Goal: Transaction & Acquisition: Purchase product/service

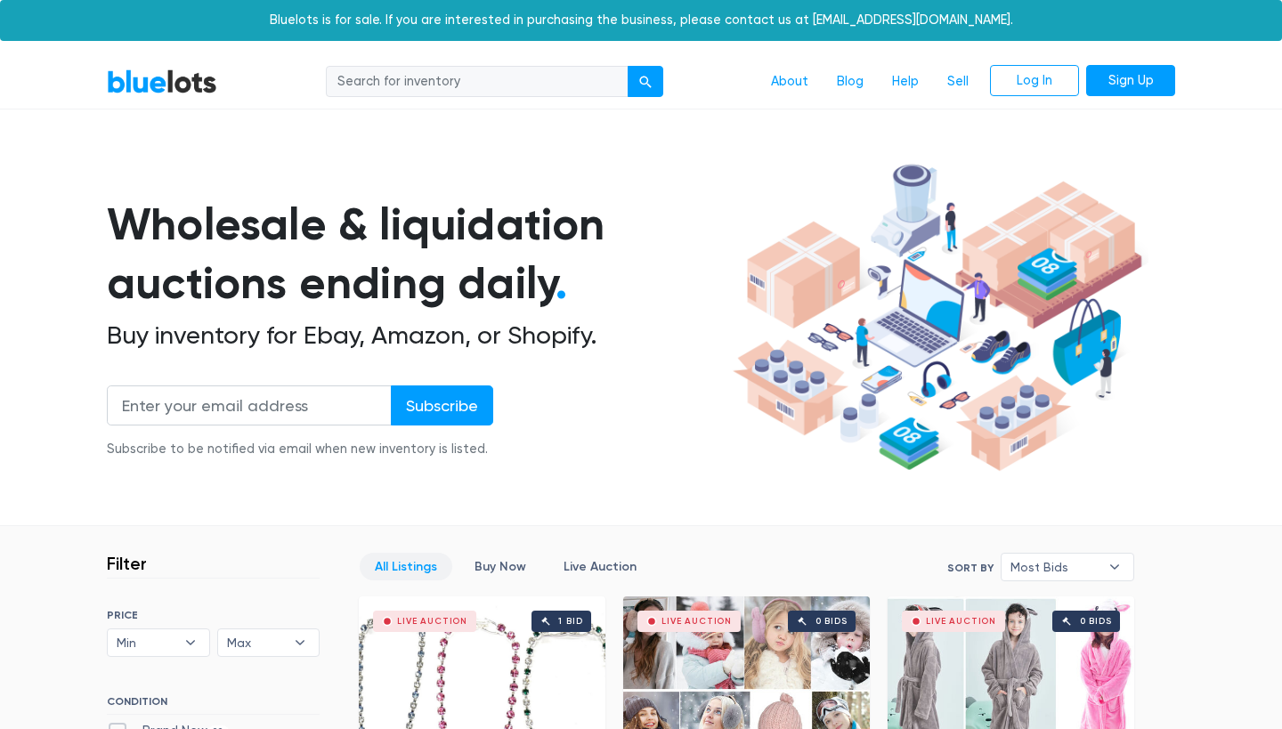
click at [669, 355] on div "Wholesale & liquidation auctions ending daily . Buy inventory for Ebay, Amazon,…" at bounding box center [417, 337] width 620 height 285
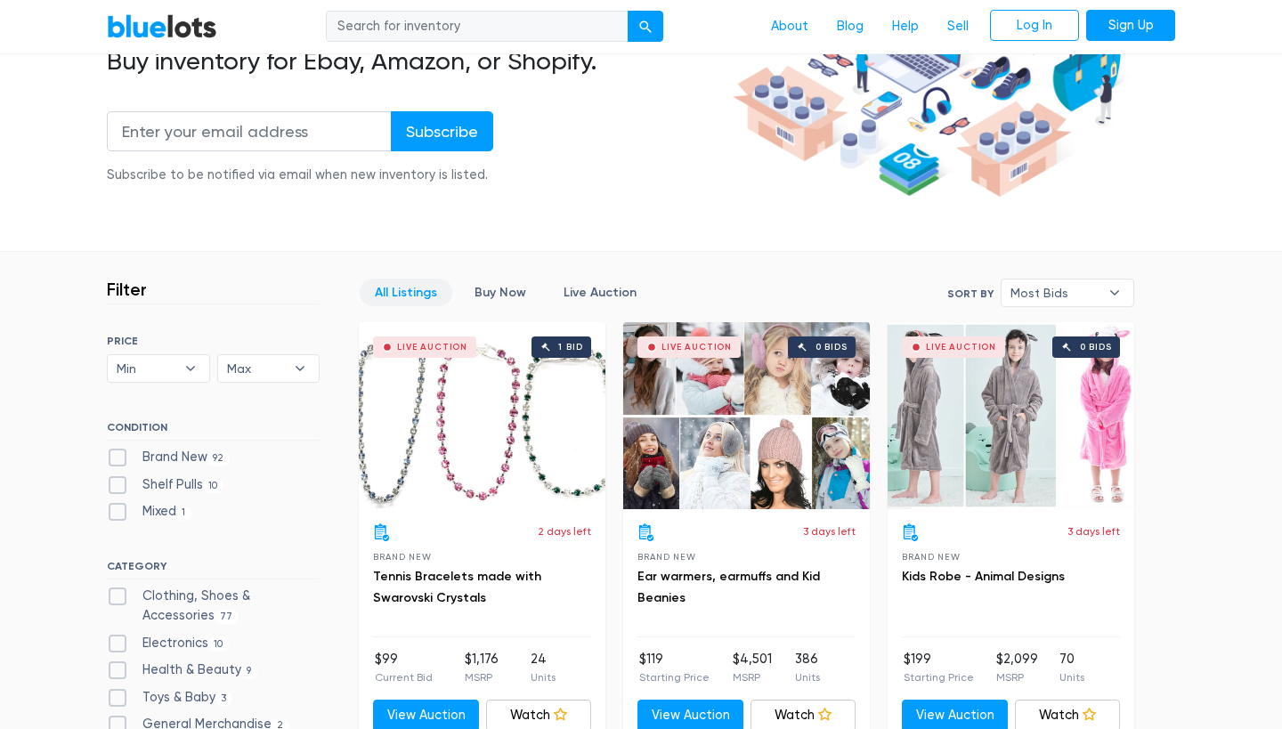
scroll to position [277, 0]
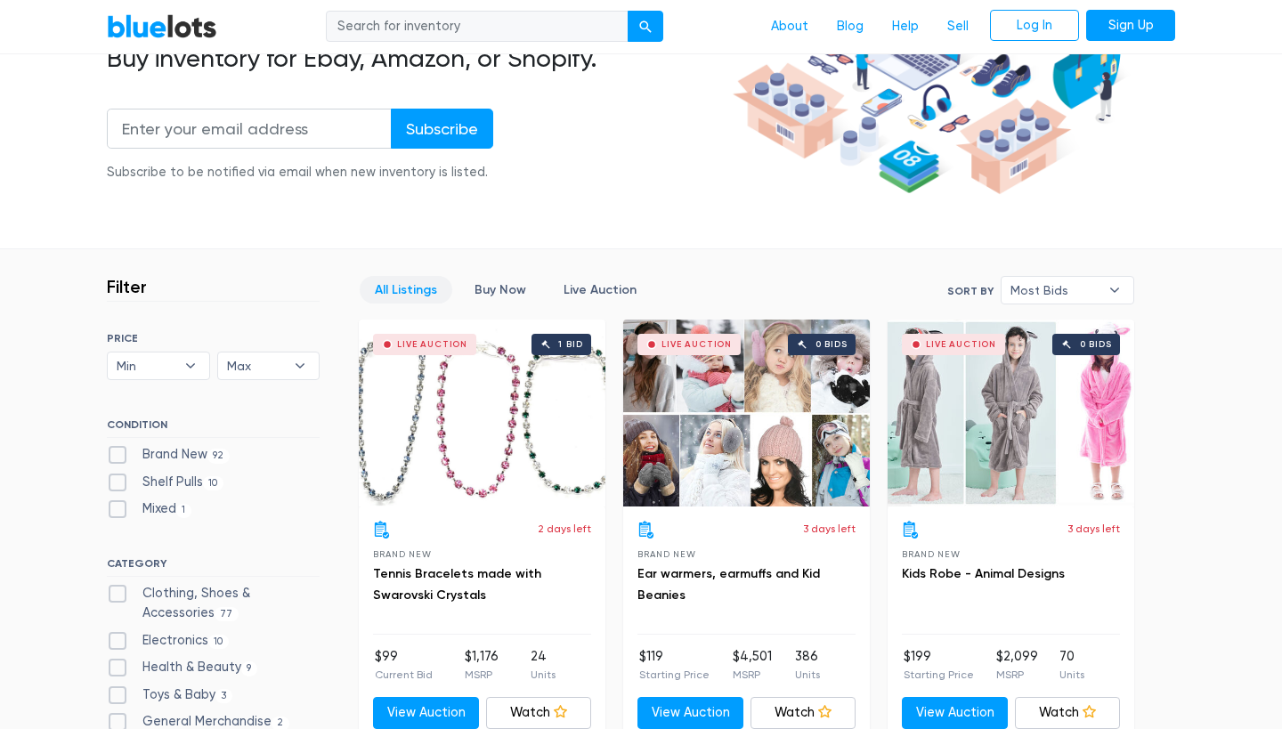
click at [121, 451] on label "Brand New 92" at bounding box center [168, 455] width 123 height 20
click at [118, 451] on New"] "Brand New 92" at bounding box center [113, 451] width 12 height 12
checkbox New"] "true"
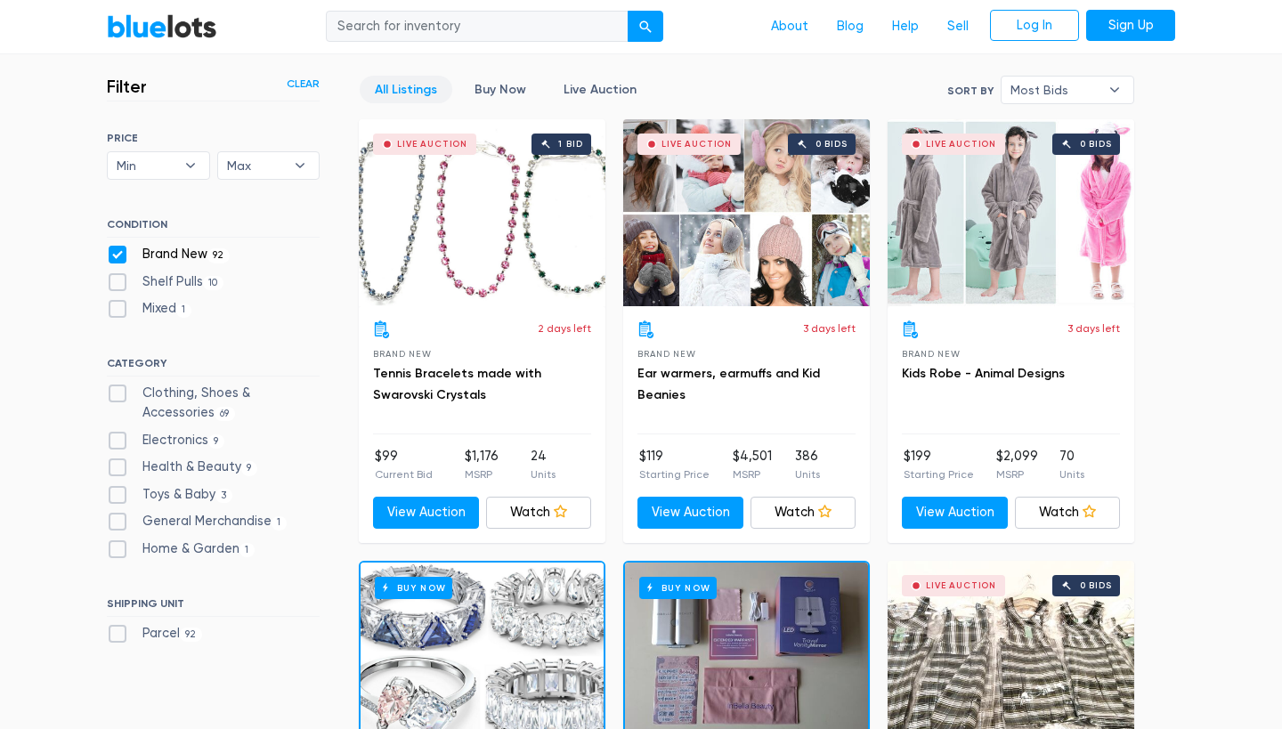
scroll to position [475, 0]
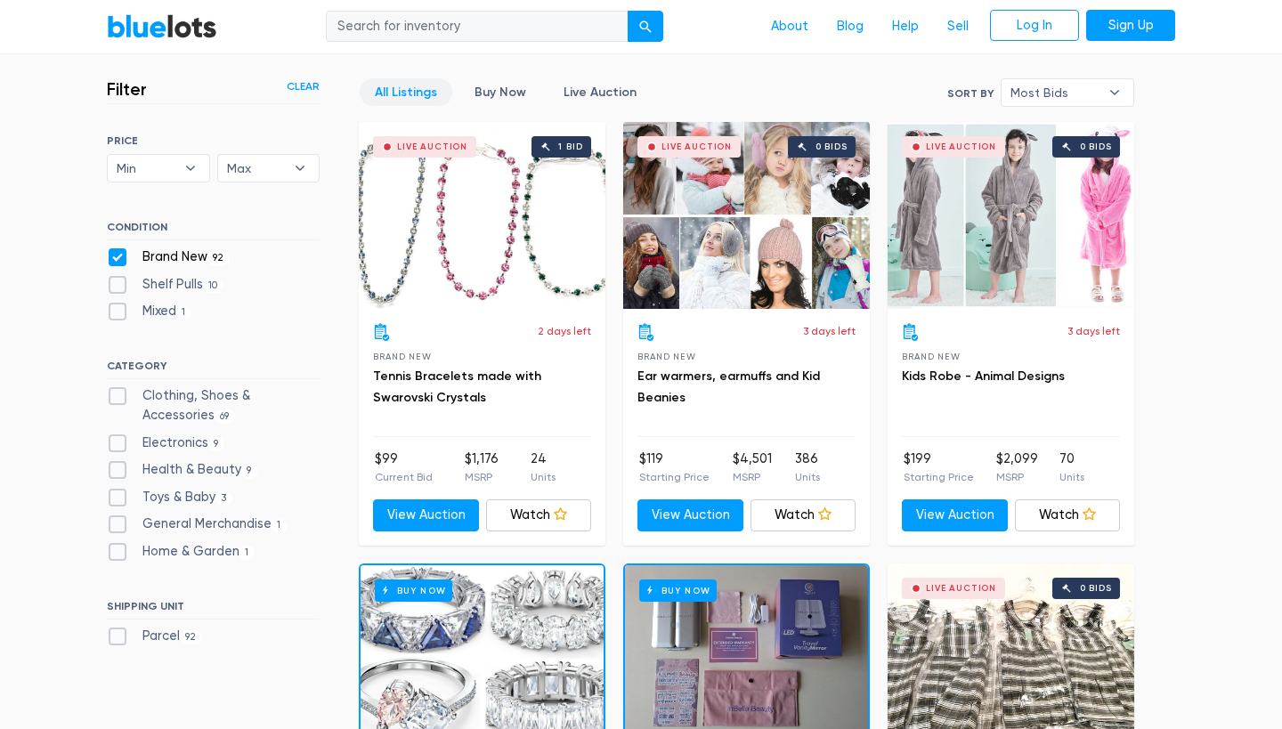
click at [121, 389] on label "Clothing, Shoes & Accessories 69" at bounding box center [213, 405] width 213 height 38
click at [118, 389] on Accessories"] "Clothing, Shoes & Accessories 69" at bounding box center [113, 392] width 12 height 12
checkbox Accessories"] "true"
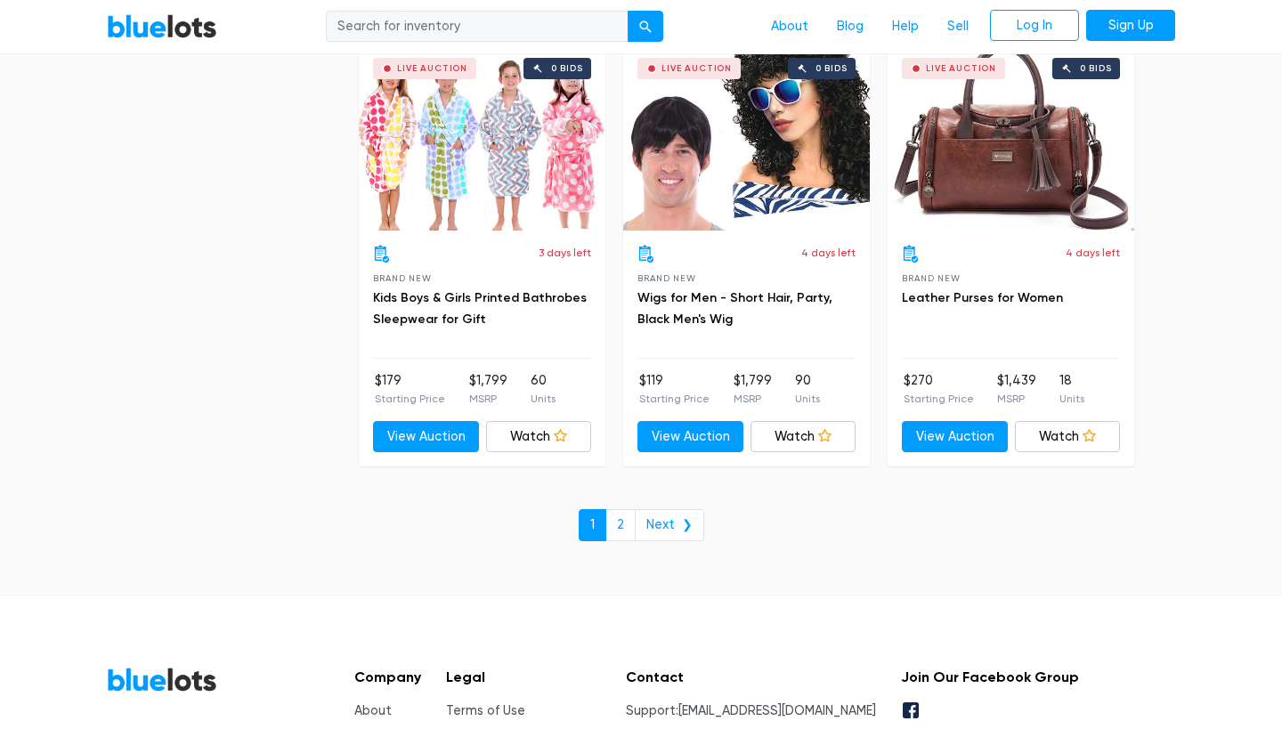
scroll to position [7635, 0]
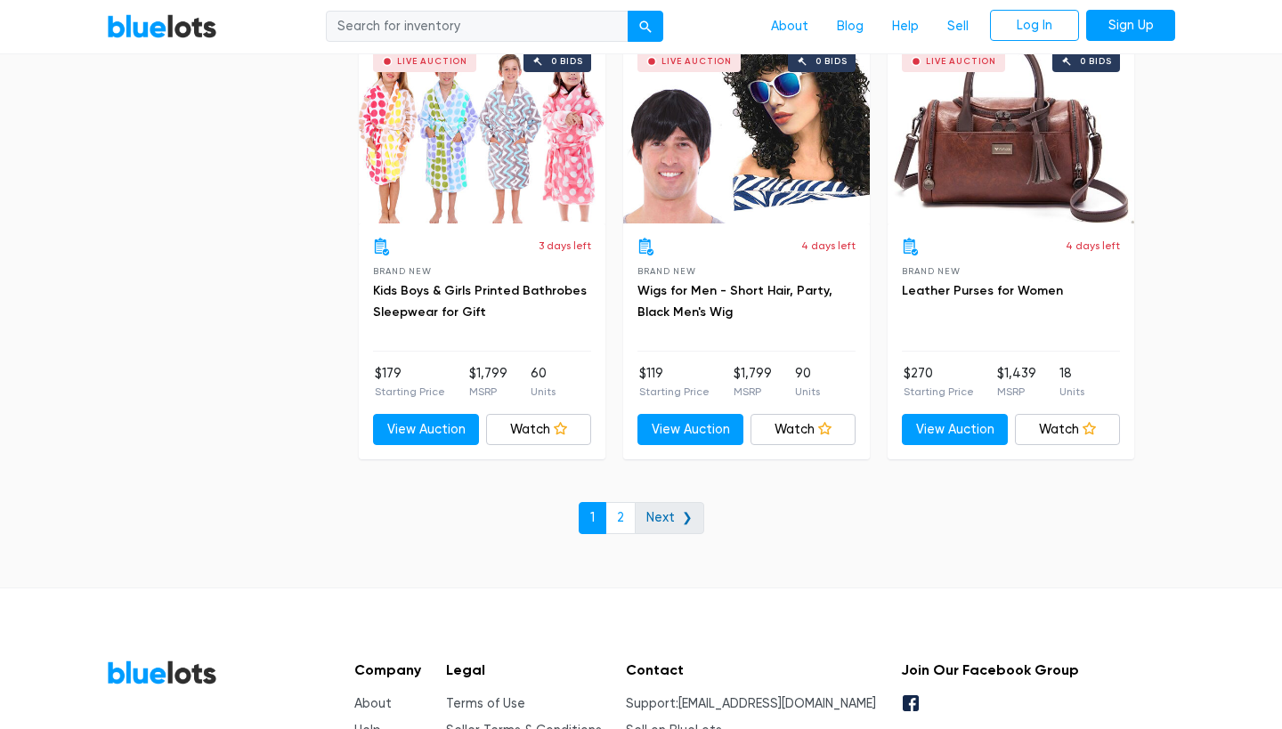
click at [671, 502] on link "Next ❯" at bounding box center [669, 518] width 69 height 32
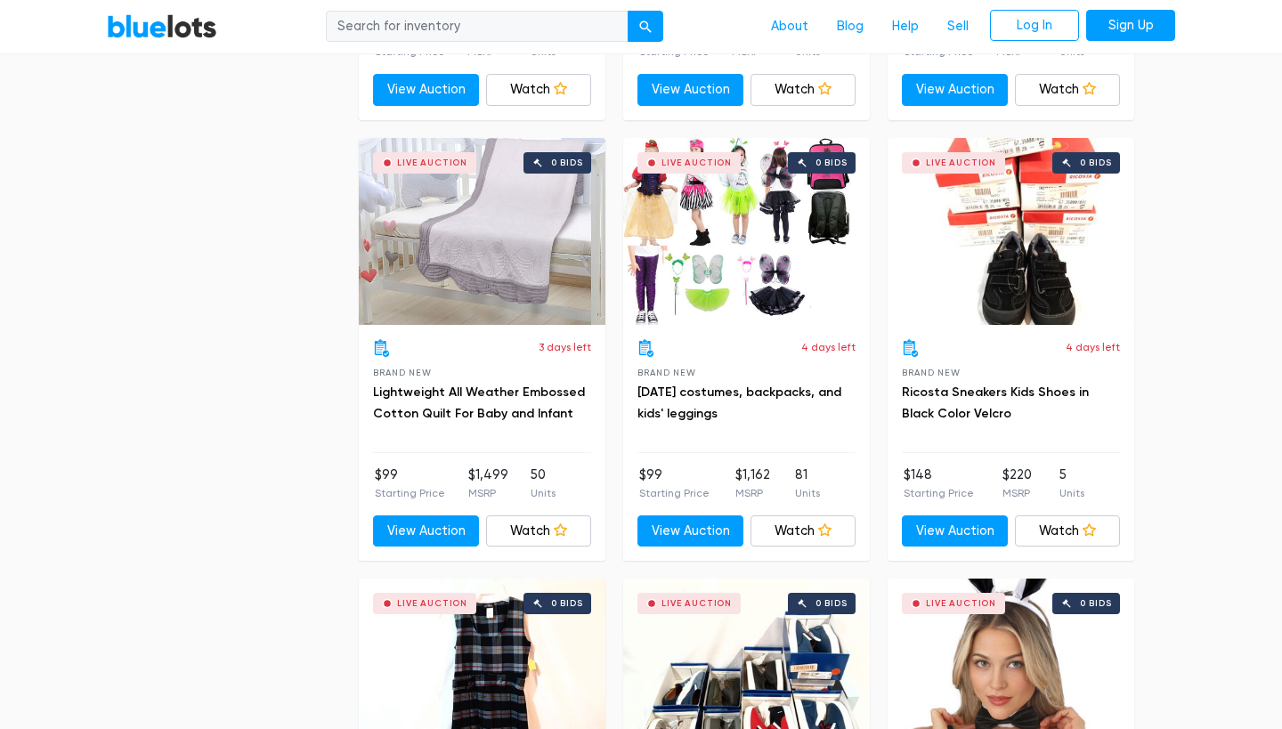
scroll to position [939, 0]
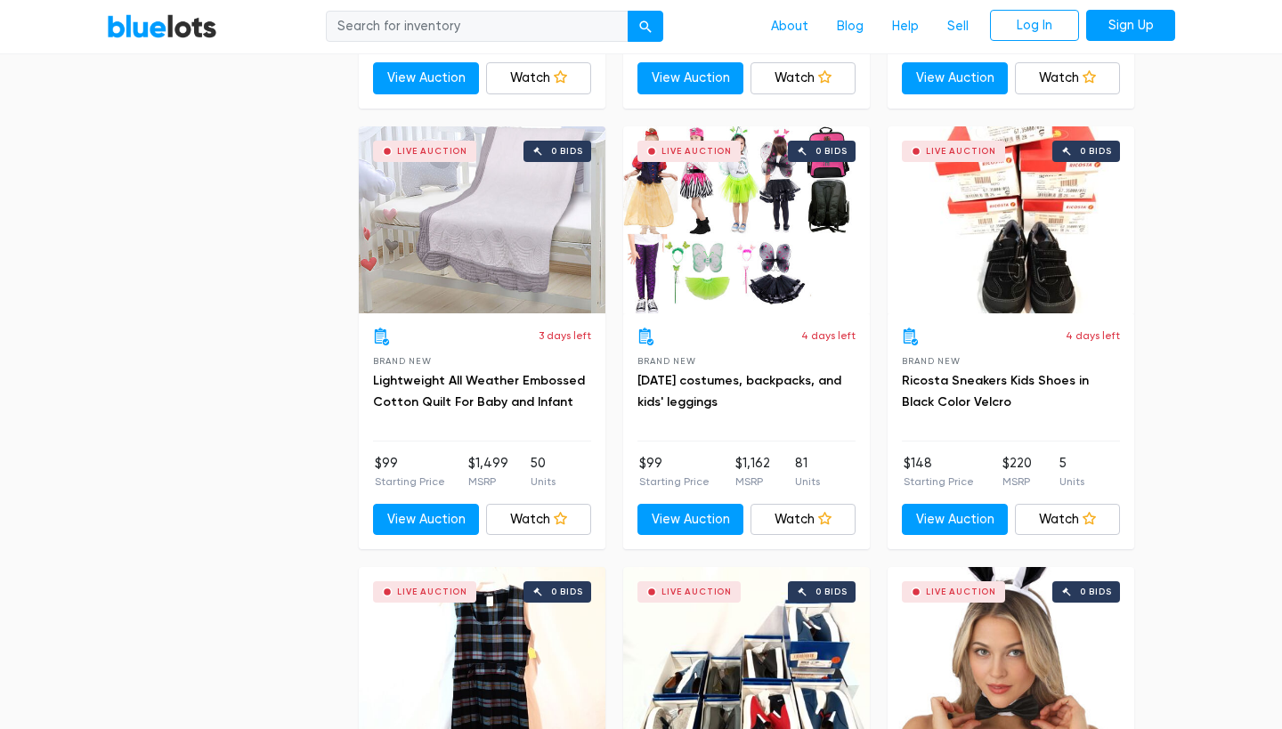
click at [686, 534] on div "4 days left Brand New Halloween costumes, backpacks, and kids' leggings $99 Sta…" at bounding box center [746, 431] width 247 height 236
click at [691, 528] on link "View Auction" at bounding box center [691, 520] width 106 height 32
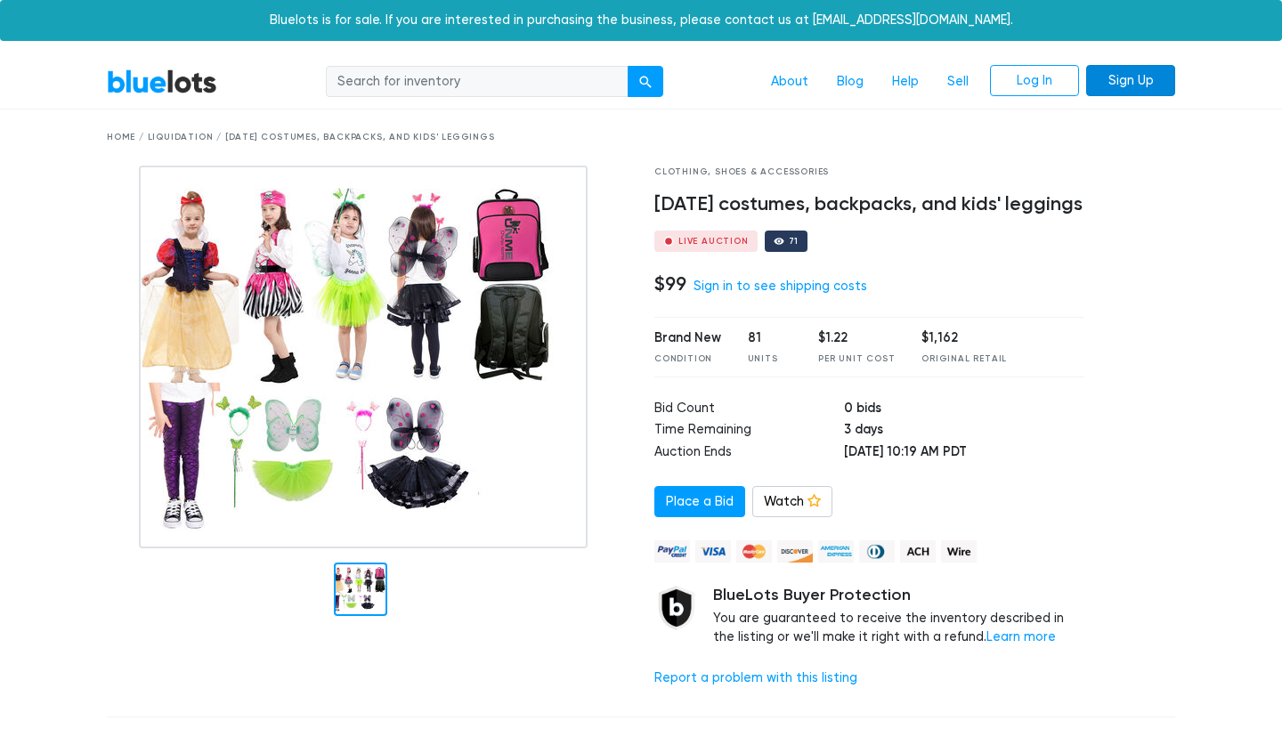
click at [1126, 81] on link "Sign Up" at bounding box center [1130, 81] width 89 height 32
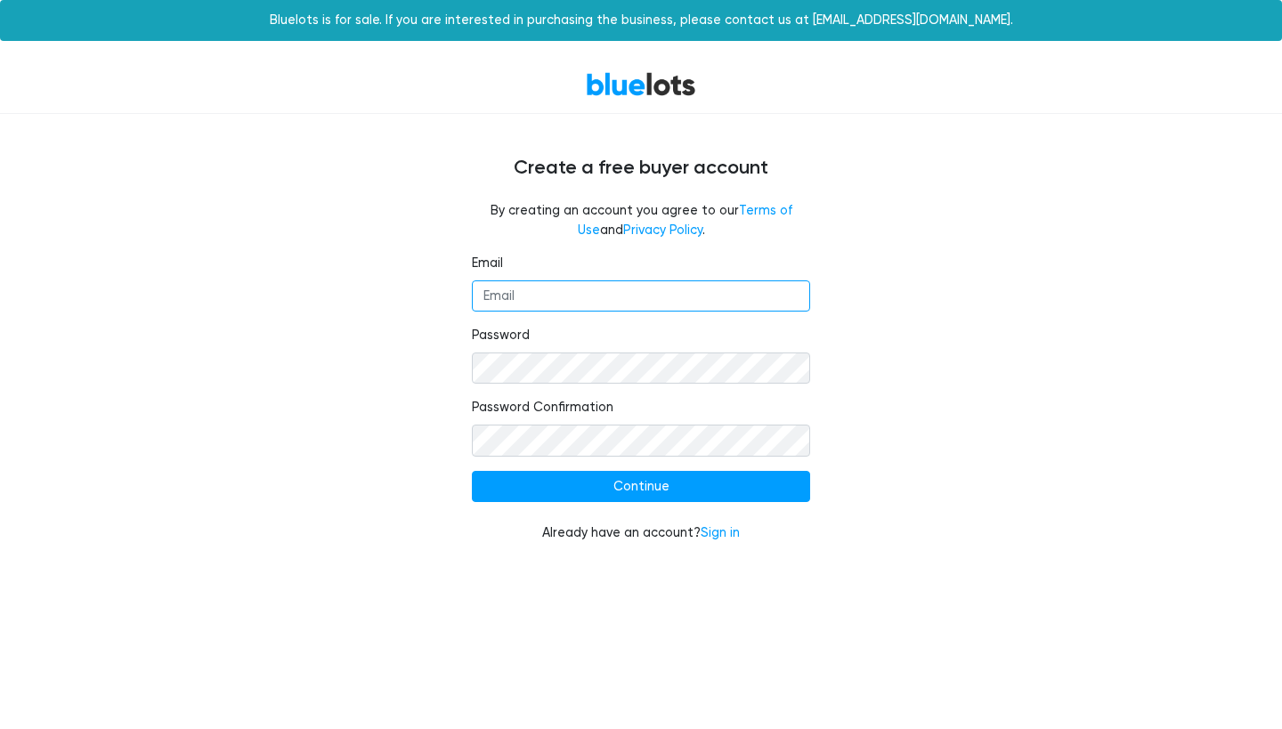
click at [602, 287] on input "Email" at bounding box center [641, 297] width 338 height 32
type input "scoutntrek@gmail.com"
click at [837, 565] on html "Bluelots is for sale. If you are interested in purchasing the business, please …" at bounding box center [641, 282] width 1282 height 565
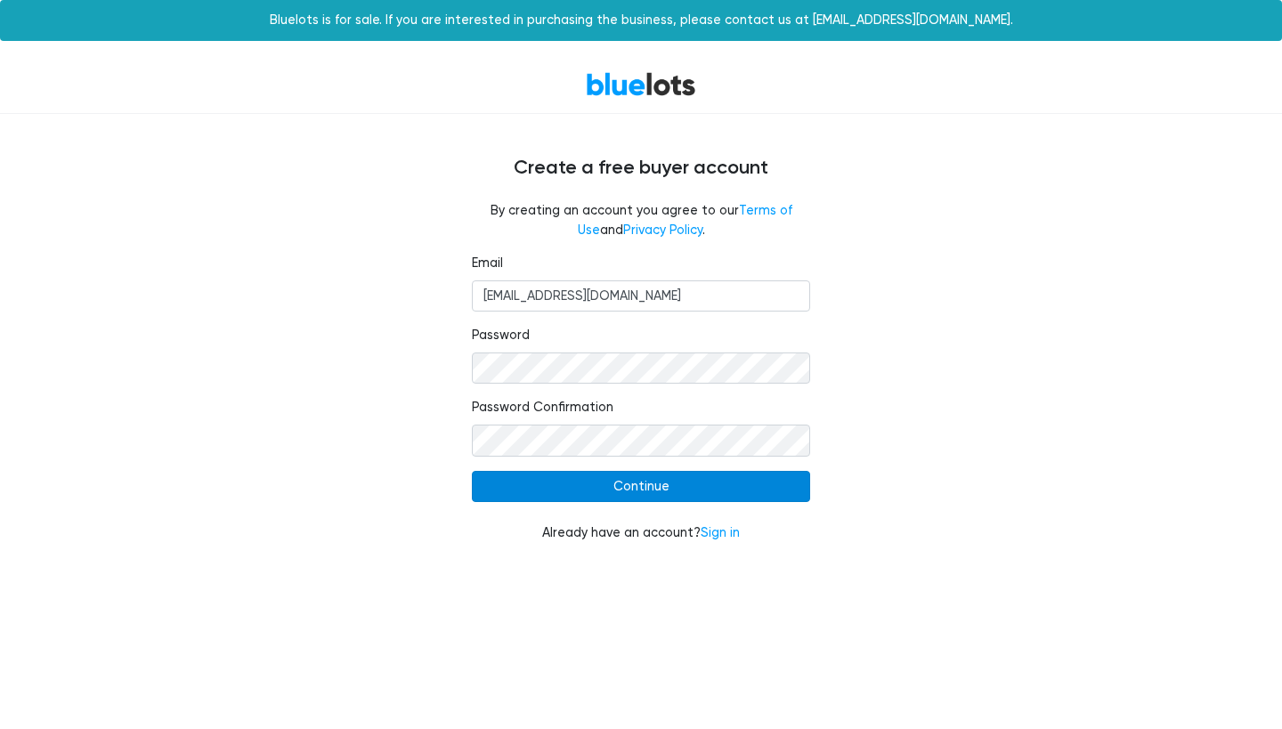
click at [720, 489] on input "Continue" at bounding box center [641, 487] width 338 height 32
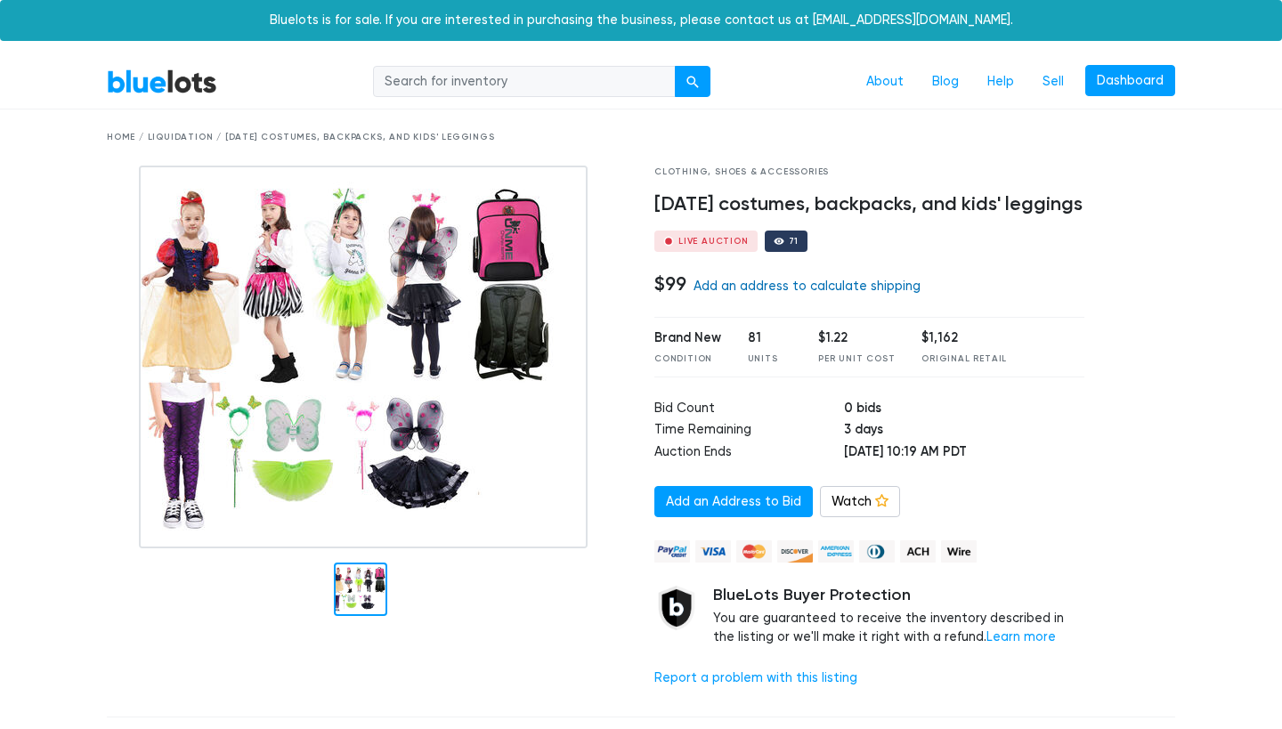
click at [786, 294] on link "Add an address to calculate shipping" at bounding box center [807, 286] width 227 height 15
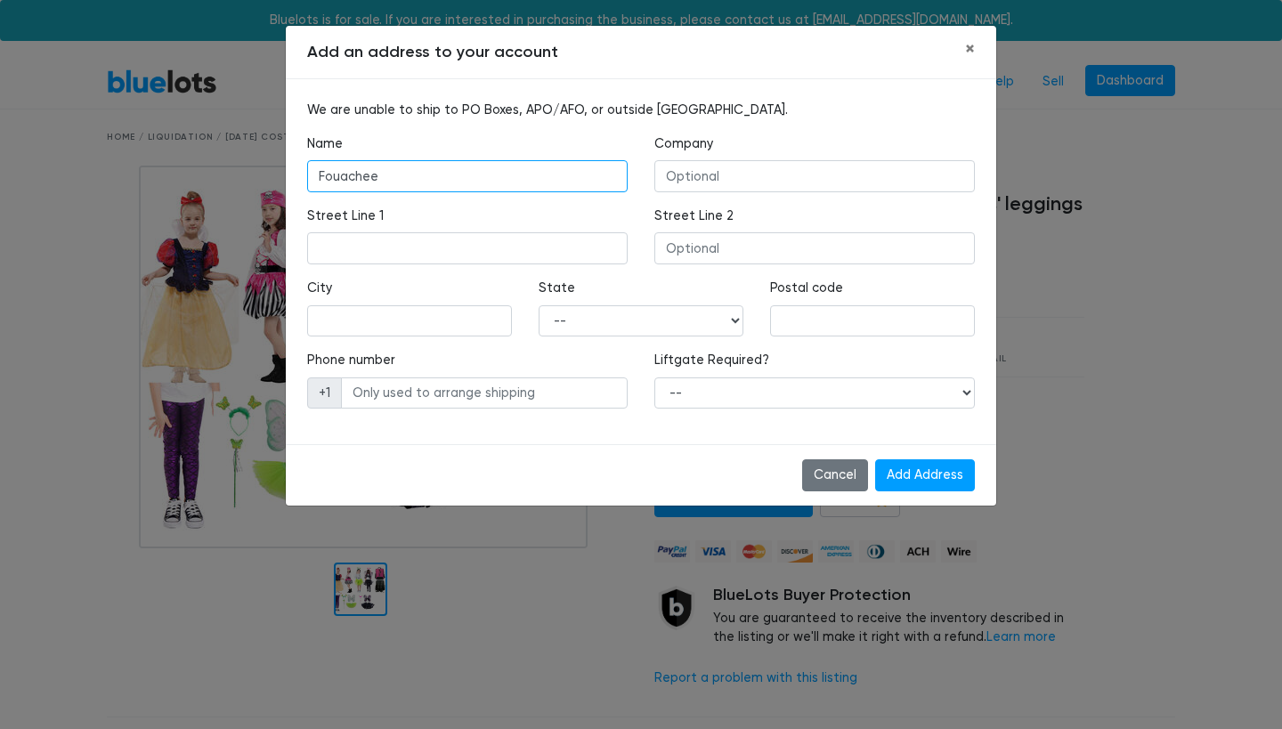
type input "Fouachee"
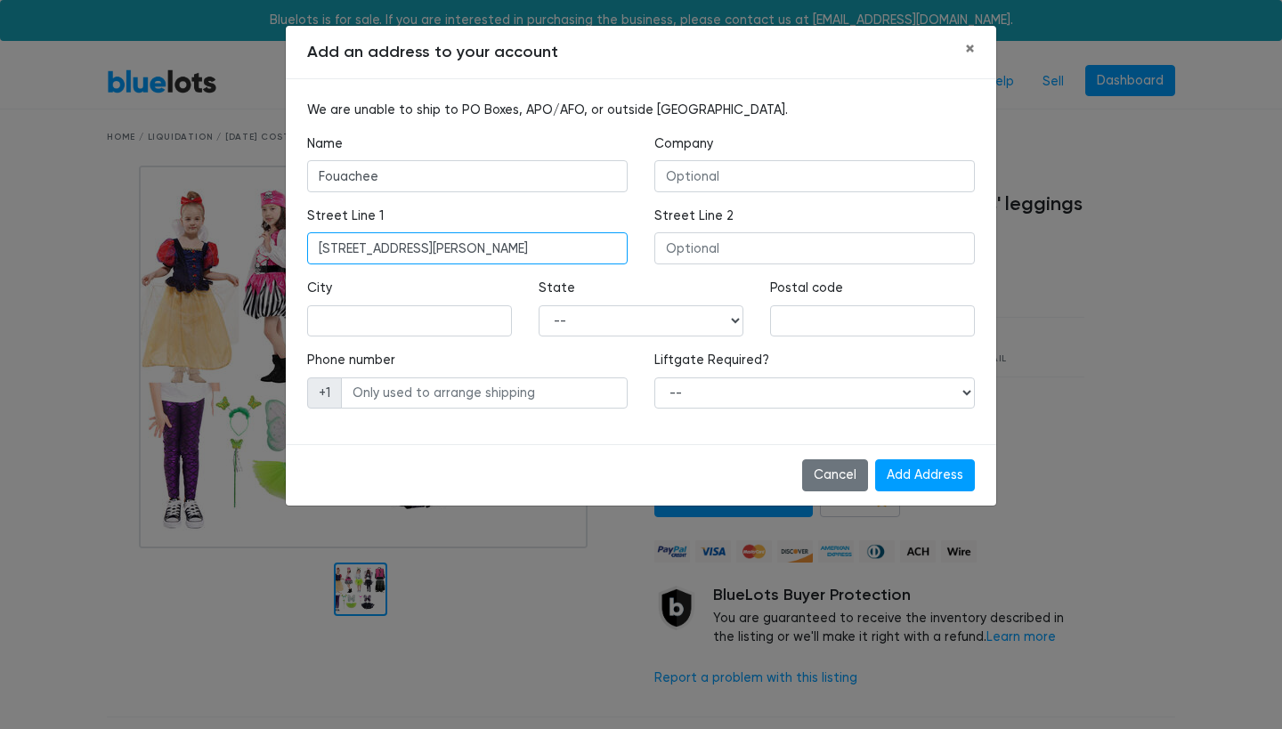
type input "32 Twin Meadows Lane"
type input "Falmouth"
select select "ME"
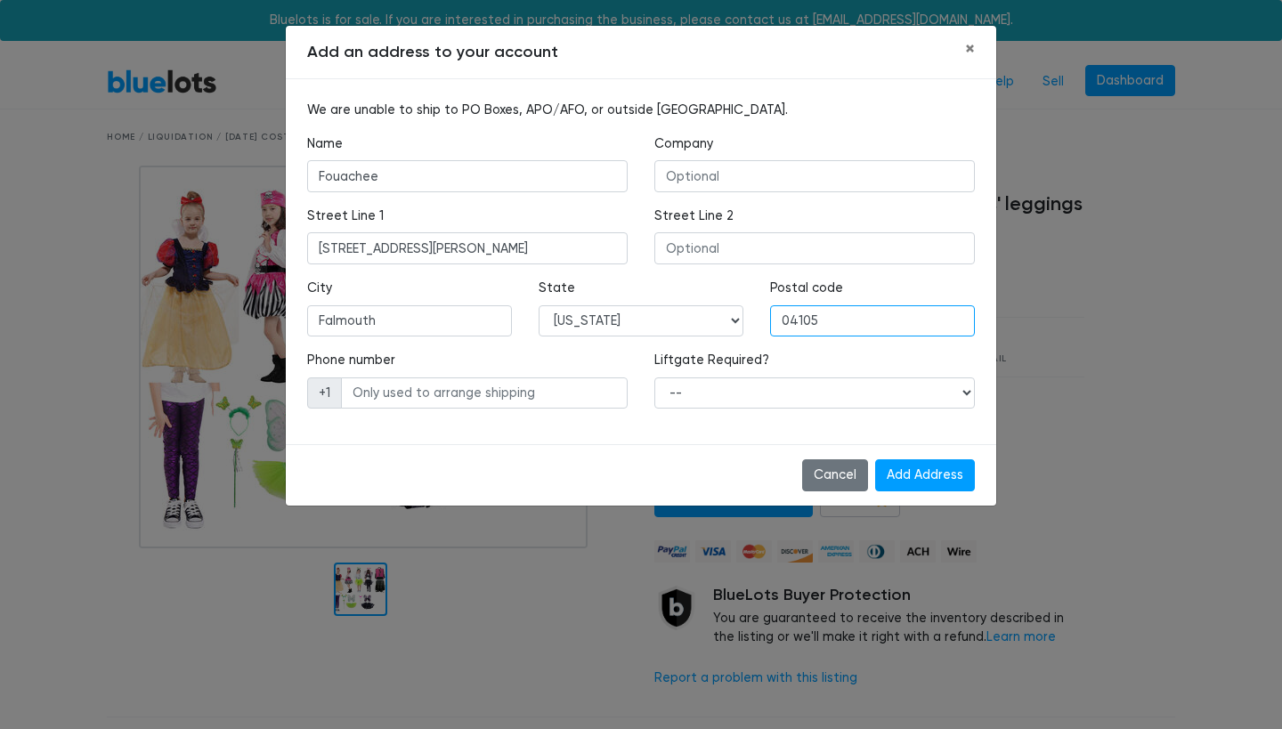
type input "04105"
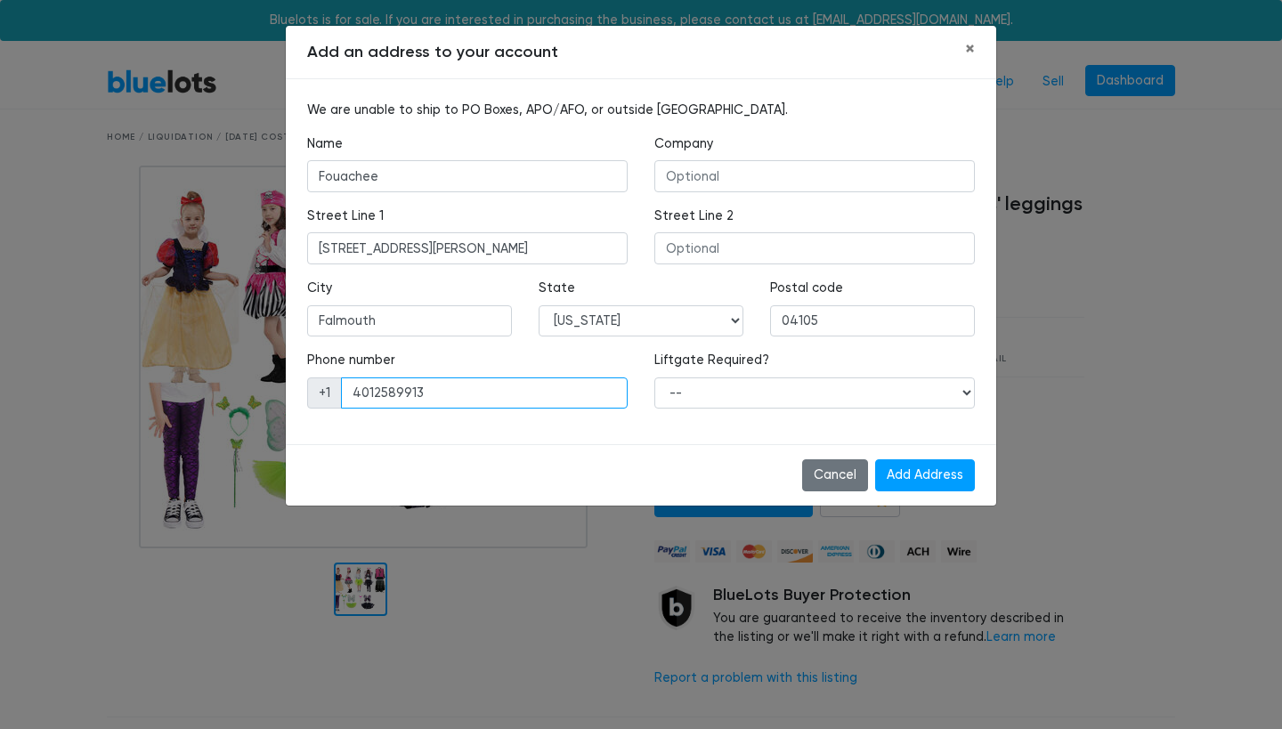
type input "4012589913"
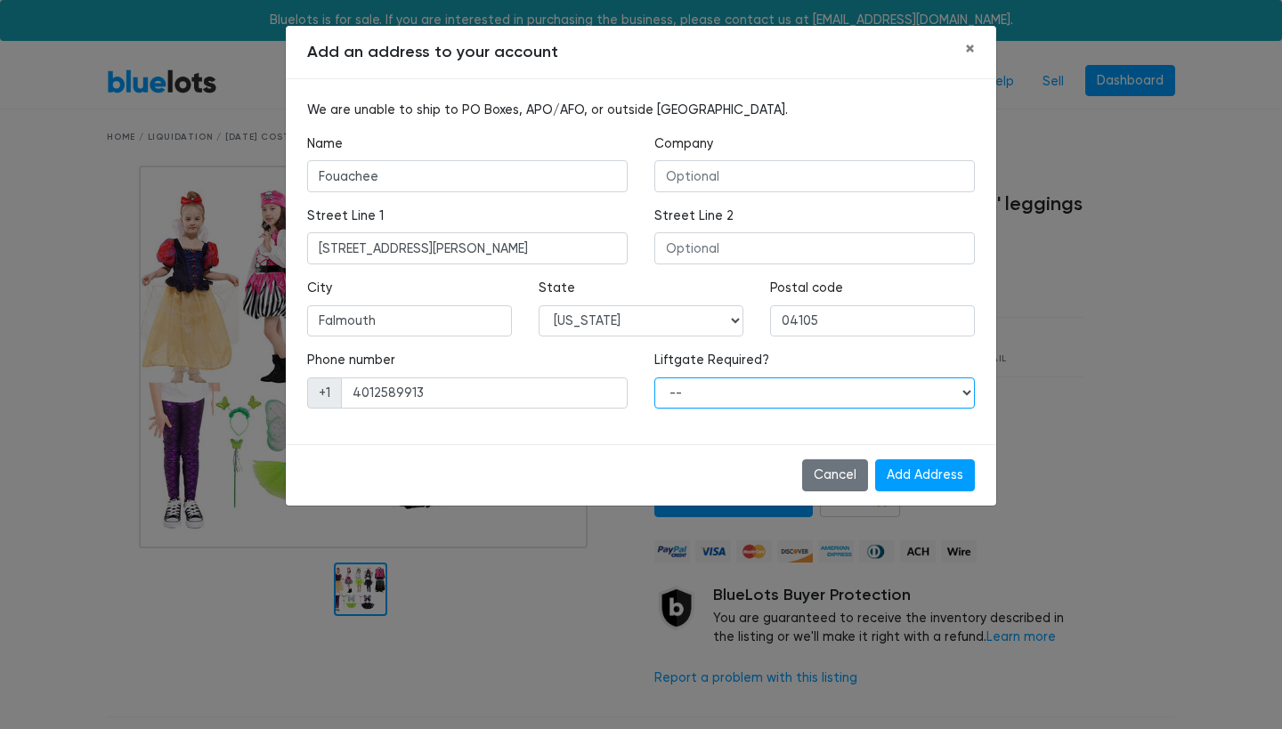
select select "0"
click at [946, 480] on input "Add Address" at bounding box center [925, 475] width 100 height 32
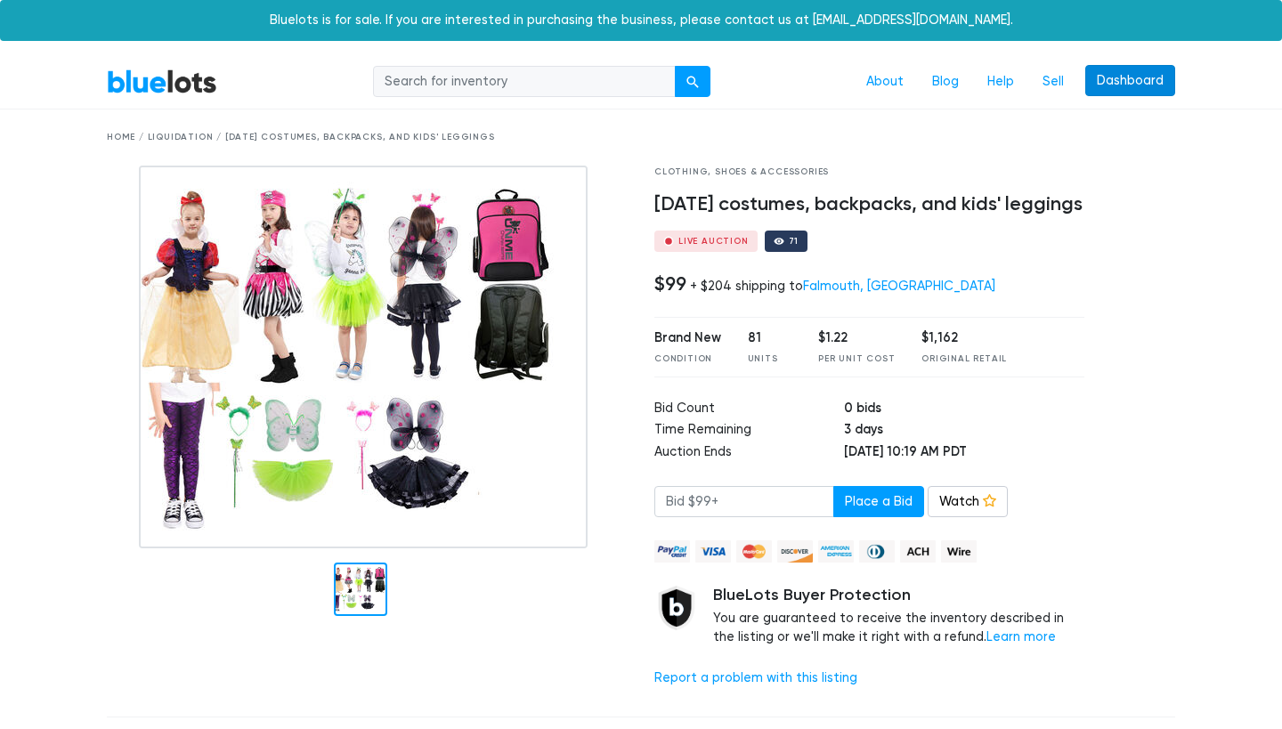
click at [1143, 67] on link "Dashboard" at bounding box center [1131, 81] width 90 height 32
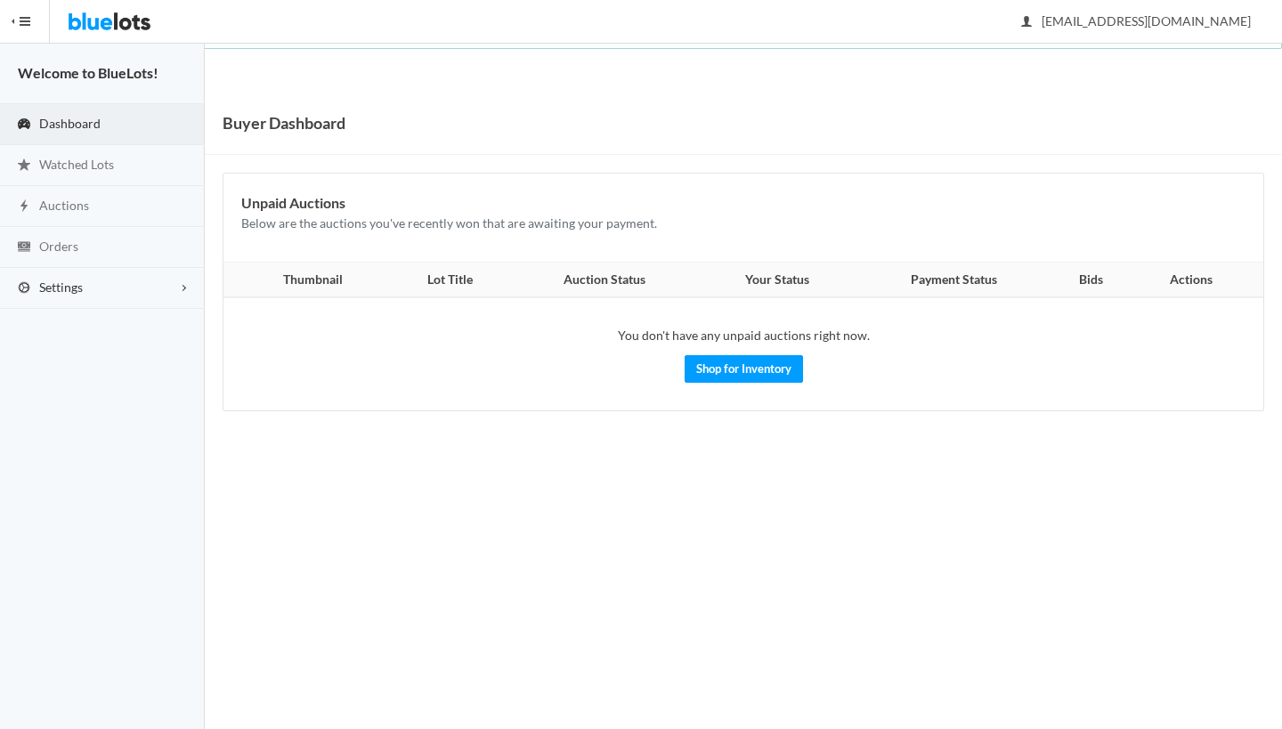
click at [80, 292] on span "Settings" at bounding box center [61, 287] width 44 height 15
click at [93, 321] on span "Buyer Profile Incomplete" at bounding box center [75, 324] width 73 height 15
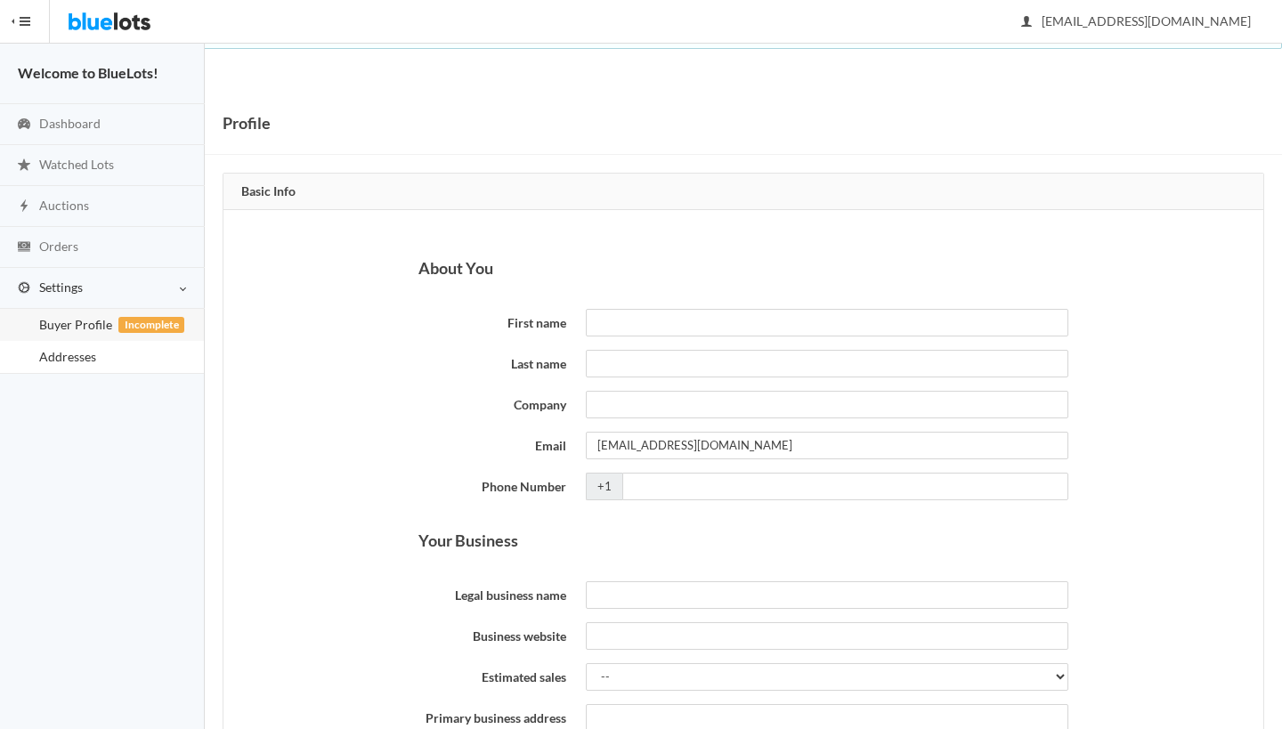
click at [72, 358] on span "Addresses" at bounding box center [67, 356] width 57 height 15
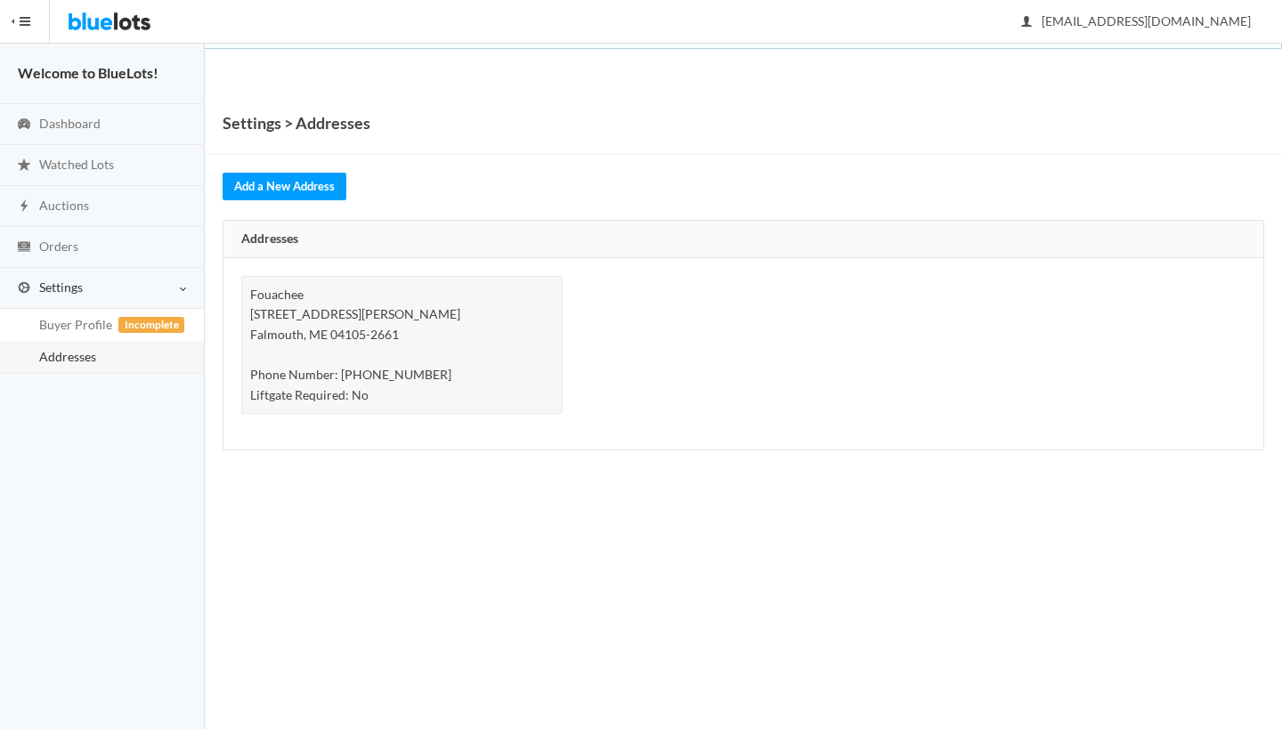
click at [305, 289] on div "Fouachee [STREET_ADDRESS][PERSON_NAME][PHONE_NUMBER] Phone Number: [PHONE_NUMBE…" at bounding box center [401, 345] width 321 height 139
click at [288, 290] on div "Fouachee [STREET_ADDRESS][PERSON_NAME][PHONE_NUMBER] Phone Number: [PHONE_NUMBE…" at bounding box center [401, 345] width 321 height 139
click at [184, 289] on link "Settings" at bounding box center [102, 288] width 205 height 41
click at [145, 328] on span "Incomplete" at bounding box center [151, 325] width 66 height 16
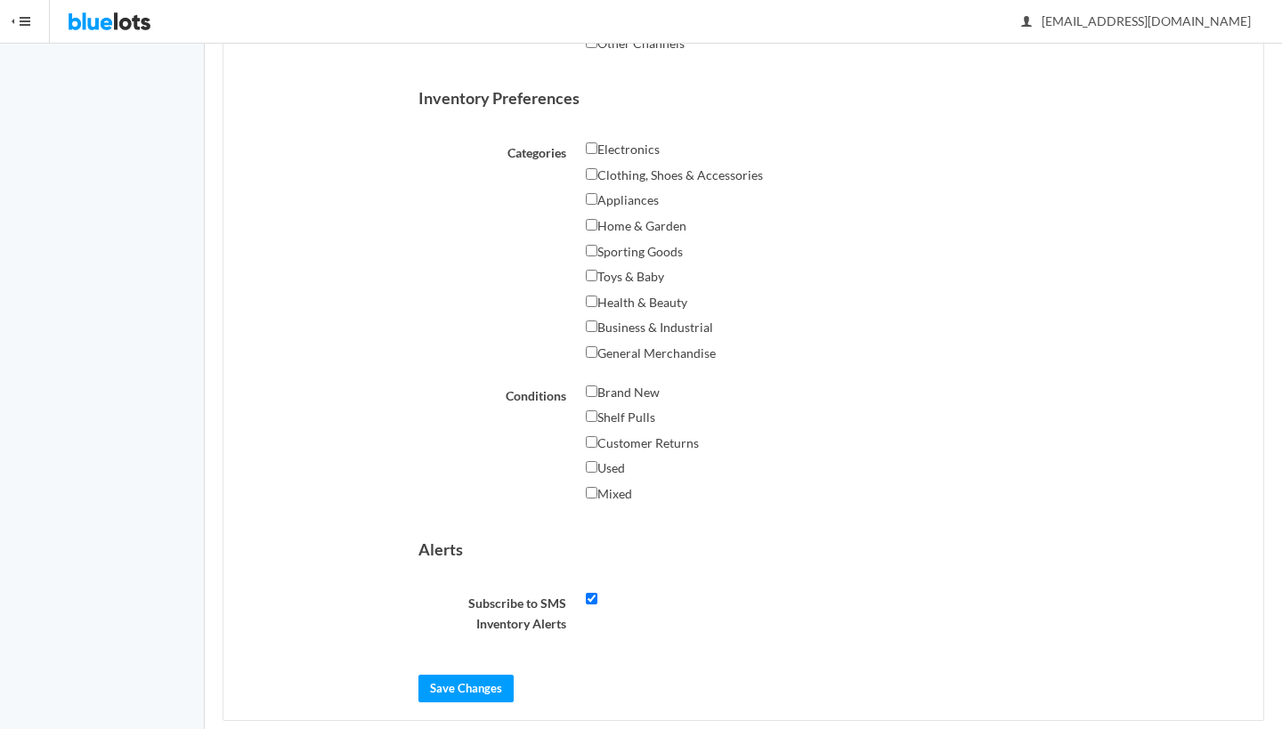
scroll to position [780, 0]
click at [593, 595] on input "checkbox" at bounding box center [592, 601] width 12 height 12
checkbox input "false"
click at [451, 677] on input "Save Changes" at bounding box center [466, 691] width 95 height 28
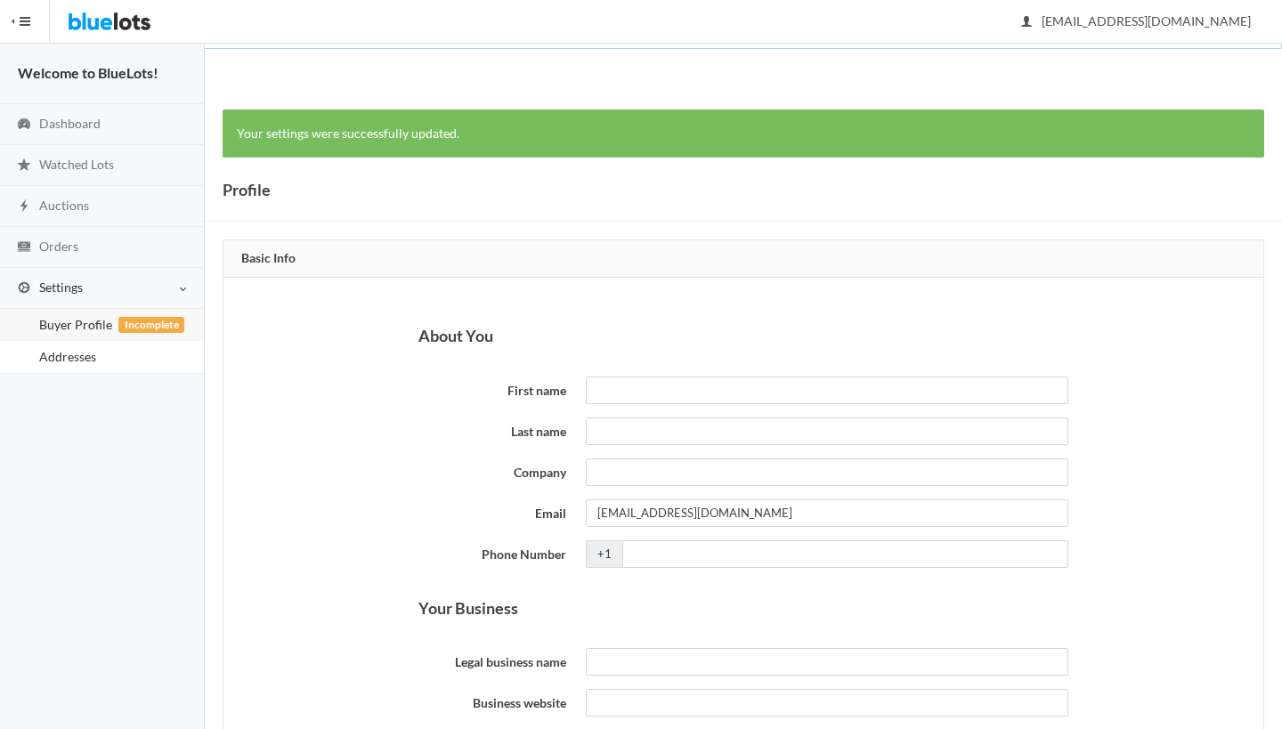
click at [97, 355] on link "Addresses" at bounding box center [102, 357] width 204 height 32
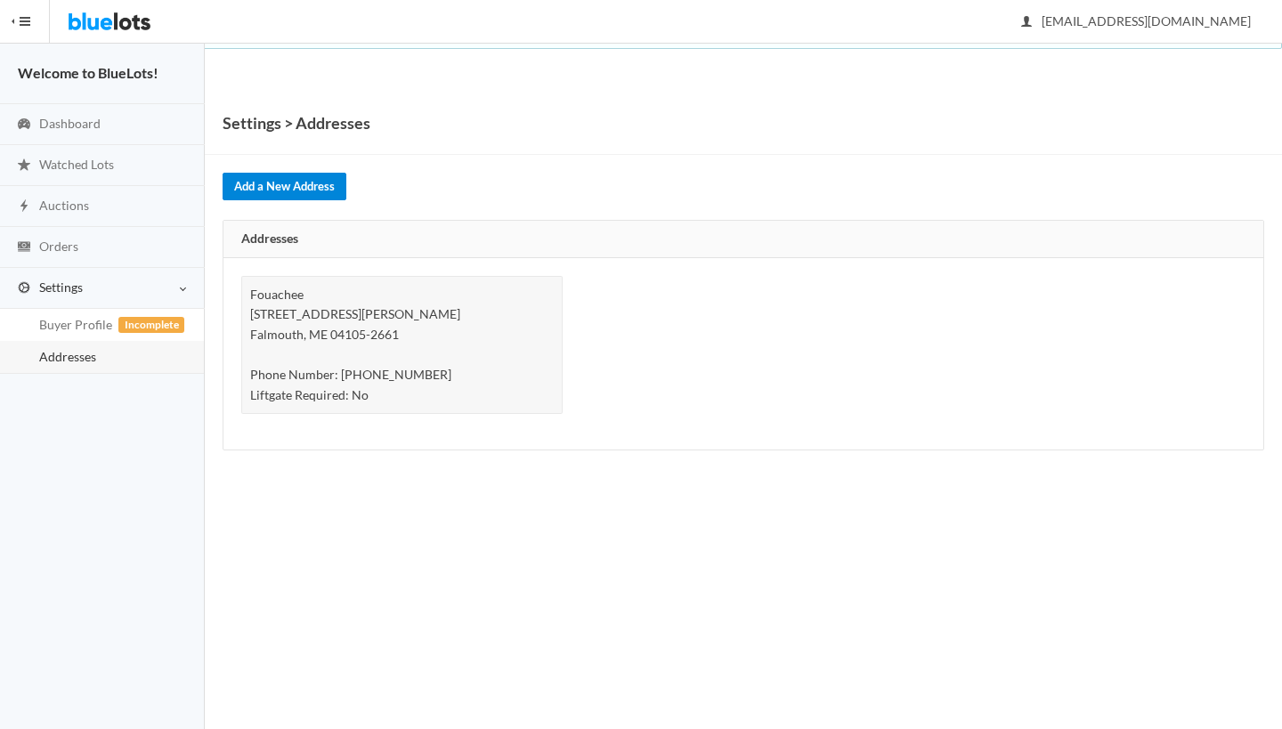
click at [337, 175] on link "Add a New Address" at bounding box center [285, 187] width 124 height 28
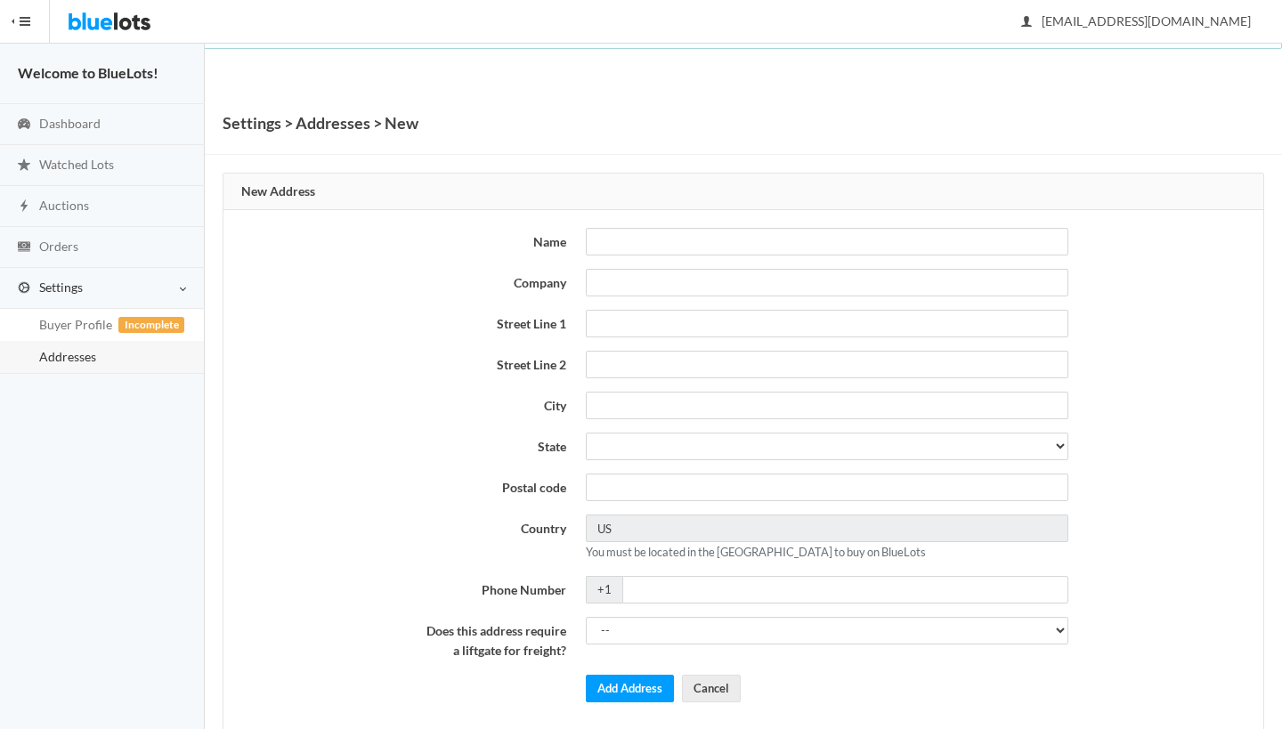
click at [272, 118] on h1 "Settings > Addresses > New" at bounding box center [321, 123] width 196 height 27
click at [73, 354] on span "Addresses" at bounding box center [67, 356] width 57 height 15
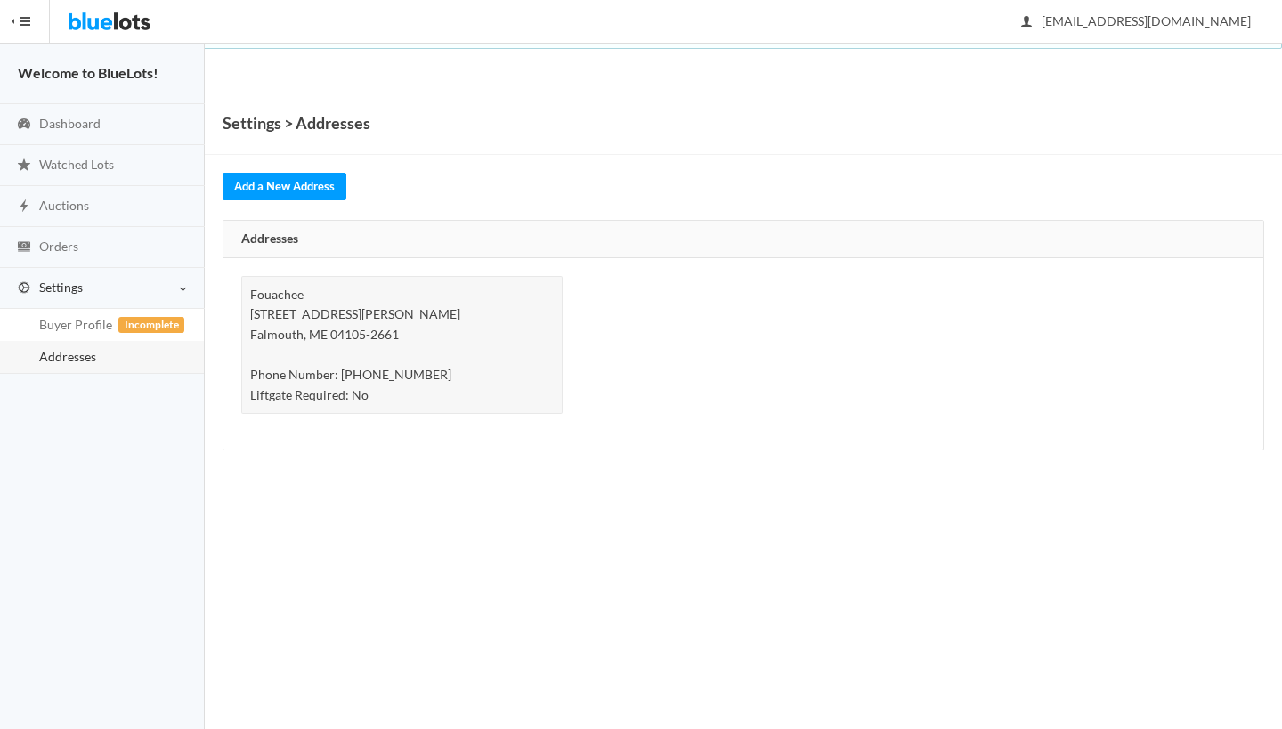
click at [307, 296] on div "Fouachee 32 Twin Meadows Ln Falmouth, ME 04105-2661 Phone Number: (401) 258-991…" at bounding box center [401, 345] width 321 height 139
click at [110, 120] on link "Dashboard" at bounding box center [102, 124] width 205 height 41
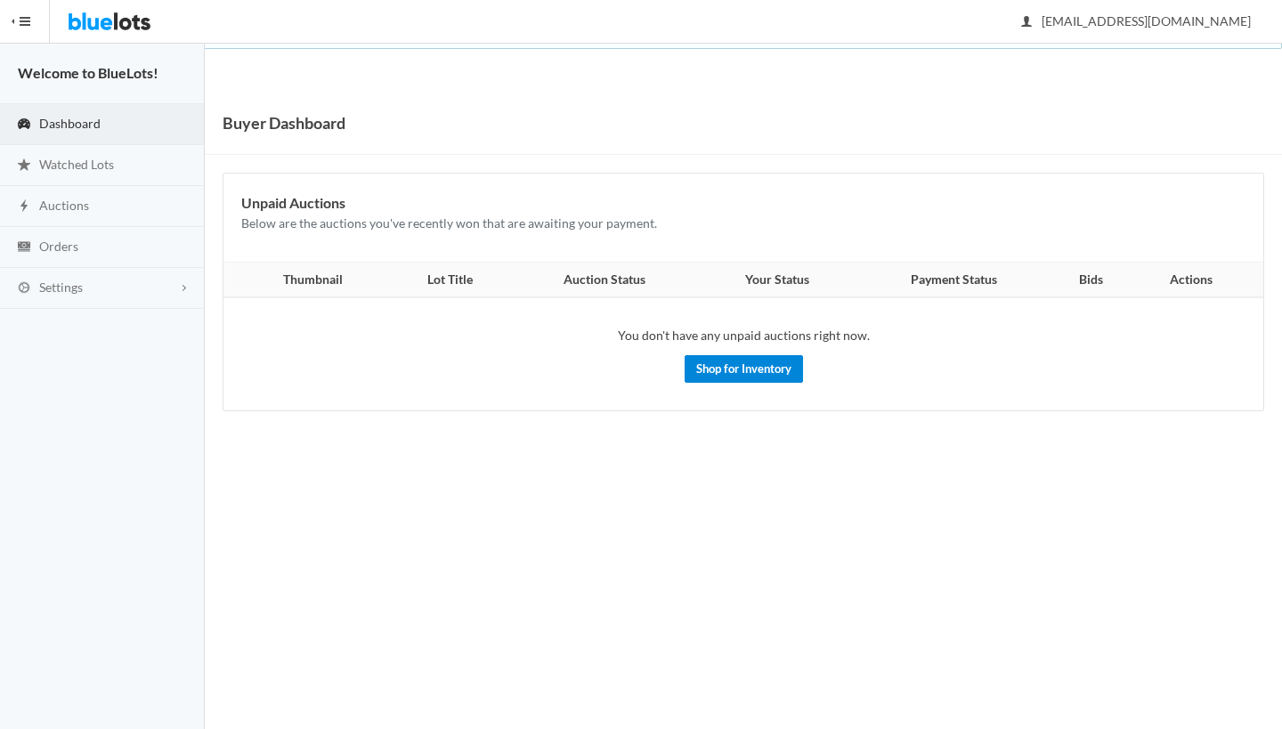
click at [778, 376] on link "Shop for Inventory" at bounding box center [744, 369] width 118 height 28
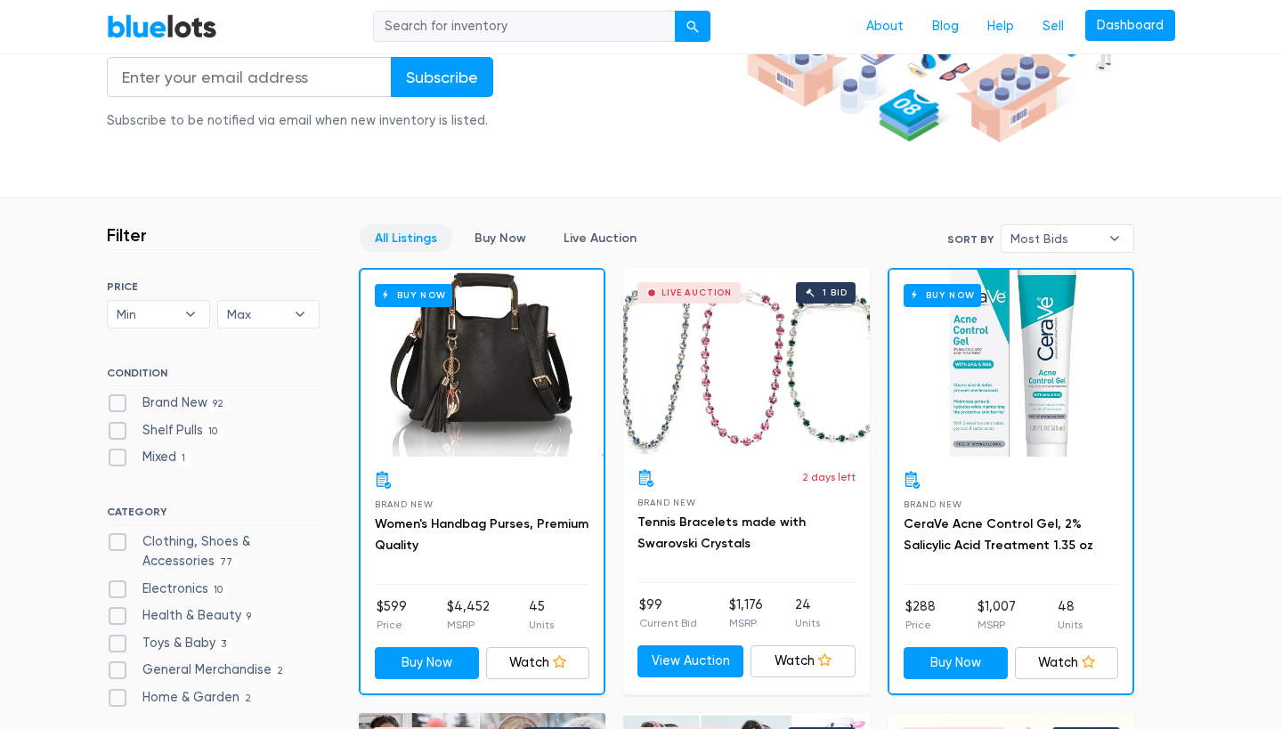
scroll to position [429, 0]
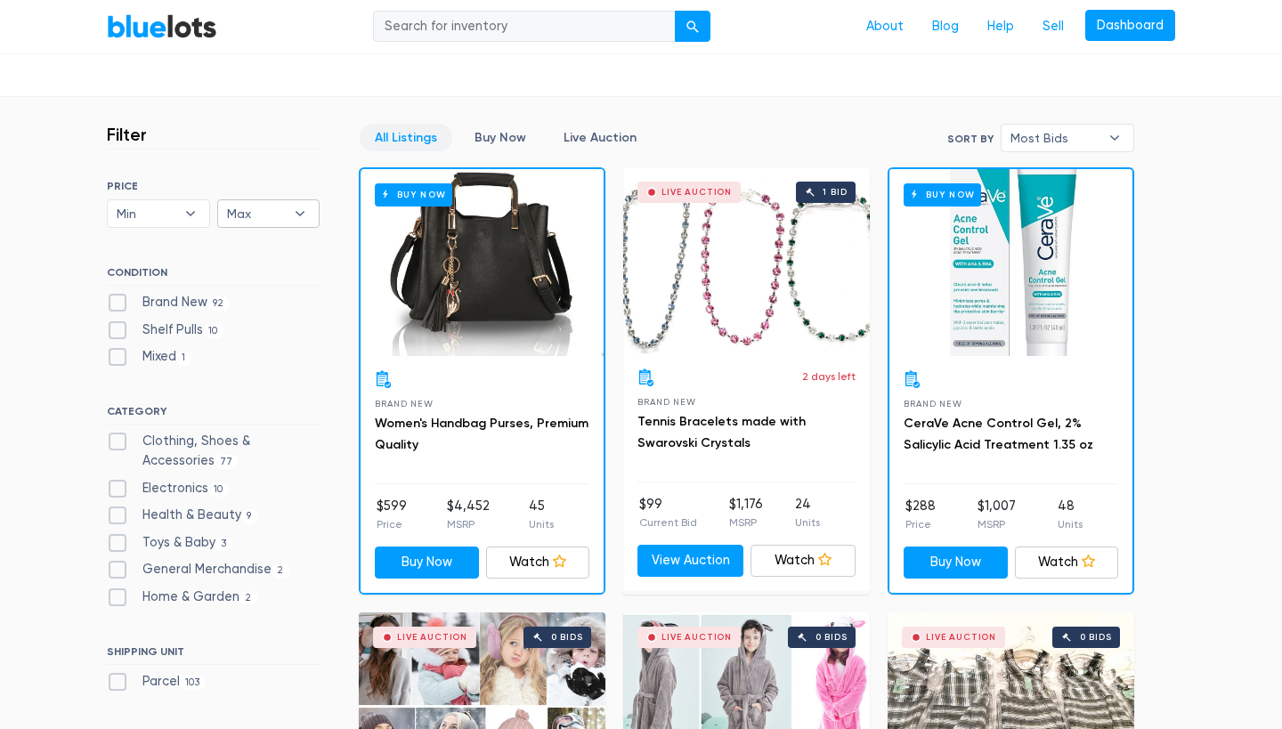
click at [308, 207] on b "▾" at bounding box center [299, 213] width 37 height 27
click at [259, 279] on li "$100" at bounding box center [292, 278] width 139 height 28
select select "10000"
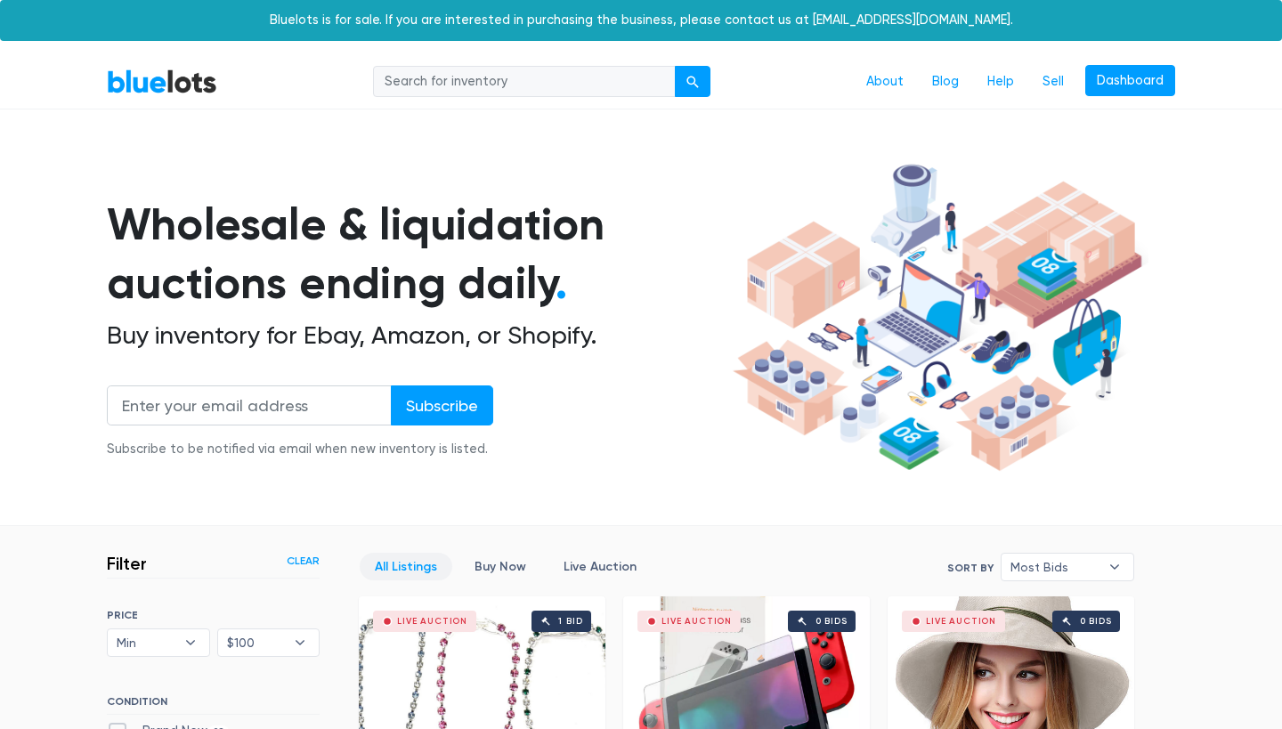
scroll to position [478, 0]
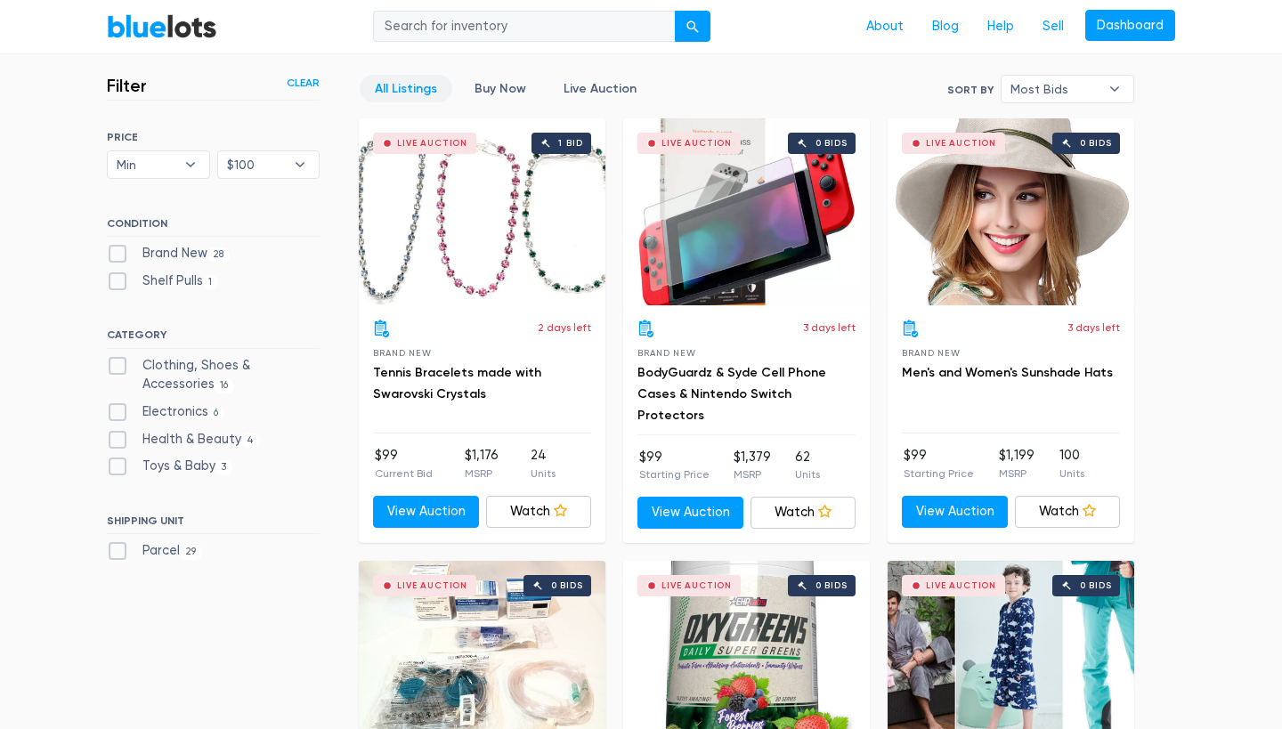
click at [120, 254] on label "Brand New 28" at bounding box center [168, 254] width 123 height 20
click at [118, 254] on New"] "Brand New 28" at bounding box center [113, 250] width 12 height 12
checkbox New"] "true"
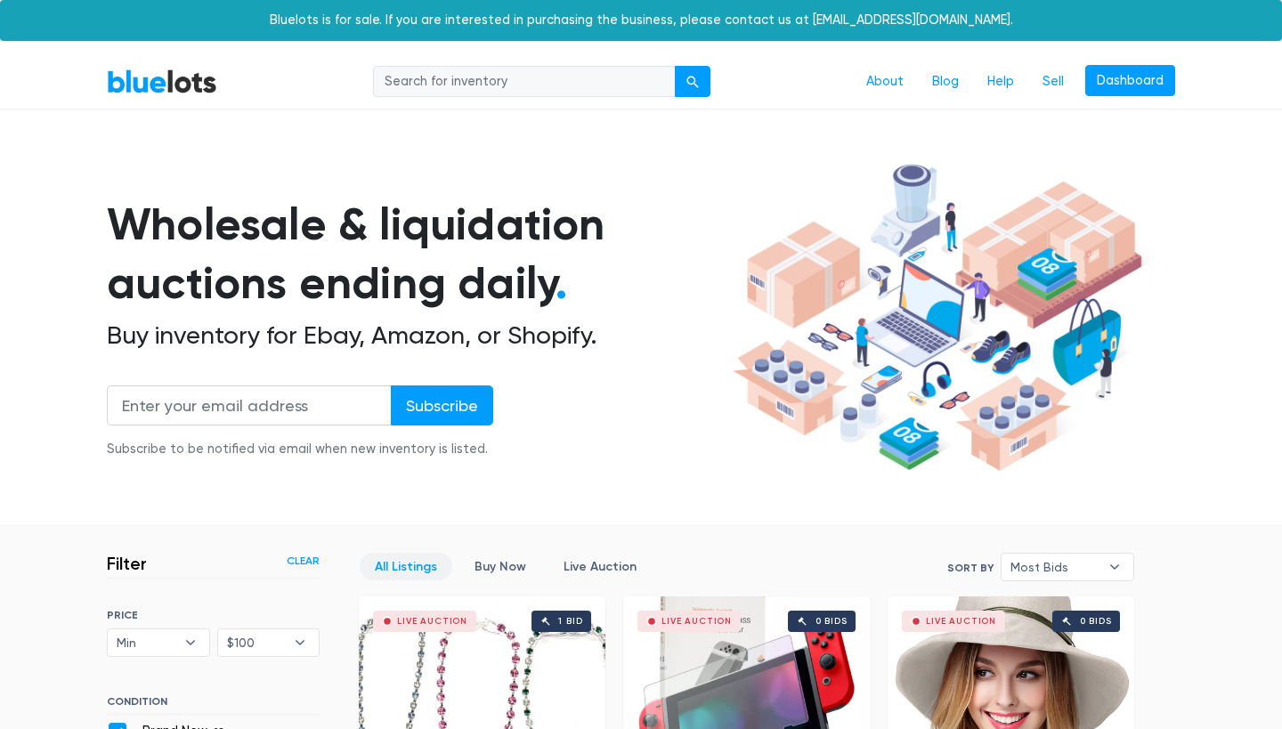
scroll to position [478, 0]
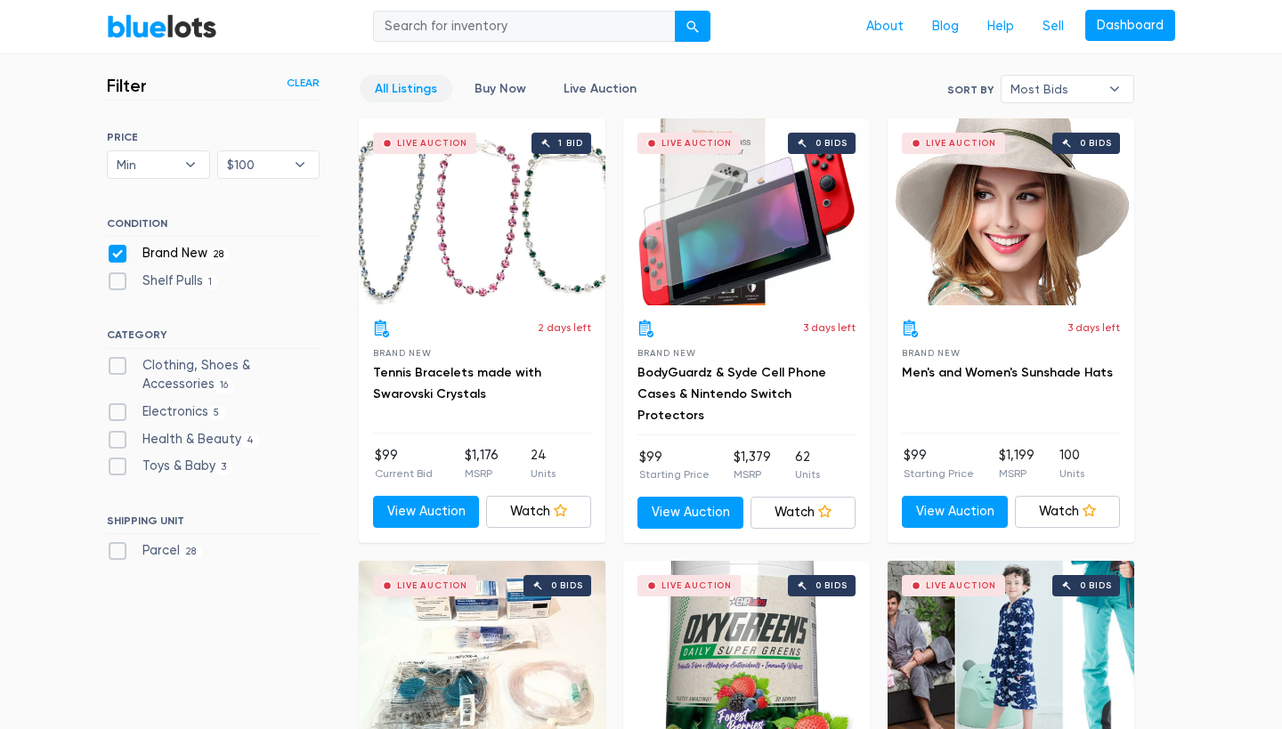
click at [118, 364] on label "Clothing, Shoes & Accessories 16" at bounding box center [213, 375] width 213 height 38
click at [118, 364] on Accessories"] "Clothing, Shoes & Accessories 16" at bounding box center [113, 362] width 12 height 12
checkbox Accessories"] "true"
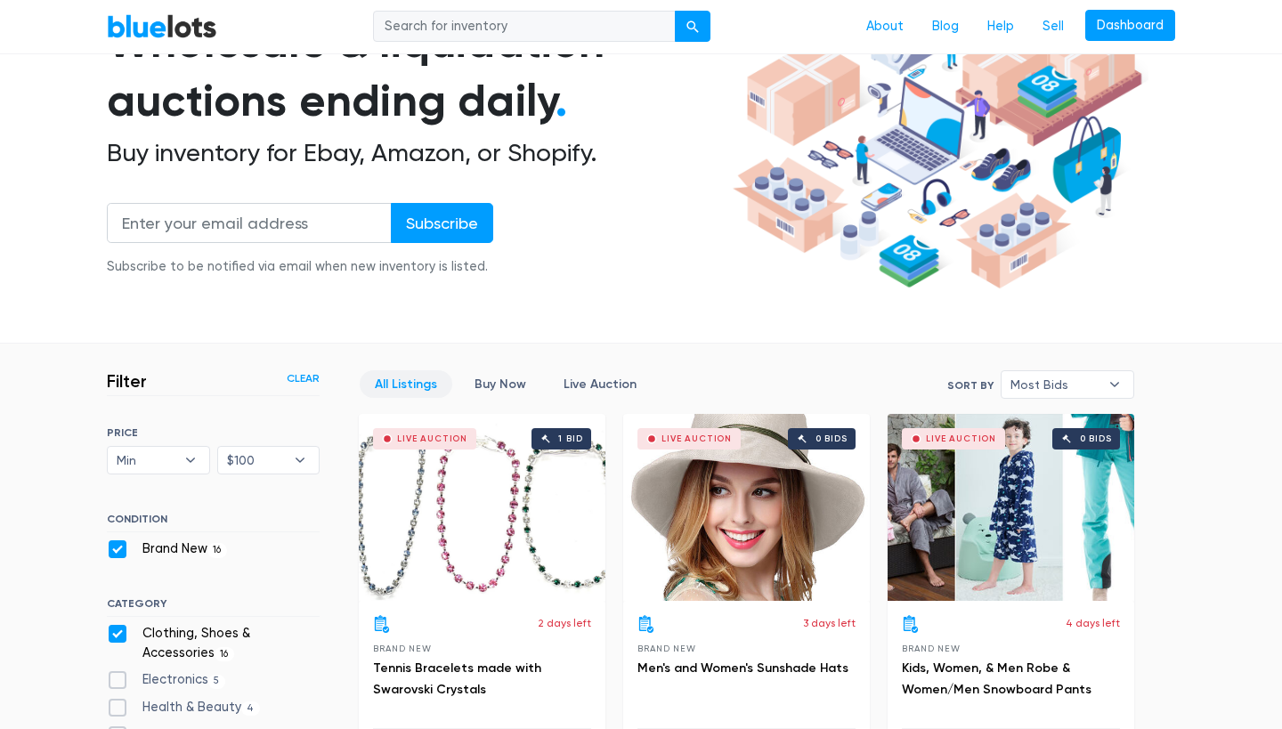
scroll to position [175, 0]
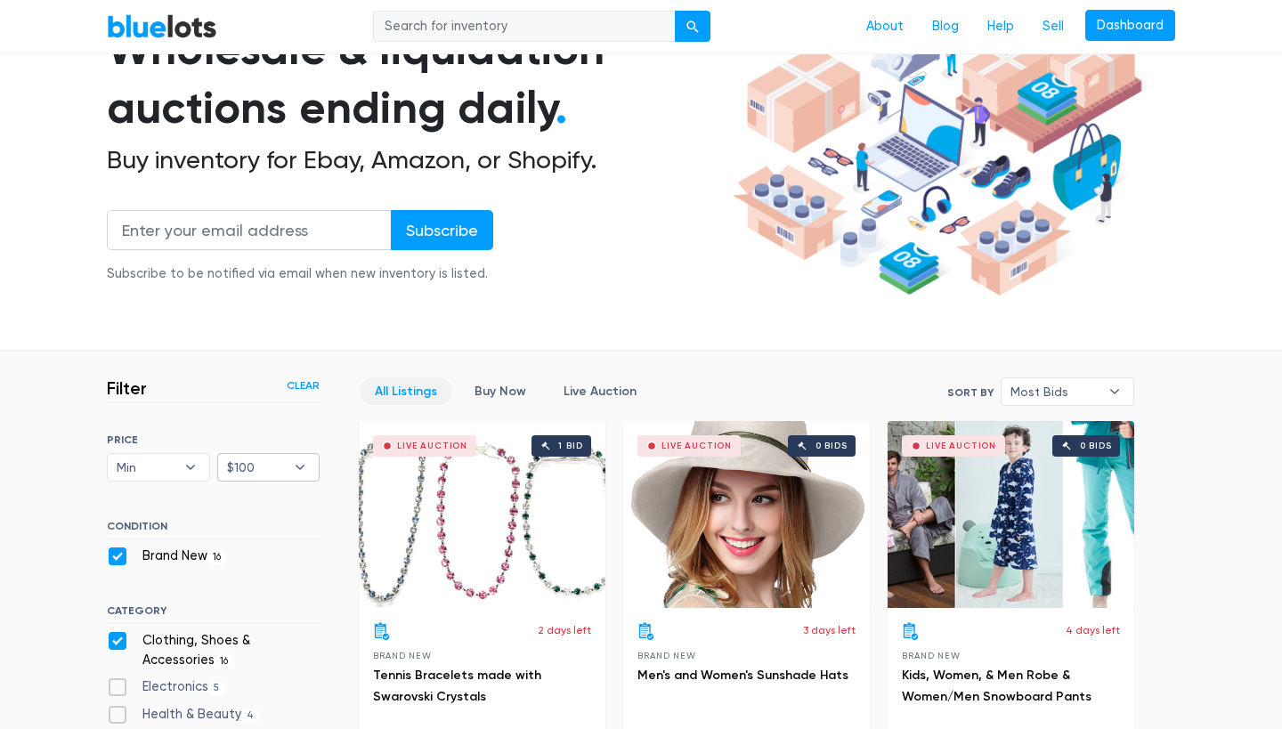
click at [299, 470] on b "▾" at bounding box center [299, 467] width 37 height 27
click at [284, 265] on li "$200" at bounding box center [292, 262] width 139 height 28
select select "20000"
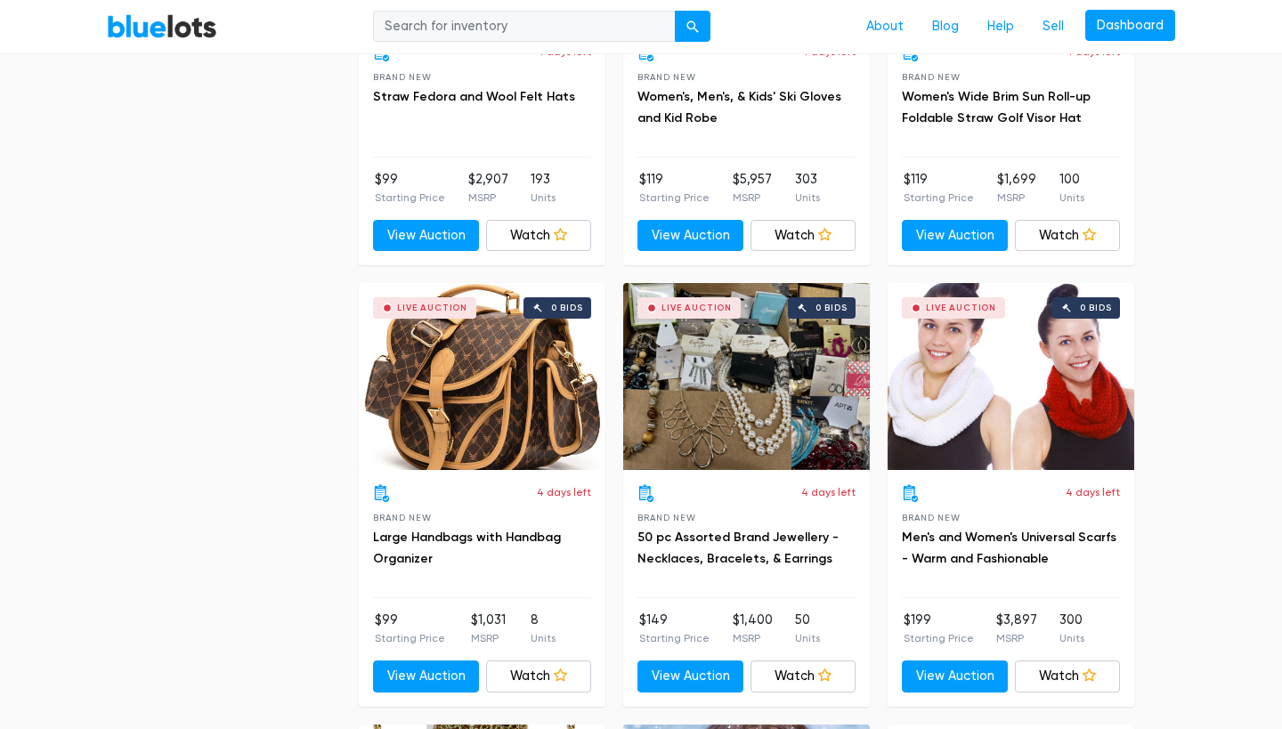
scroll to position [2526, 0]
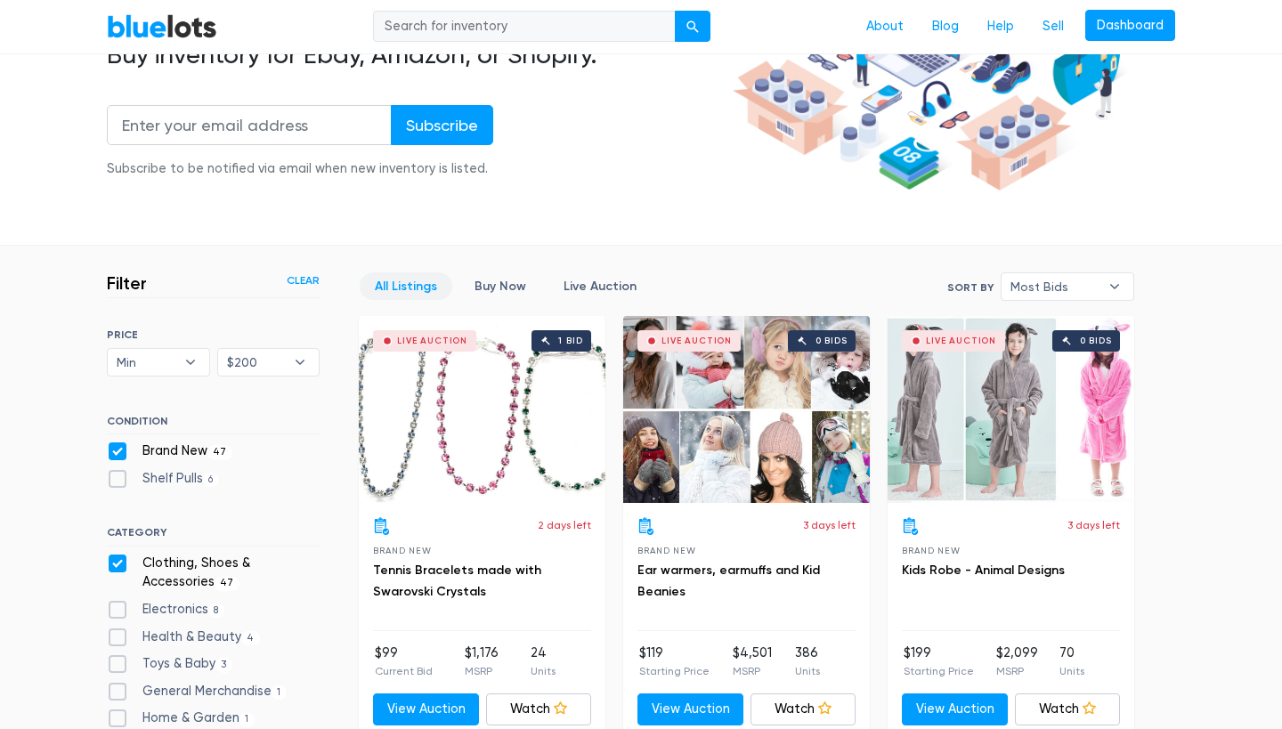
scroll to position [286, 0]
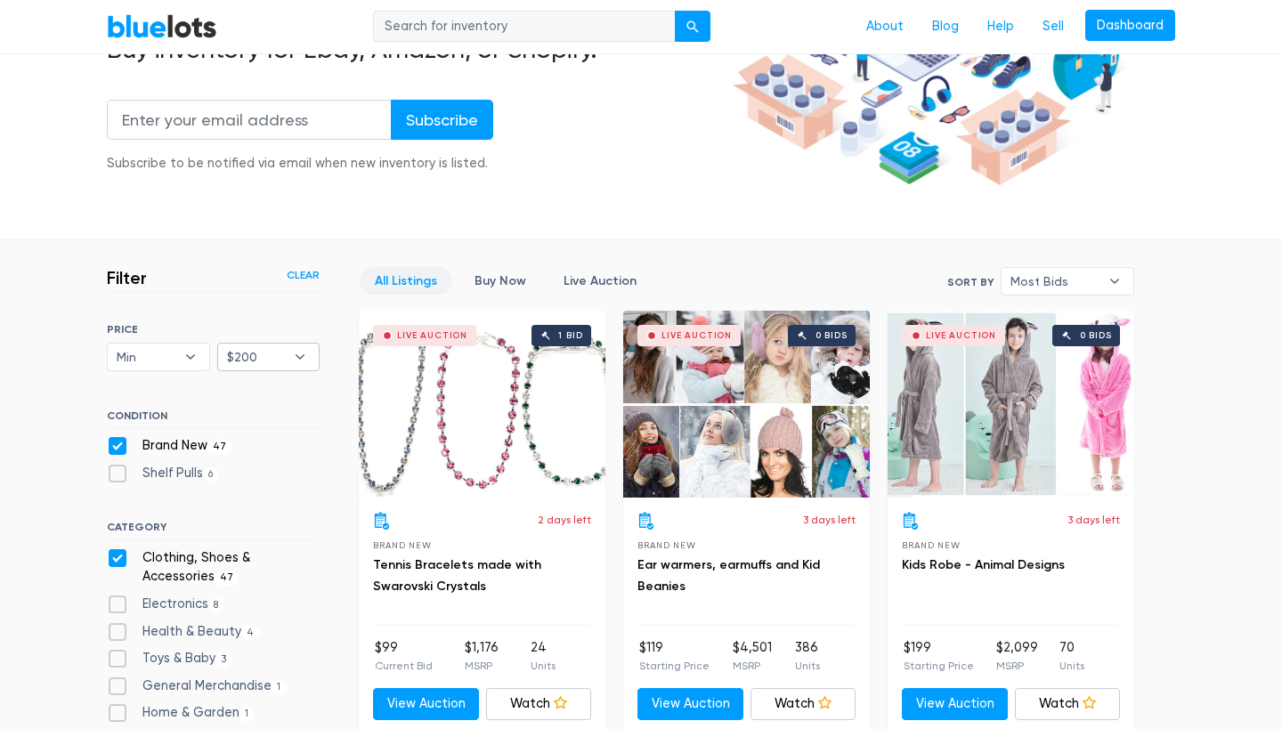
click at [308, 354] on b "▾" at bounding box center [299, 357] width 37 height 27
click at [258, 471] on li "$300" at bounding box center [292, 478] width 139 height 28
select select "30000"
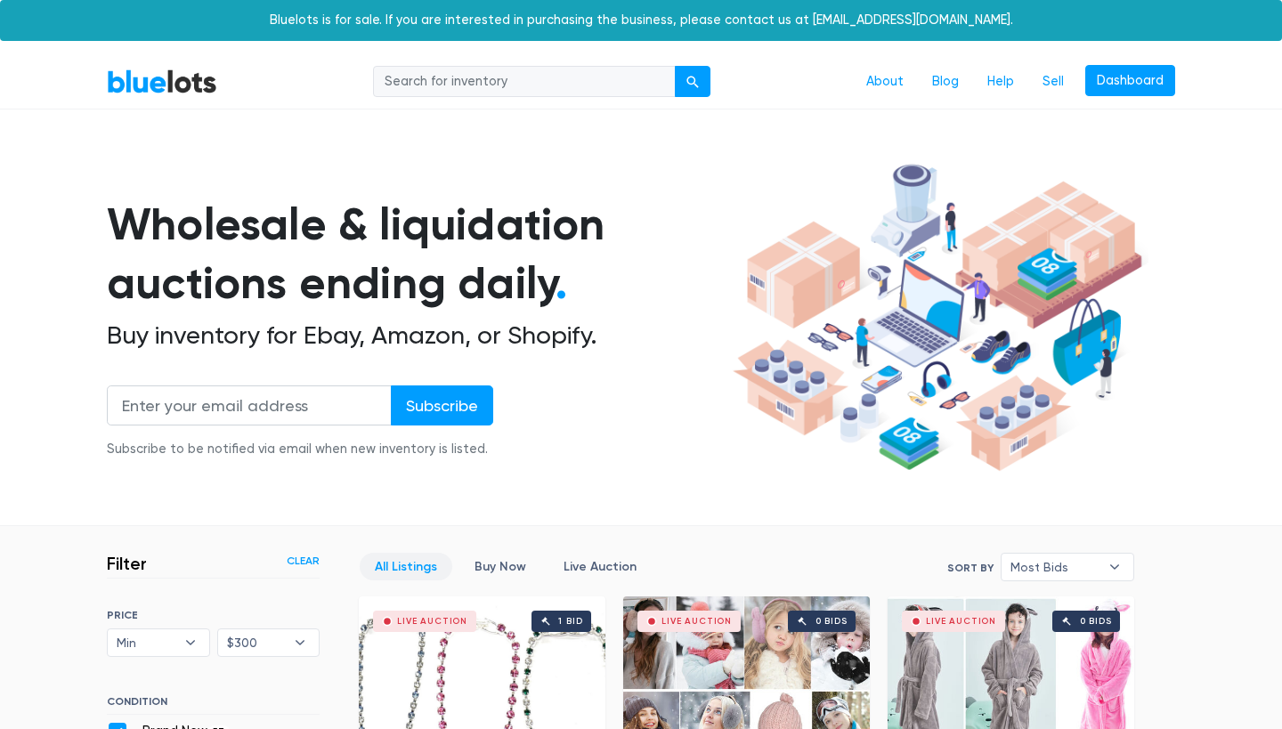
scroll to position [478, 0]
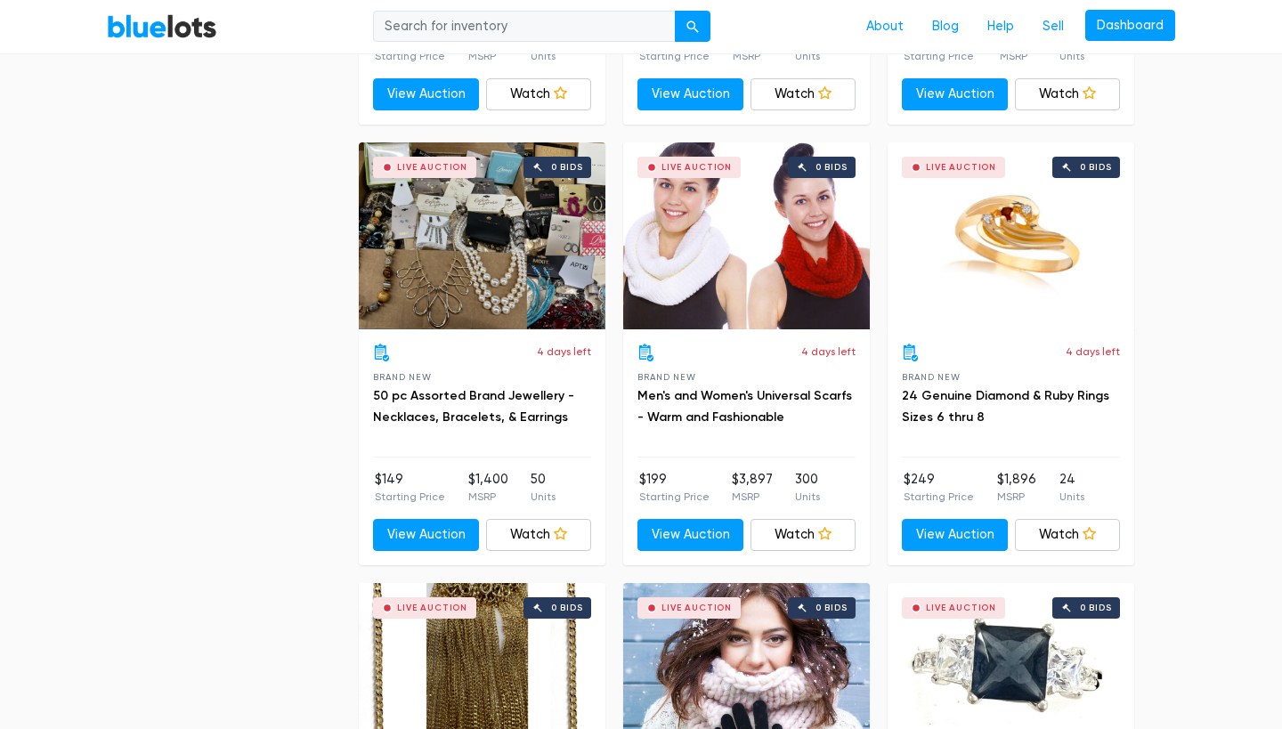
scroll to position [3111, 0]
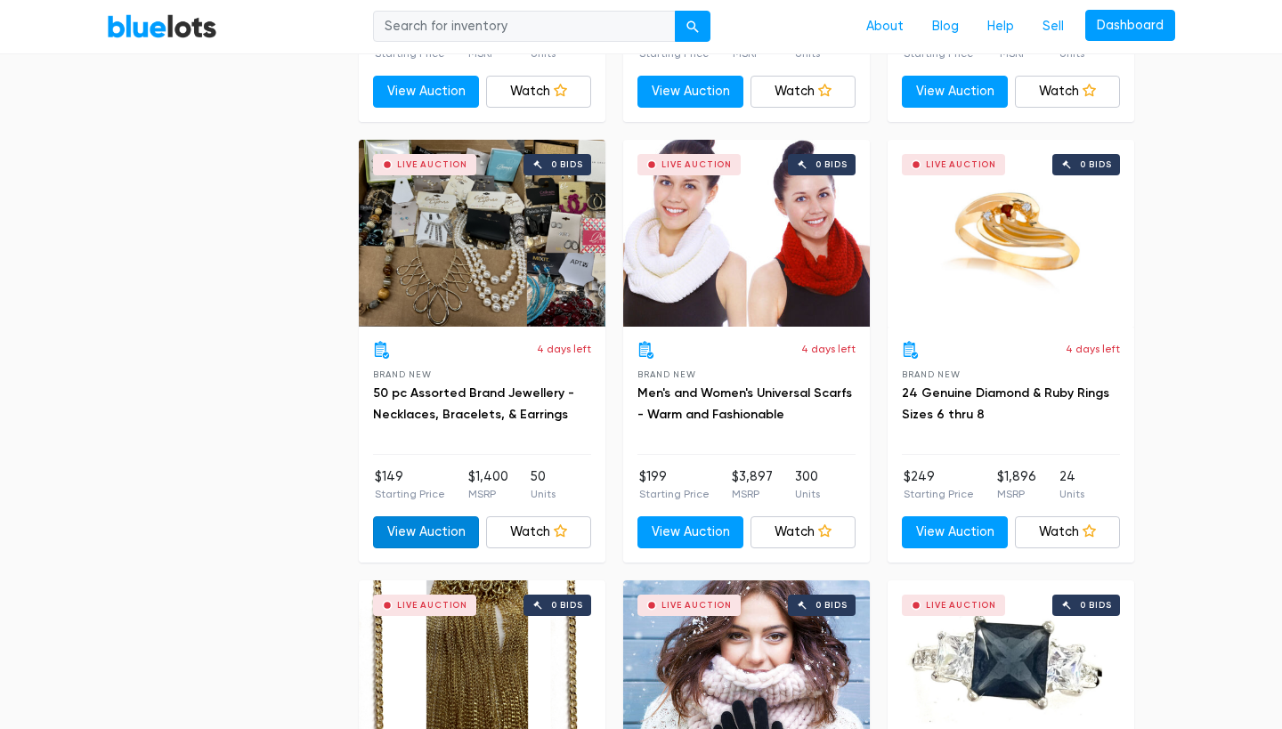
click at [411, 522] on link "View Auction" at bounding box center [426, 532] width 106 height 32
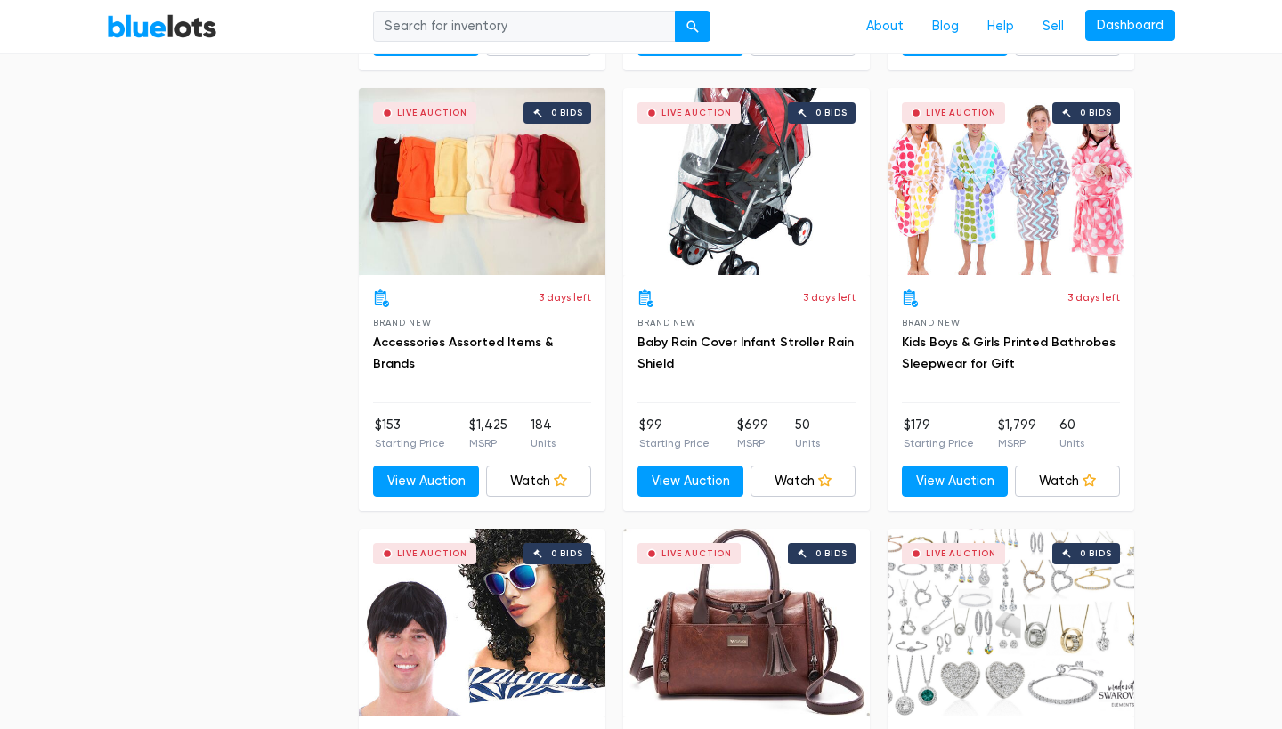
scroll to position [5381, 0]
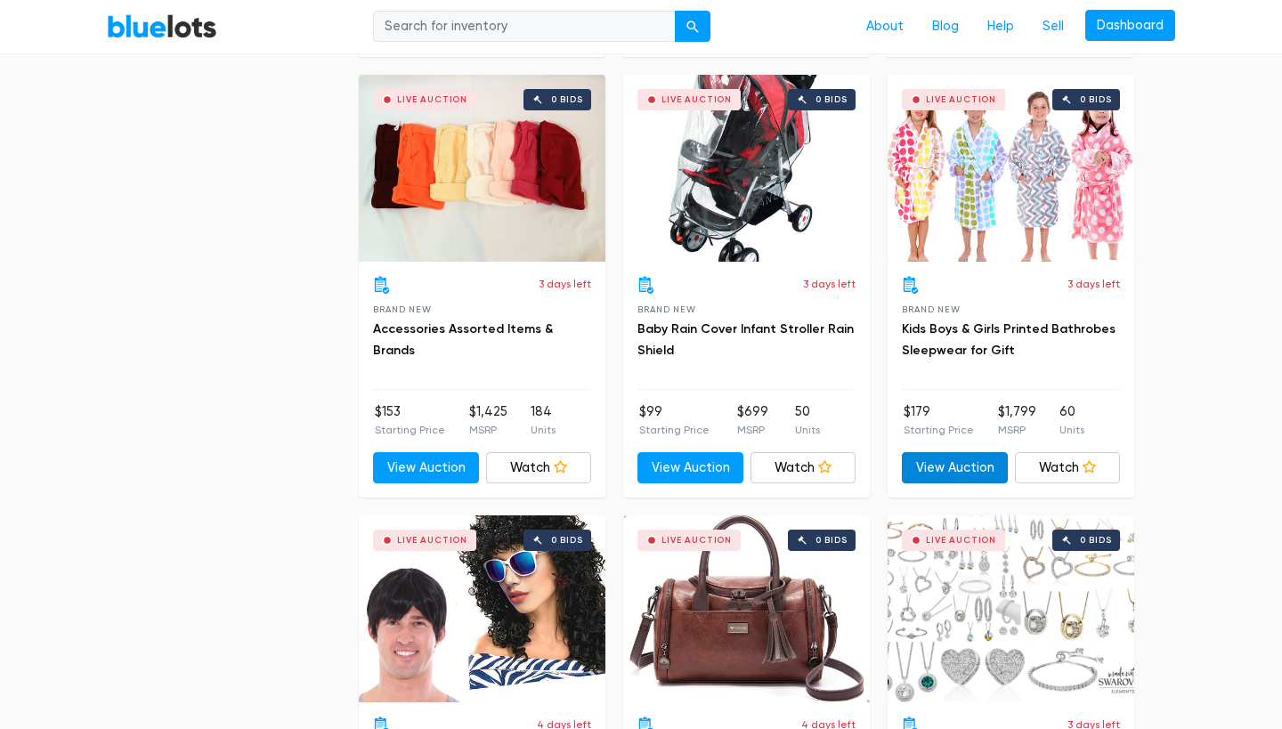
click at [939, 452] on link "View Auction" at bounding box center [955, 468] width 106 height 32
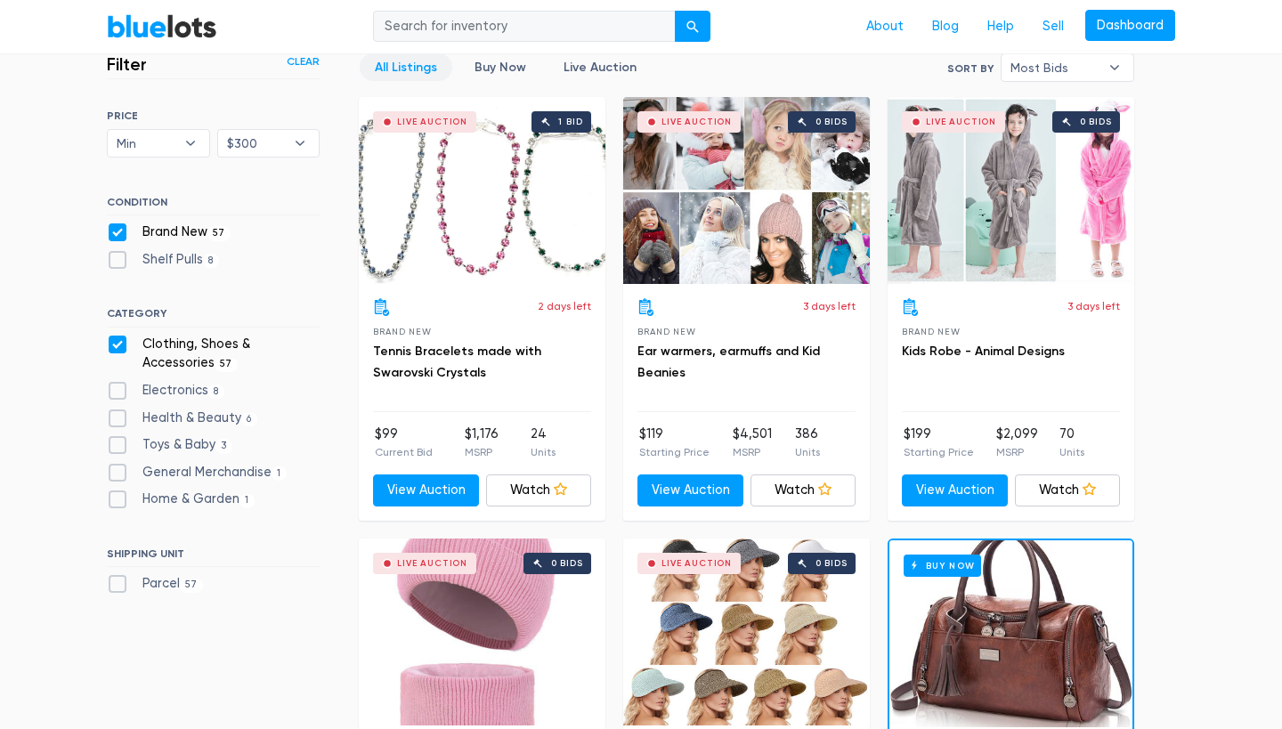
scroll to position [502, 0]
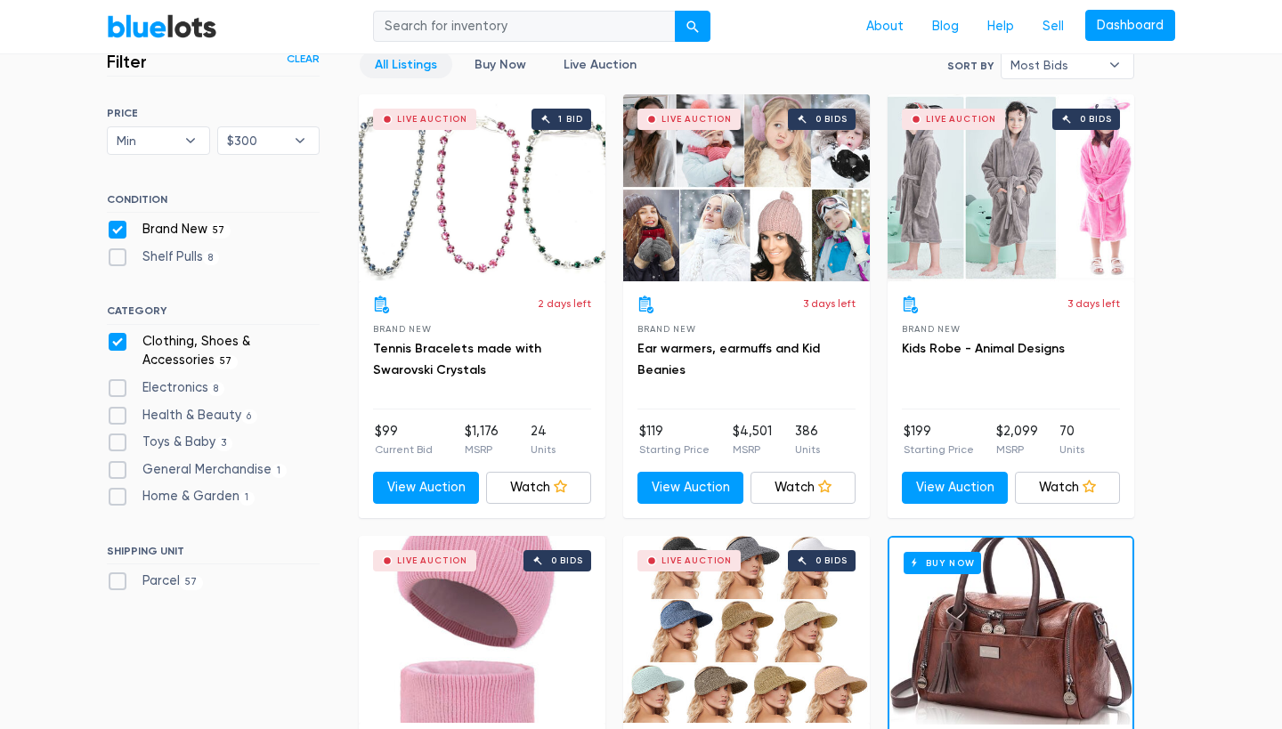
click at [120, 233] on label "Brand New 57" at bounding box center [169, 230] width 124 height 20
click at [118, 232] on New"] "Brand New 57" at bounding box center [113, 226] width 12 height 12
checkbox New"] "false"
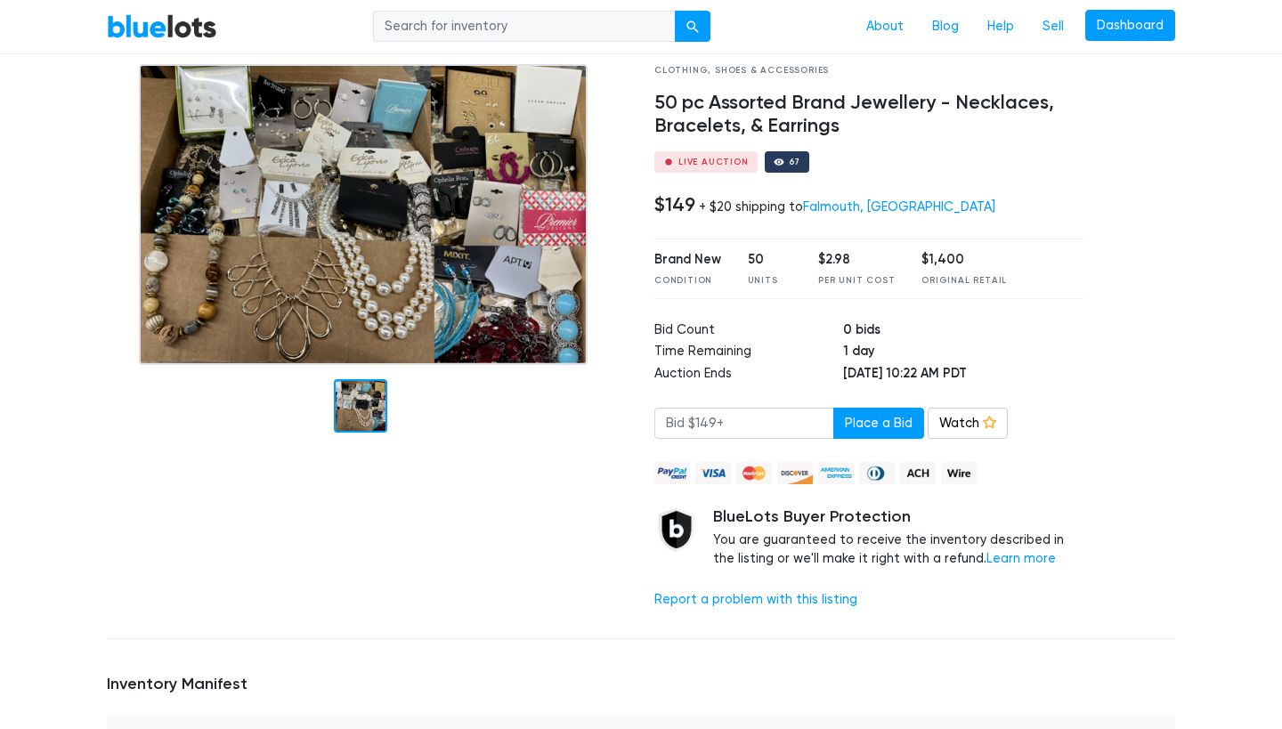
scroll to position [100, 0]
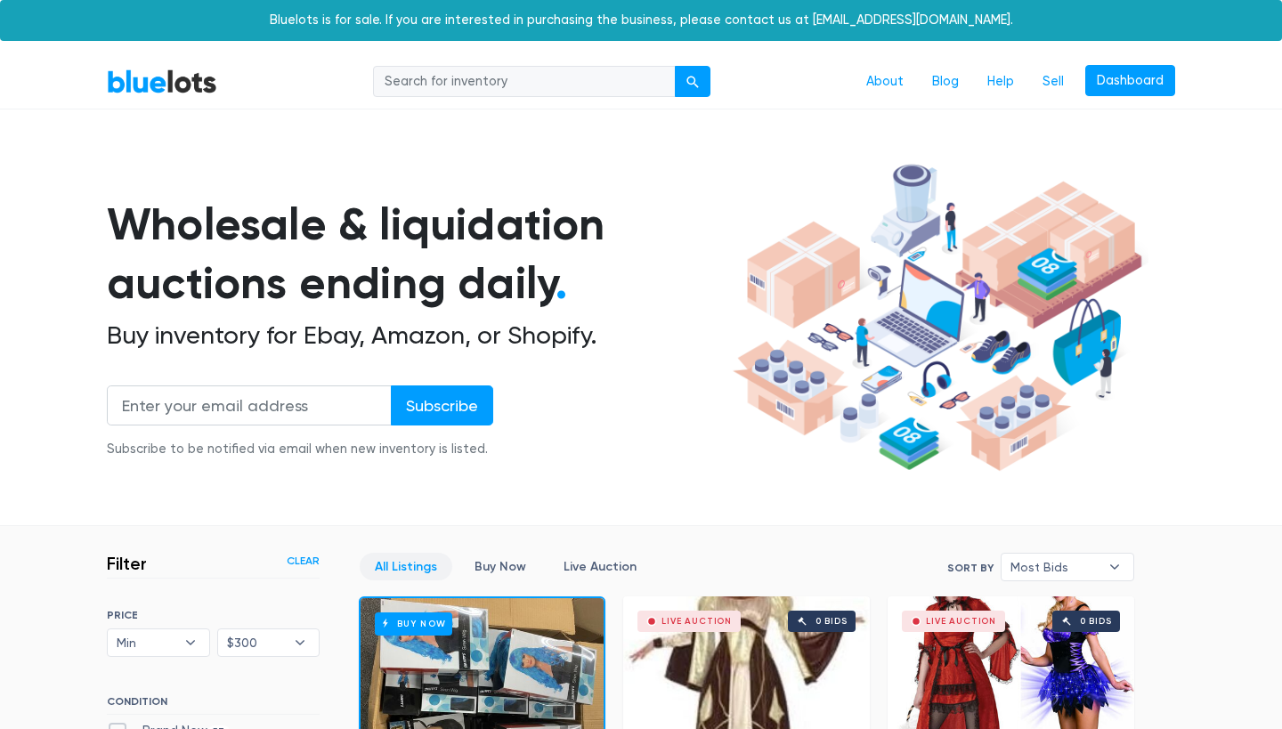
scroll to position [478, 0]
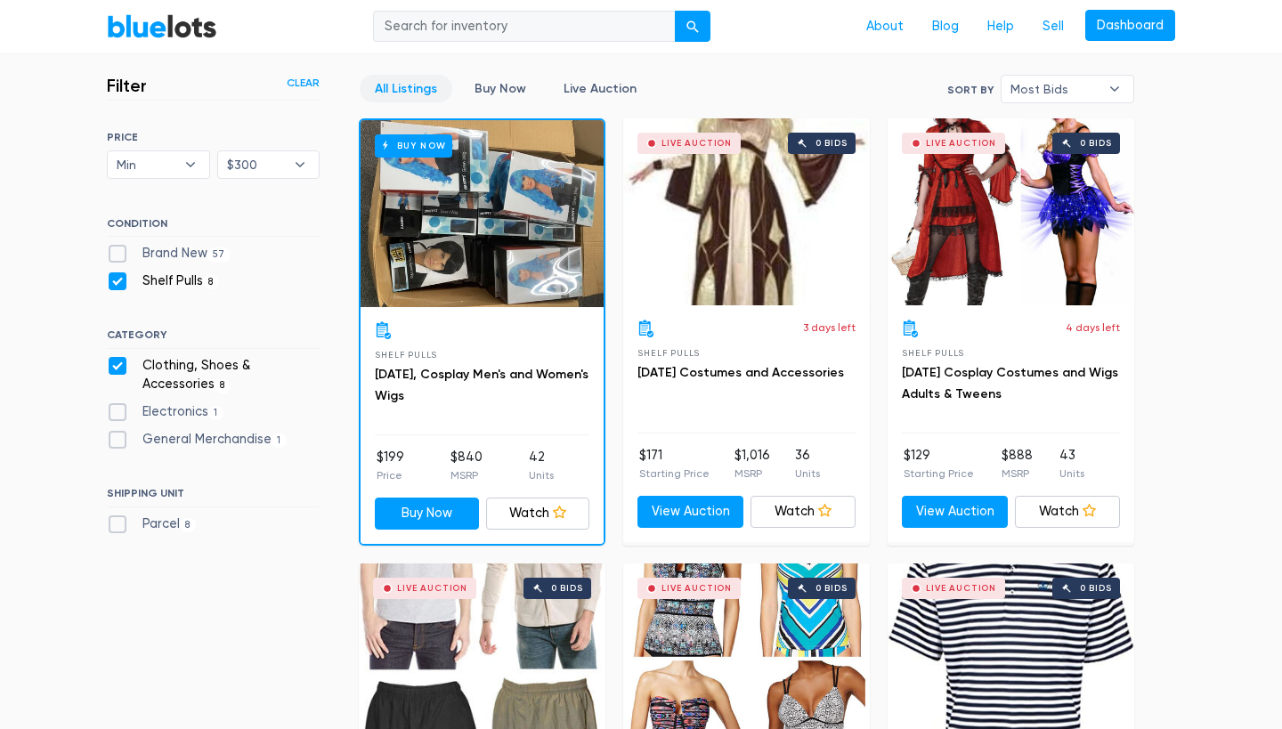
click at [119, 253] on label "Brand New 57" at bounding box center [169, 254] width 124 height 20
click at [118, 253] on New"] "Brand New 57" at bounding box center [113, 250] width 12 height 12
checkbox New"] "true"
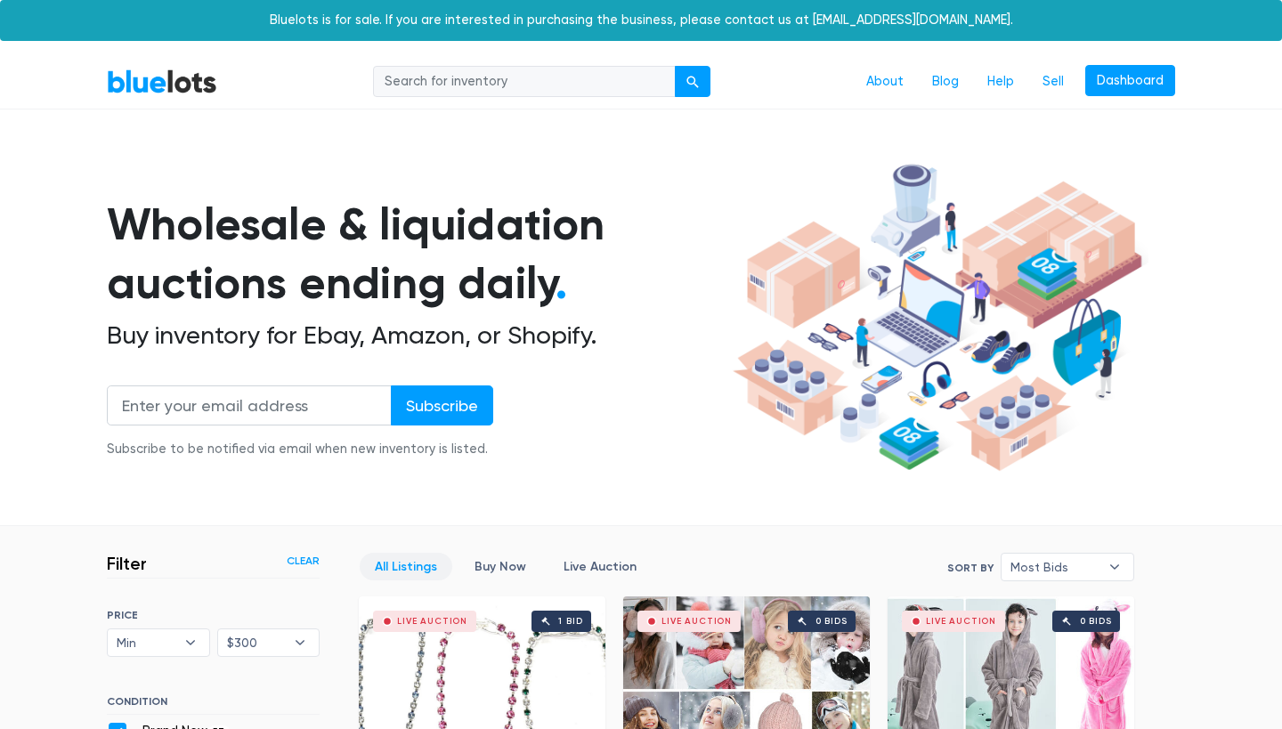
scroll to position [478, 0]
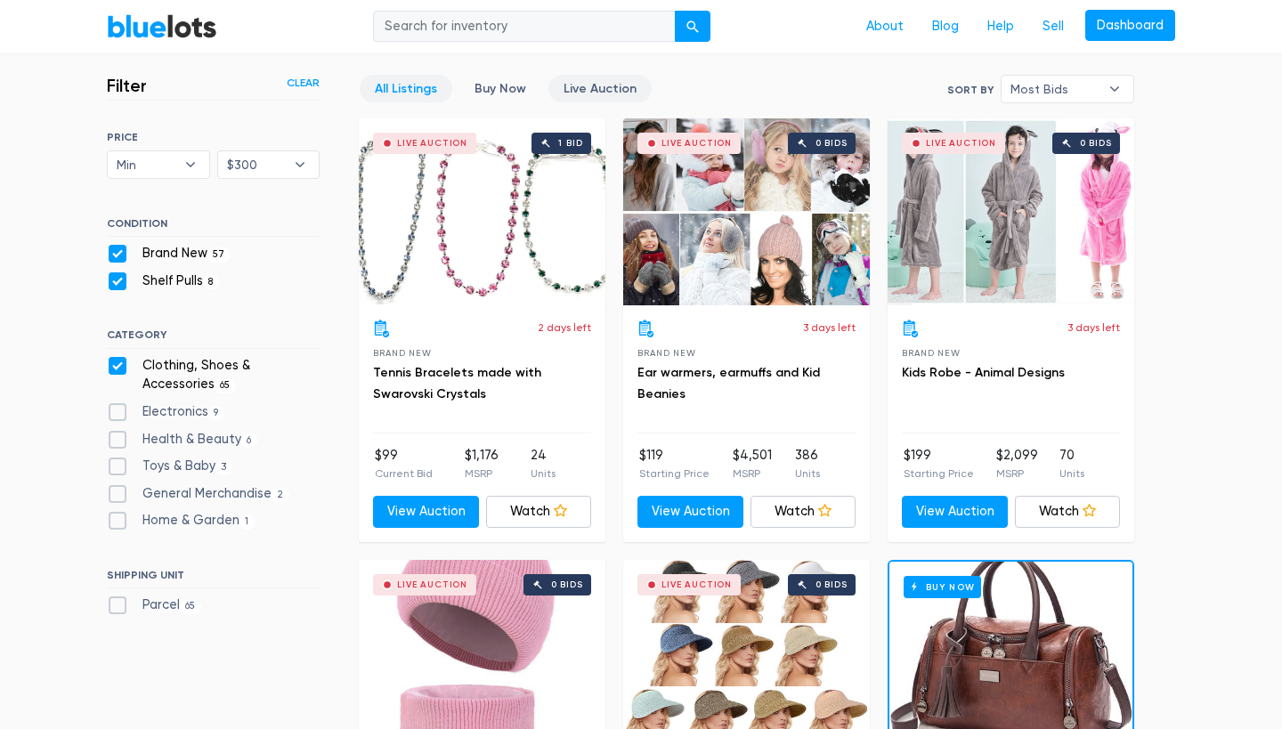
click at [589, 102] on link "Live Auction" at bounding box center [600, 89] width 103 height 28
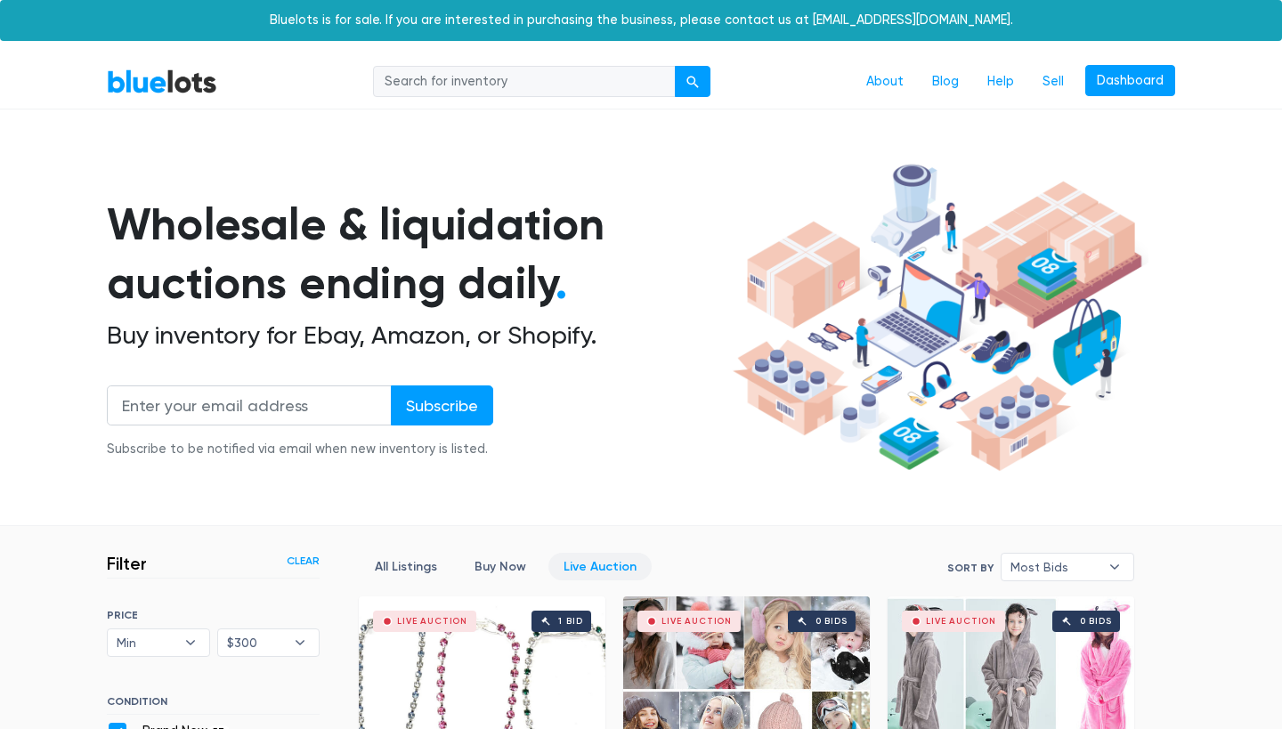
scroll to position [478, 0]
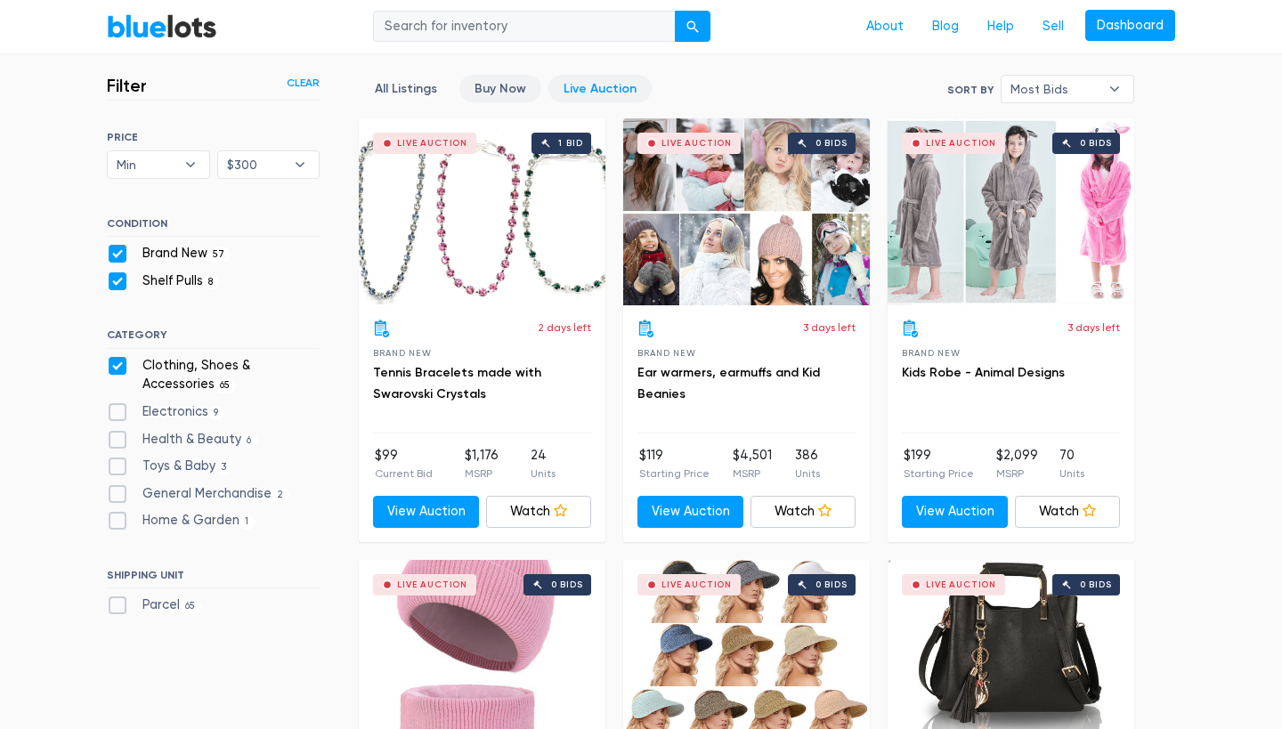
click at [504, 82] on link "Buy Now" at bounding box center [500, 89] width 82 height 28
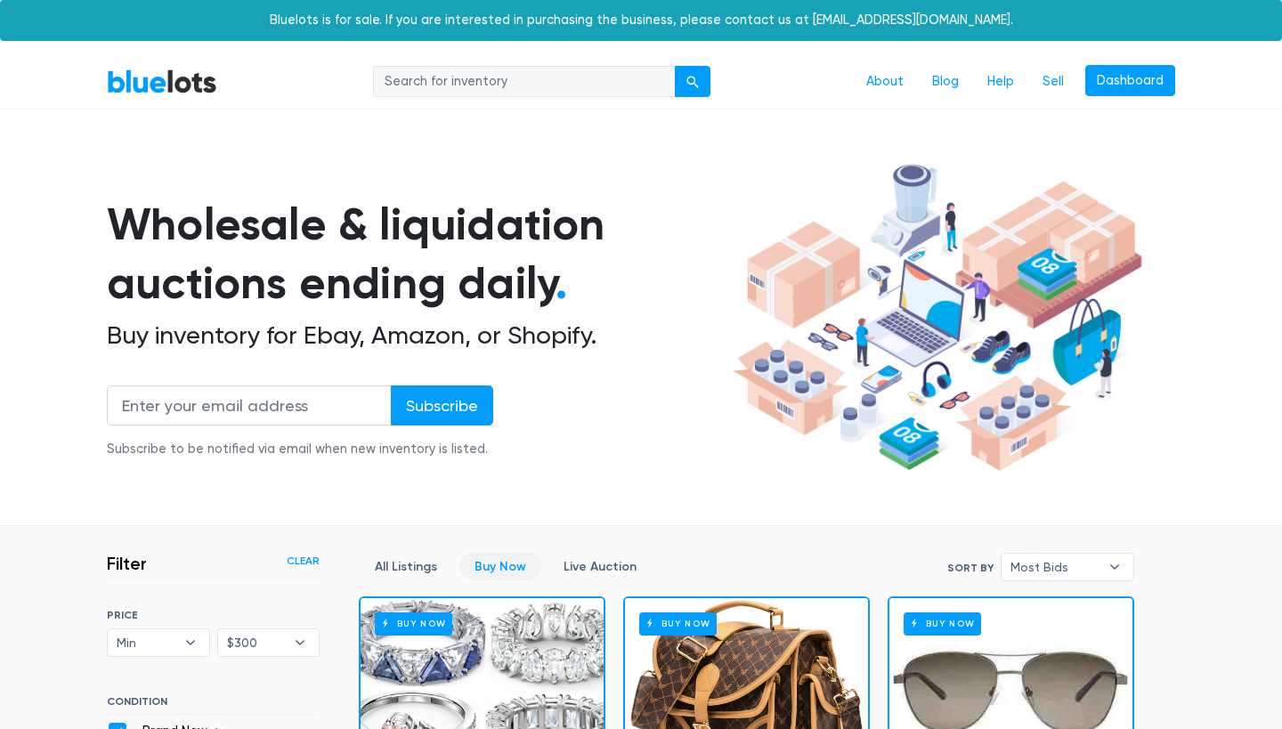
scroll to position [478, 0]
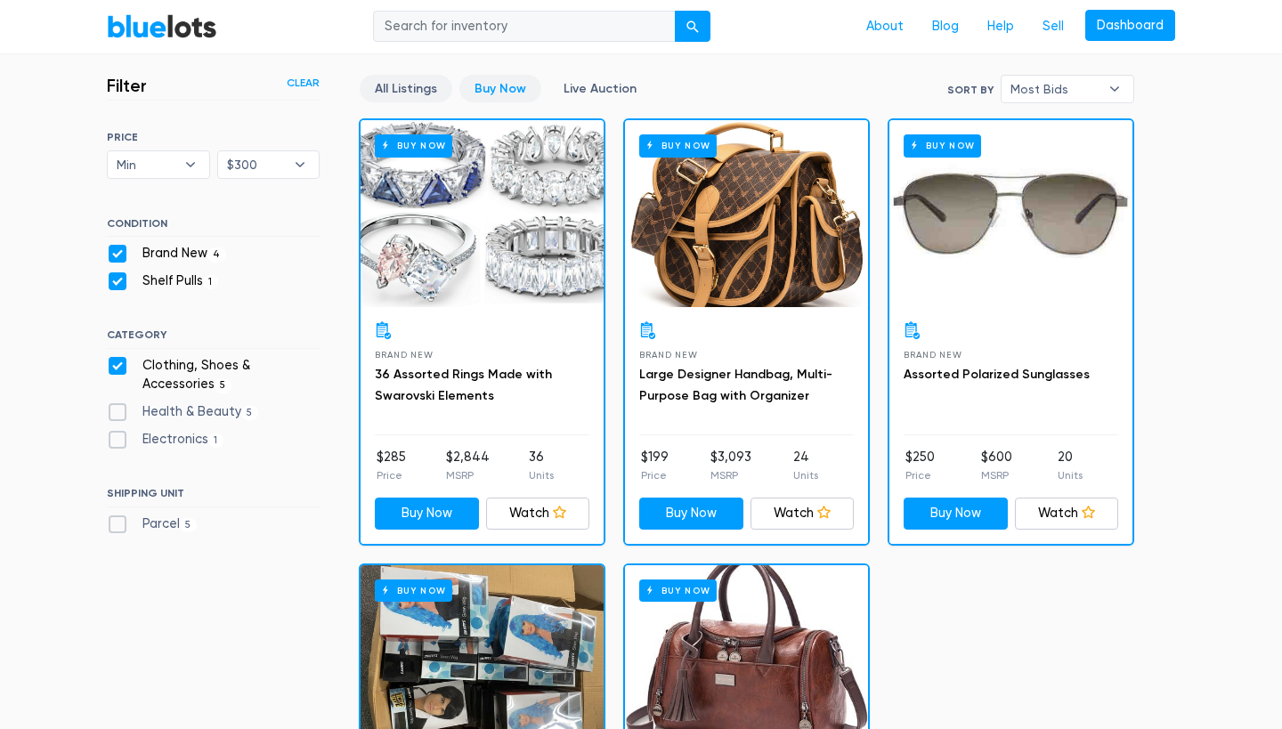
click at [388, 101] on link "All Listings" at bounding box center [406, 89] width 93 height 28
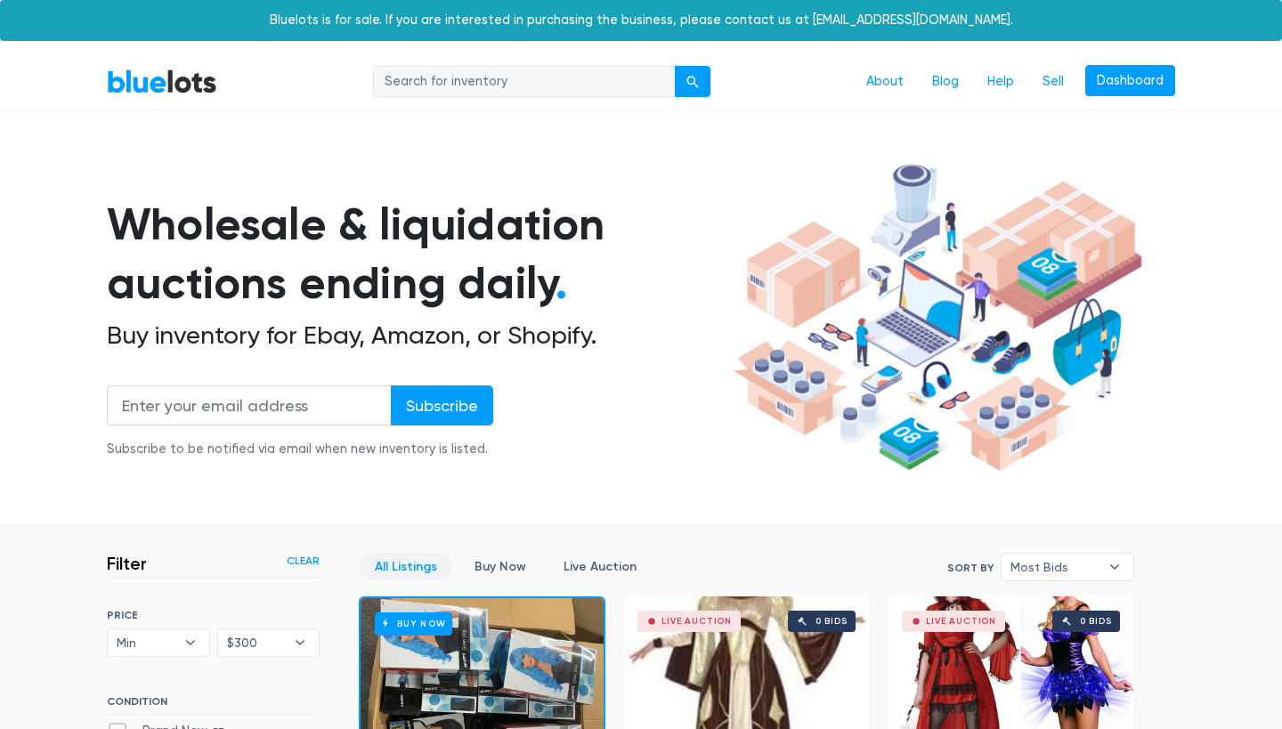
scroll to position [478, 0]
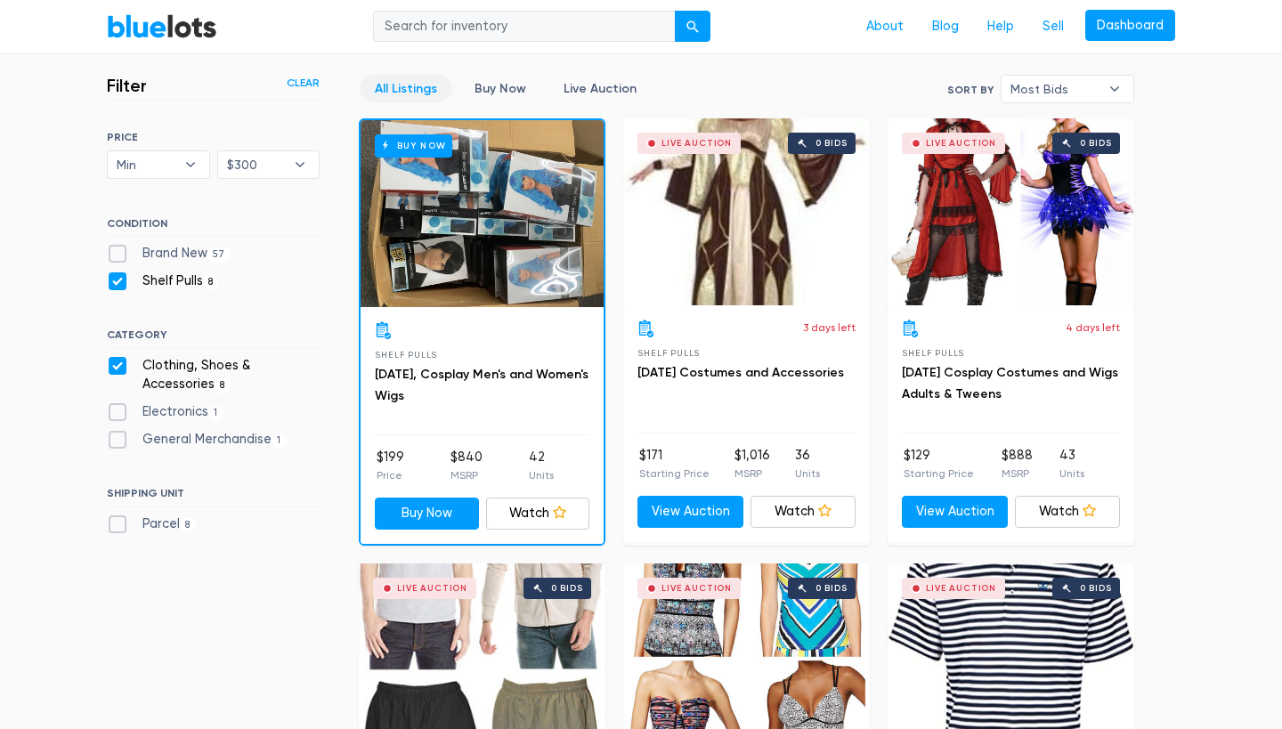
click at [118, 285] on label "Shelf Pulls 8" at bounding box center [163, 282] width 112 height 20
click at [118, 283] on Pulls"] "Shelf Pulls 8" at bounding box center [113, 278] width 12 height 12
checkbox Pulls"] "false"
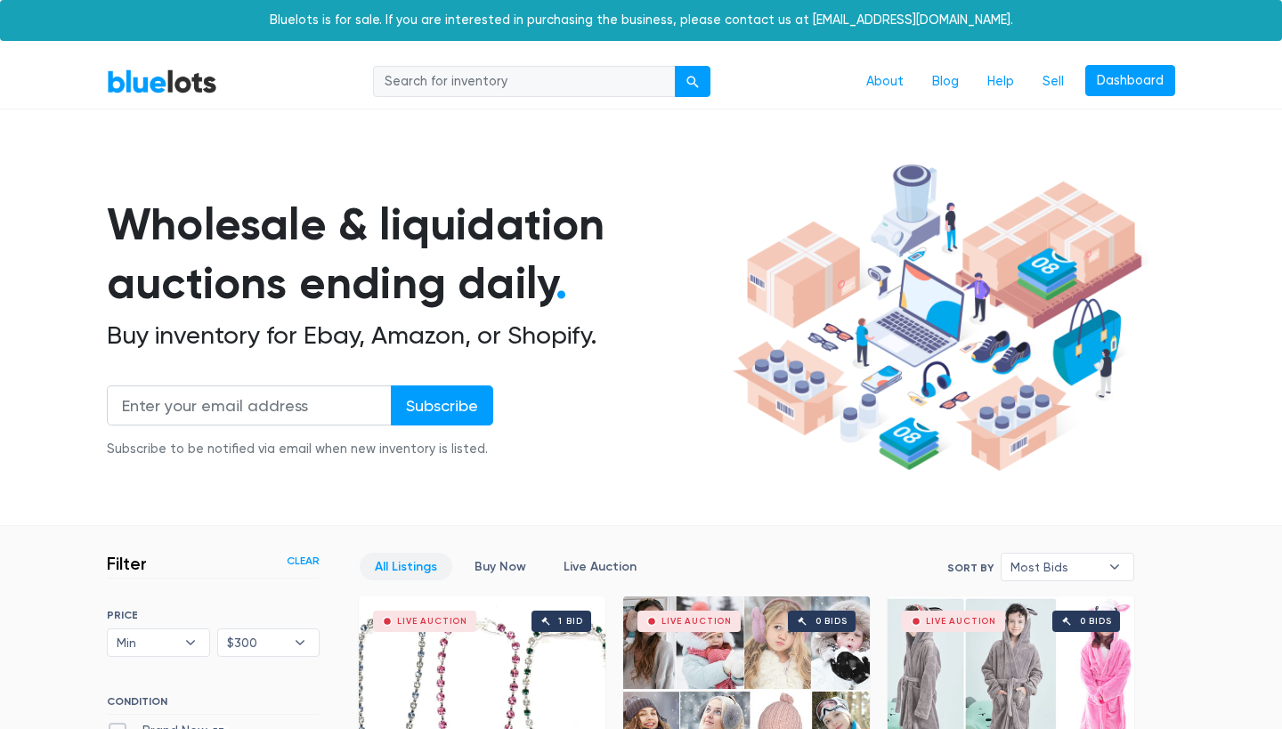
scroll to position [478, 0]
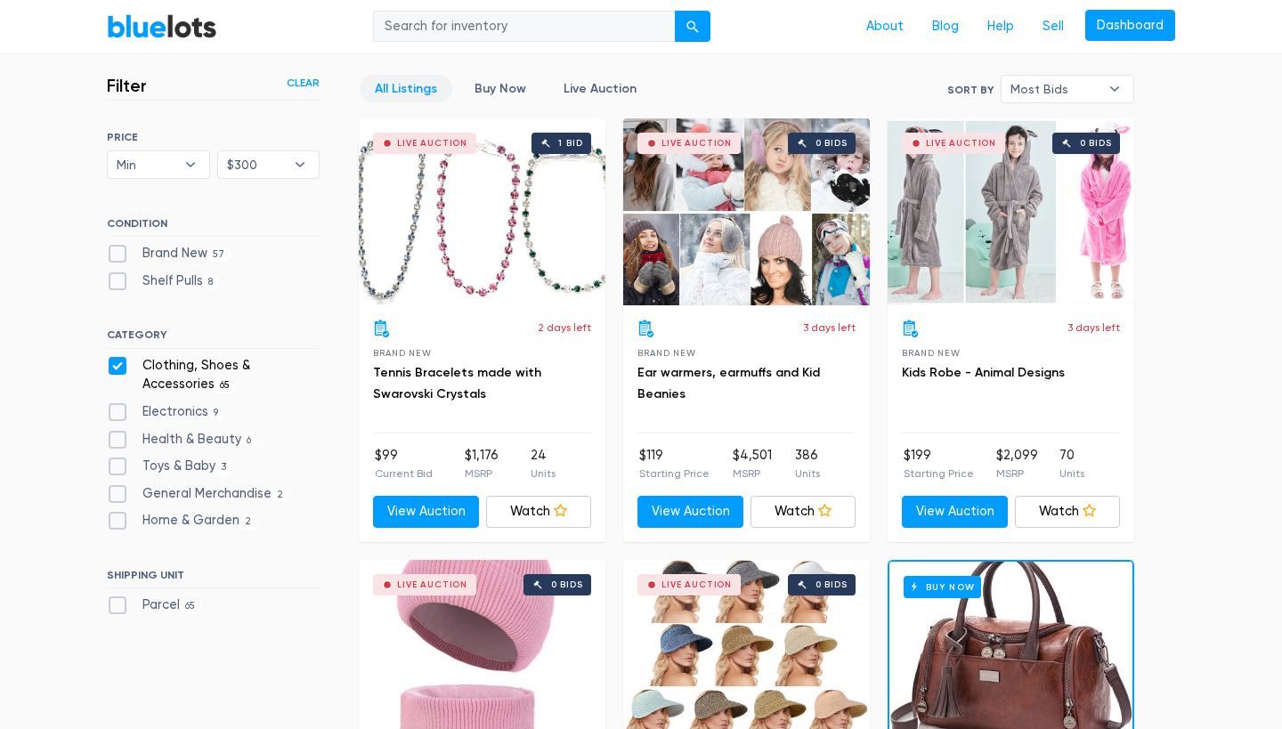
click at [115, 360] on label "Clothing, Shoes & Accessories 65" at bounding box center [213, 375] width 213 height 38
click at [115, 360] on Accessories"] "Clothing, Shoes & Accessories 65" at bounding box center [113, 362] width 12 height 12
checkbox Accessories"] "false"
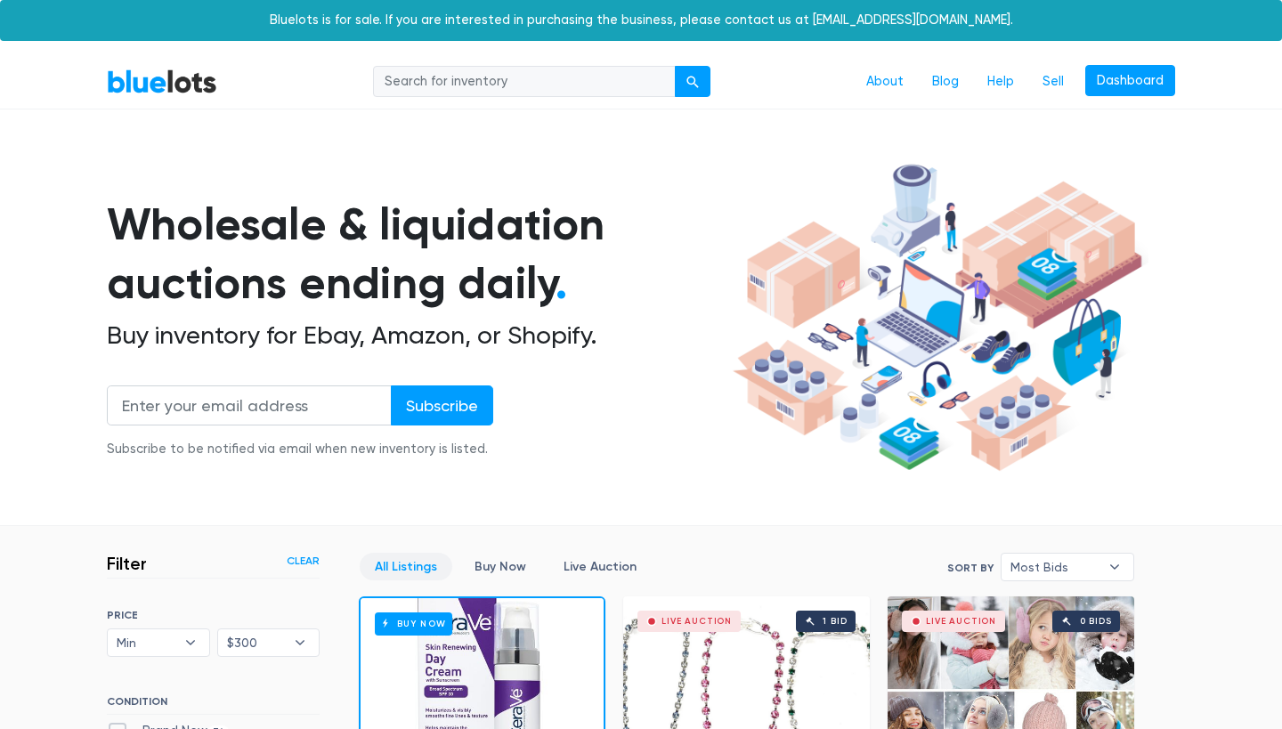
scroll to position [478, 0]
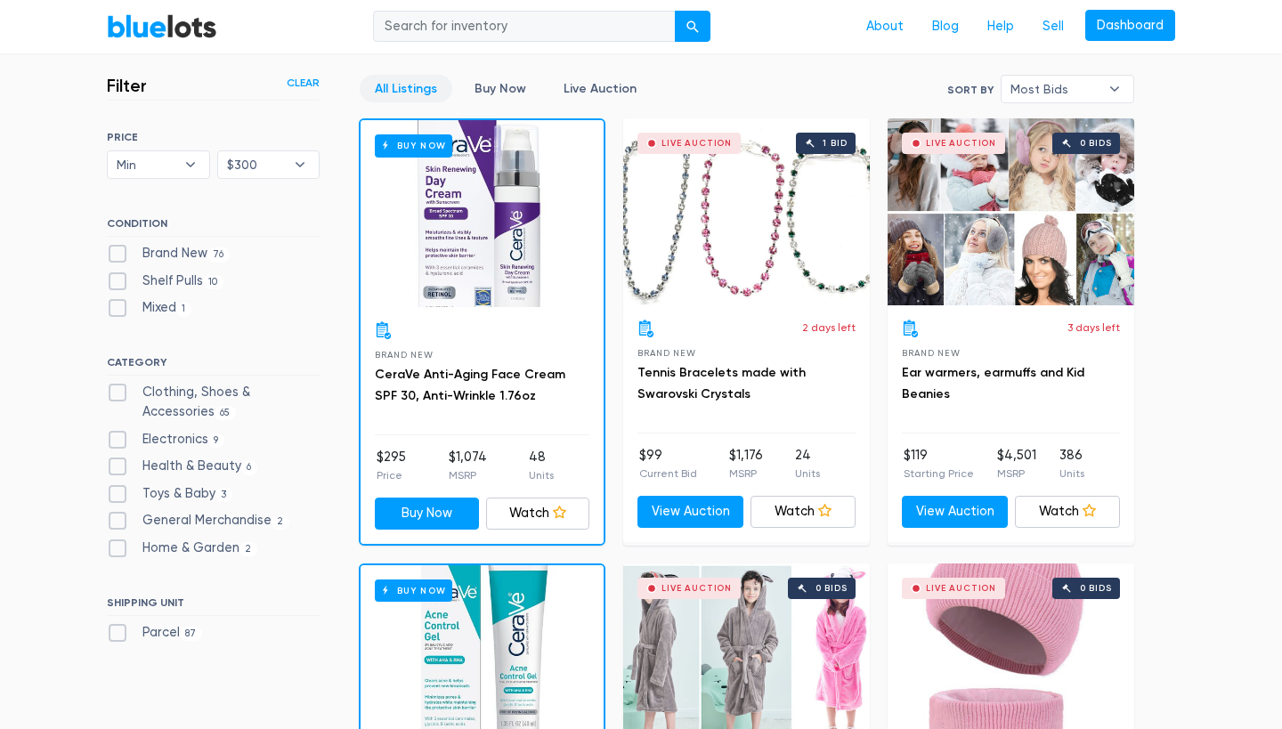
click at [151, 15] on link "BlueLots" at bounding box center [162, 26] width 110 height 26
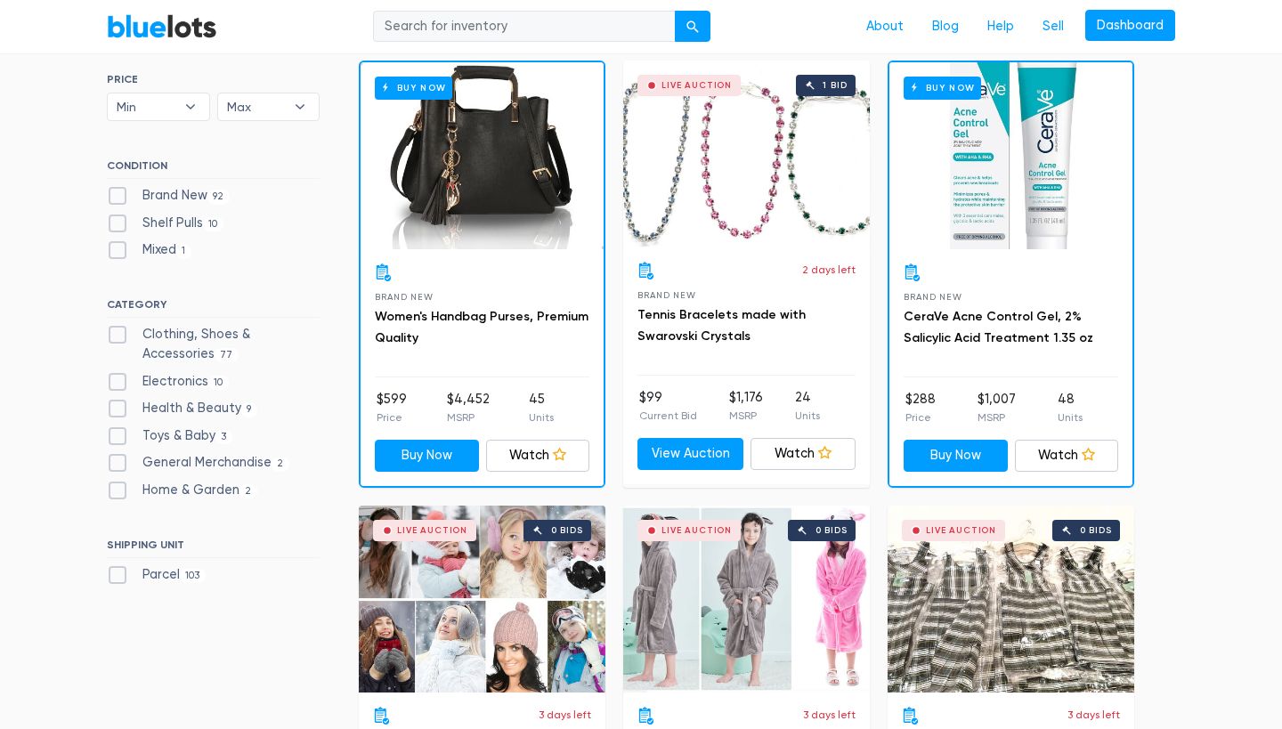
scroll to position [544, 0]
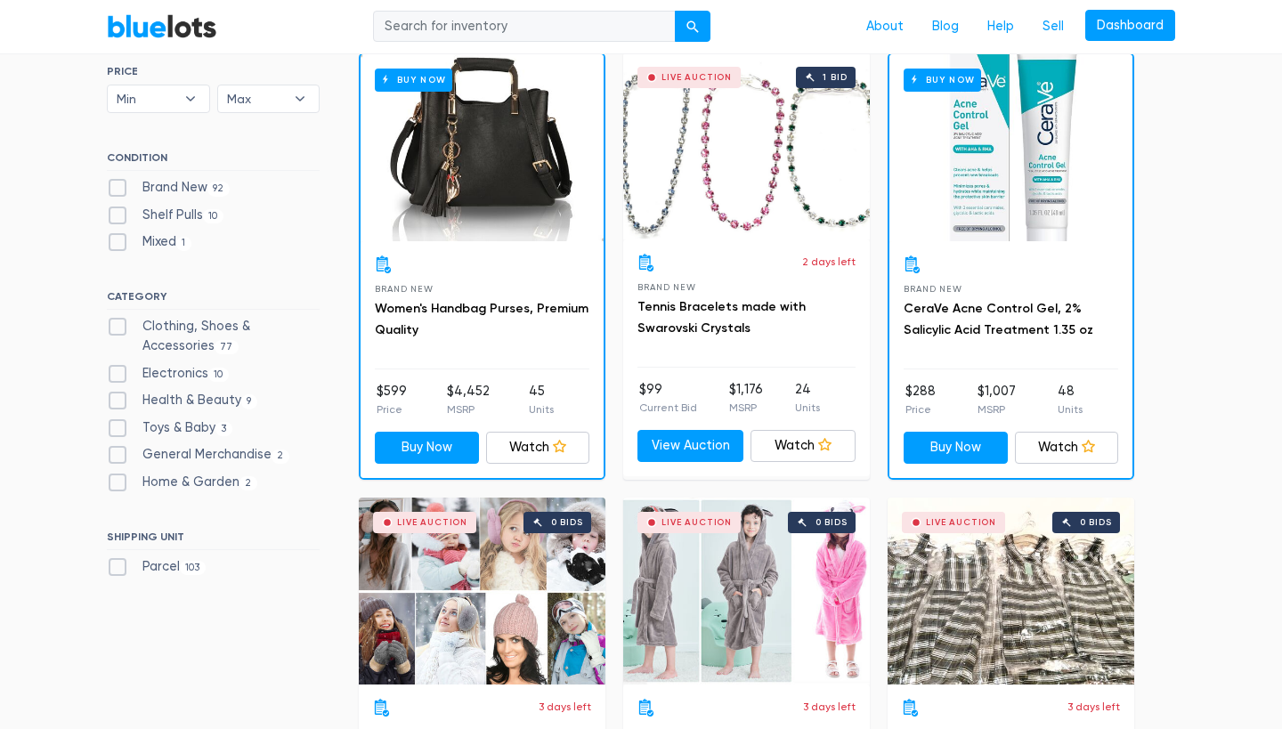
click at [119, 238] on label "Mixed 1" at bounding box center [149, 242] width 85 height 20
click at [118, 238] on input "Mixed 1" at bounding box center [113, 238] width 12 height 12
checkbox input "true"
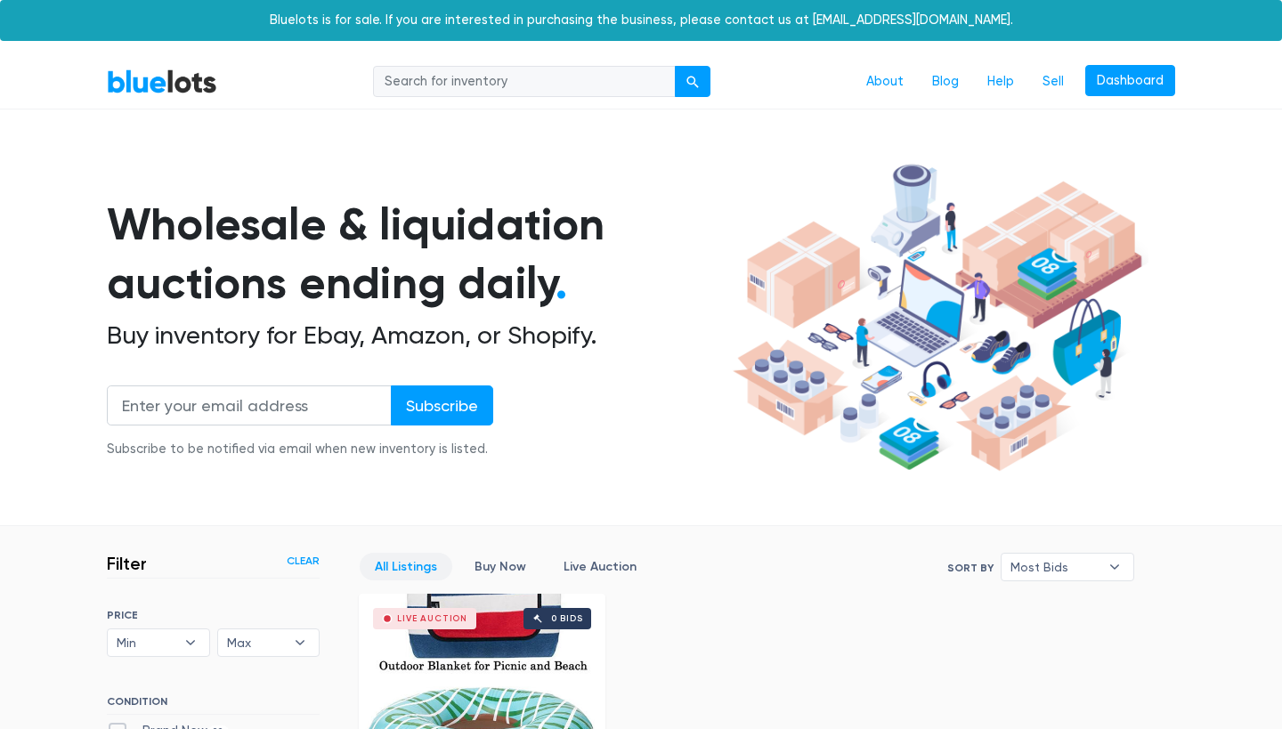
scroll to position [478, 0]
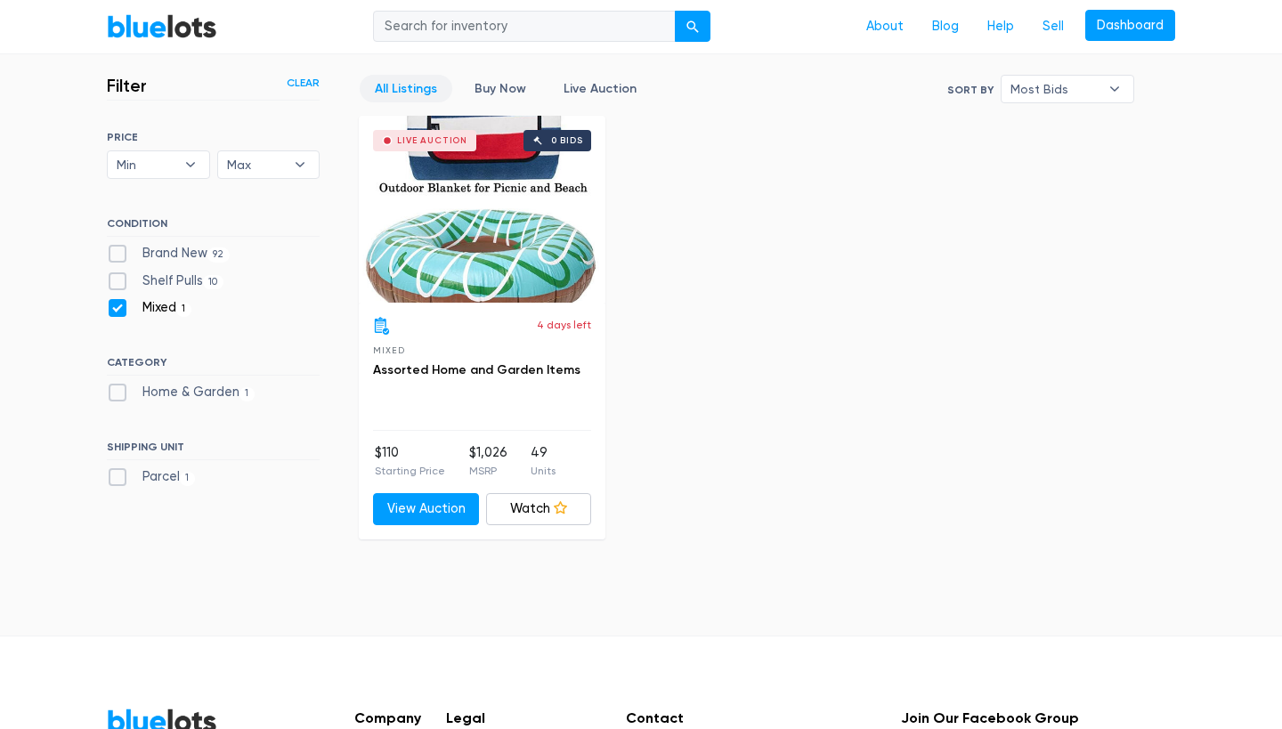
click at [118, 250] on label "Brand New 92" at bounding box center [168, 254] width 123 height 20
click at [118, 250] on New"] "Brand New 92" at bounding box center [113, 250] width 12 height 12
checkbox New"] "true"
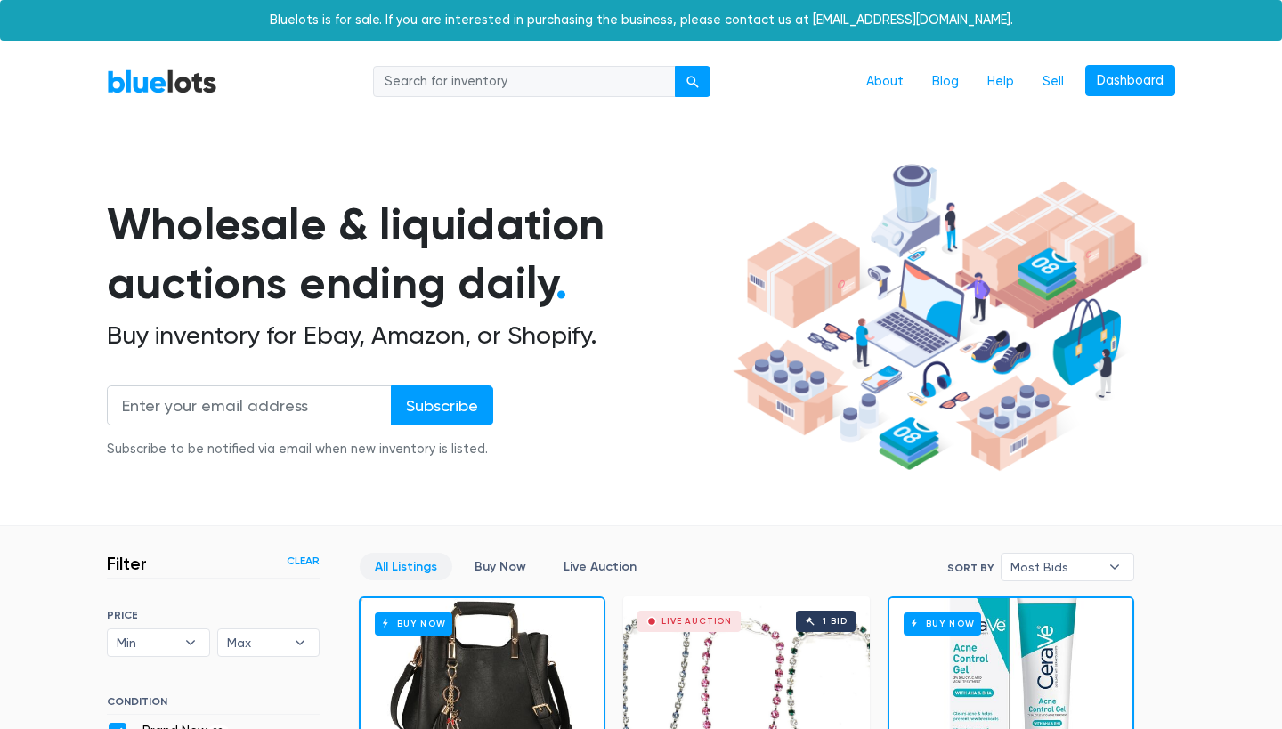
scroll to position [478, 0]
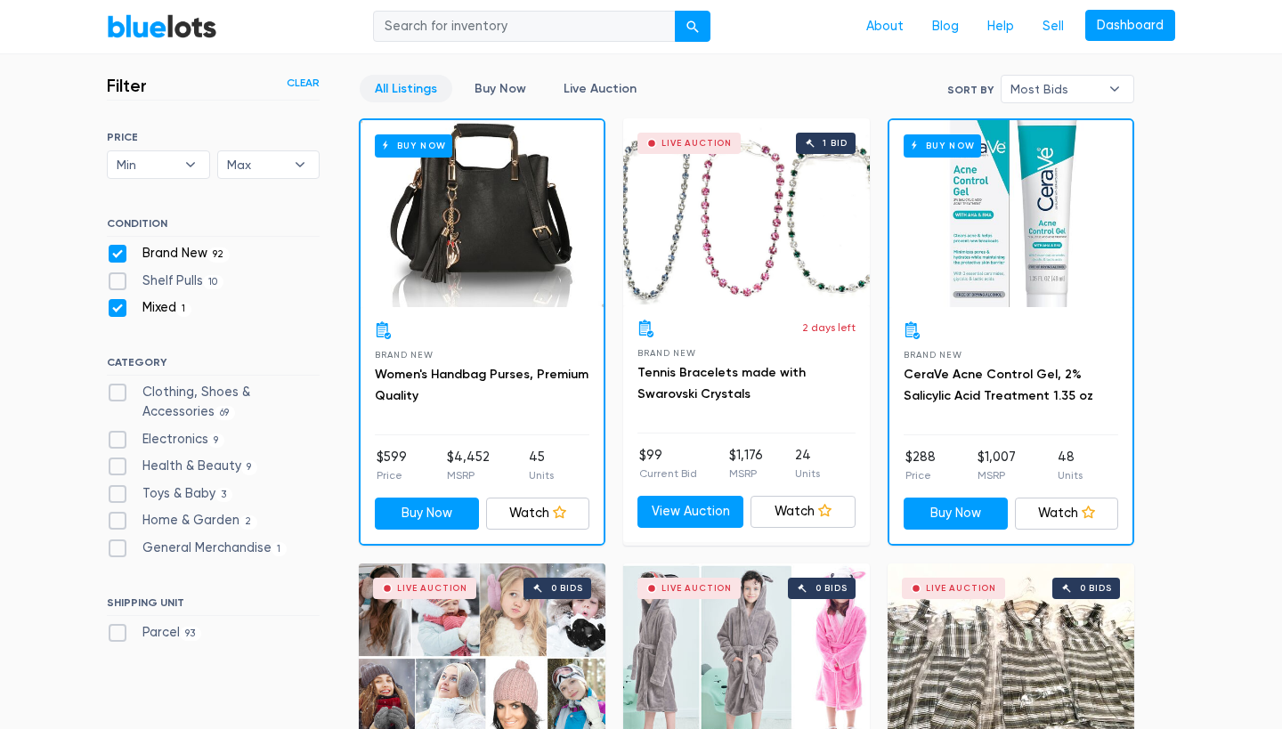
click at [119, 383] on label "Clothing, Shoes & Accessories 69" at bounding box center [213, 402] width 213 height 38
click at [118, 383] on Accessories"] "Clothing, Shoes & Accessories 69" at bounding box center [113, 389] width 12 height 12
checkbox Accessories"] "true"
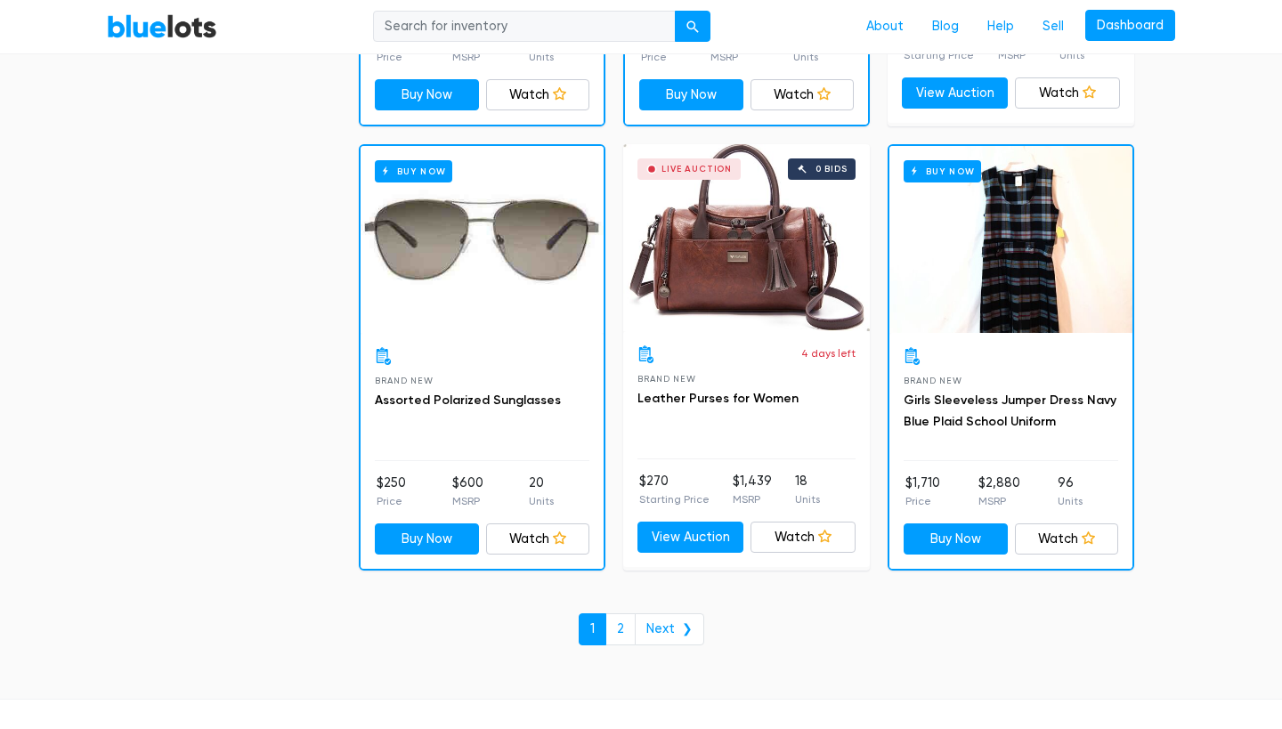
scroll to position [7531, 0]
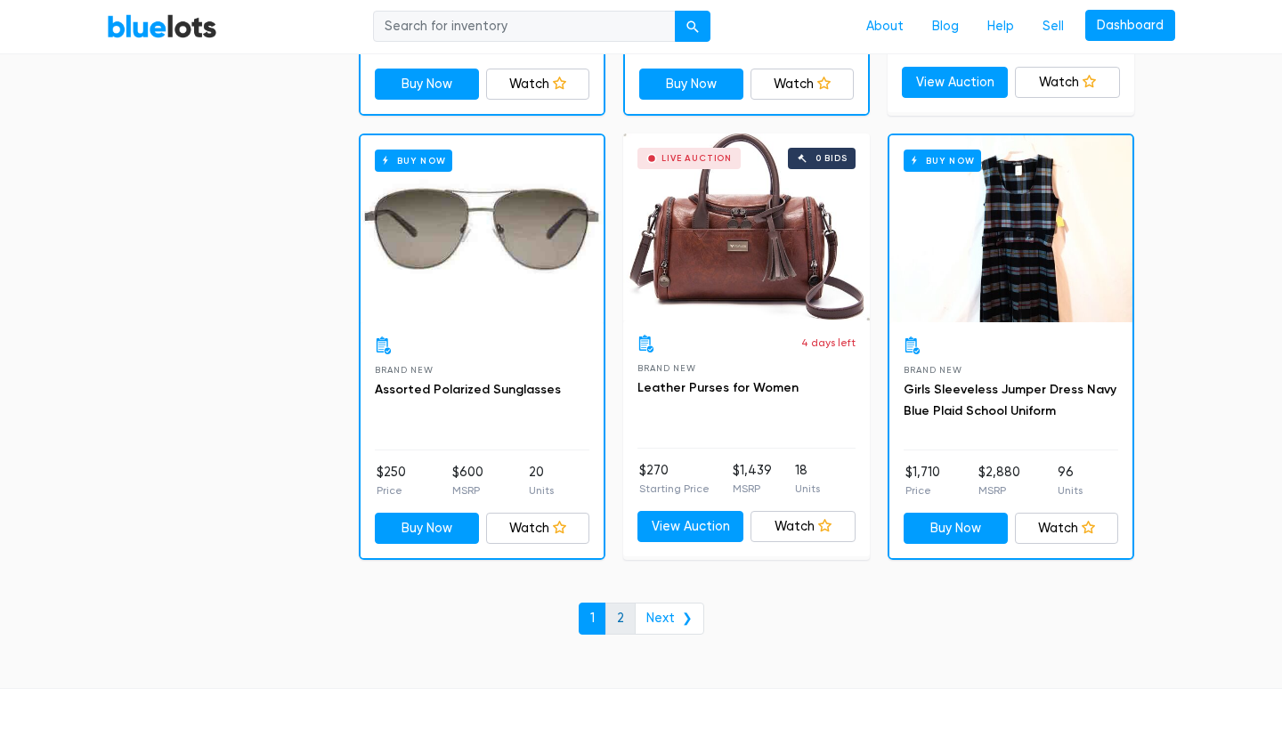
click at [619, 603] on link "2" at bounding box center [621, 619] width 30 height 32
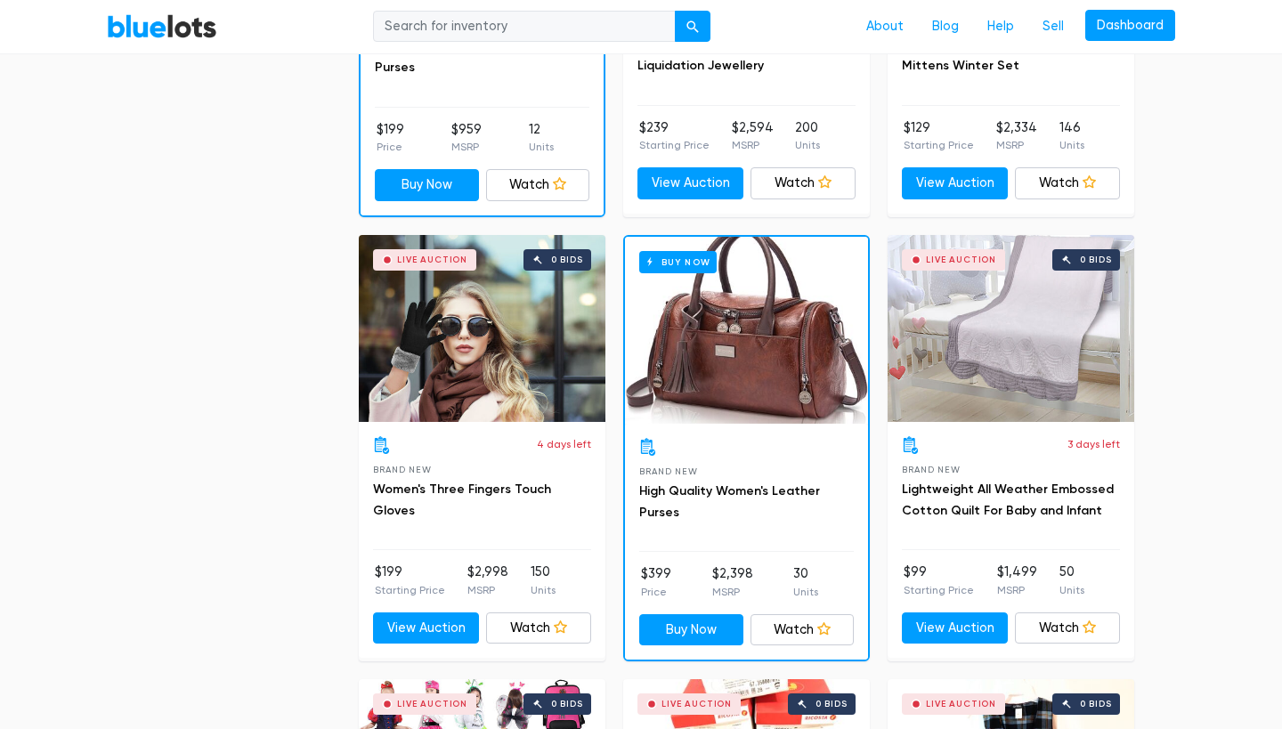
scroll to position [839, 0]
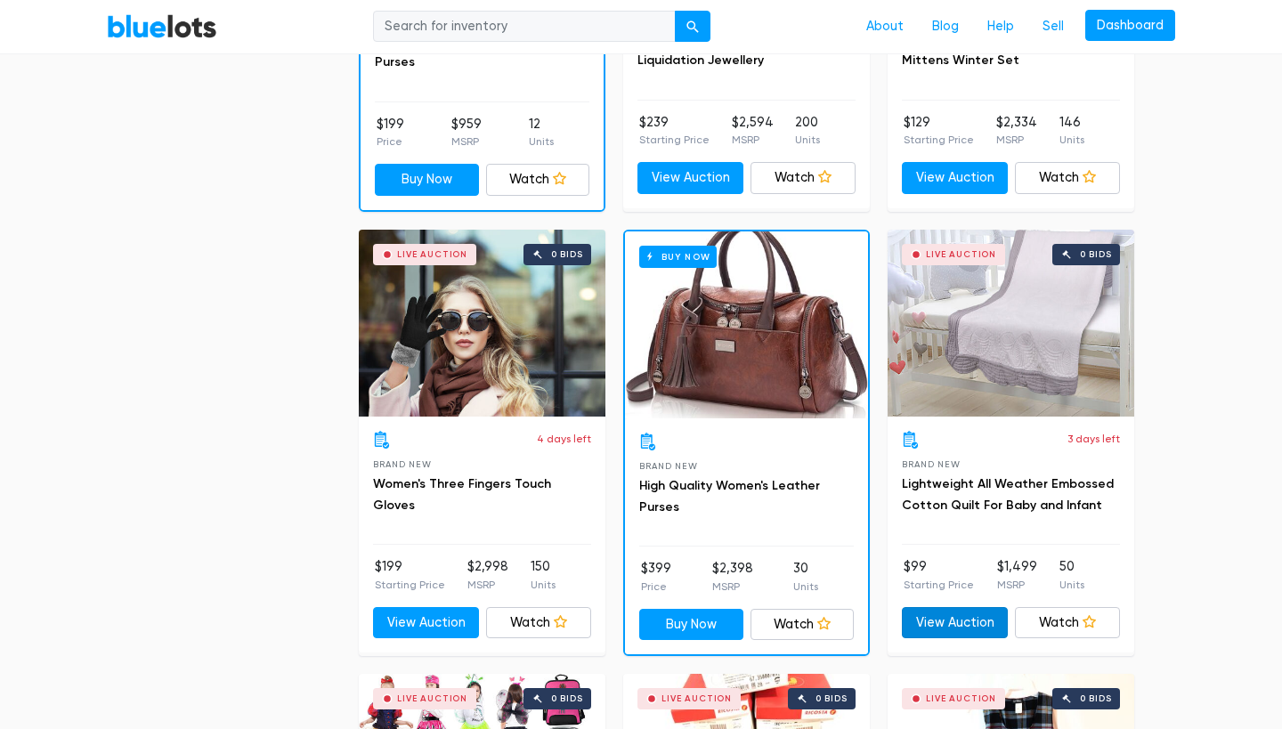
click at [944, 631] on link "View Auction" at bounding box center [955, 623] width 106 height 32
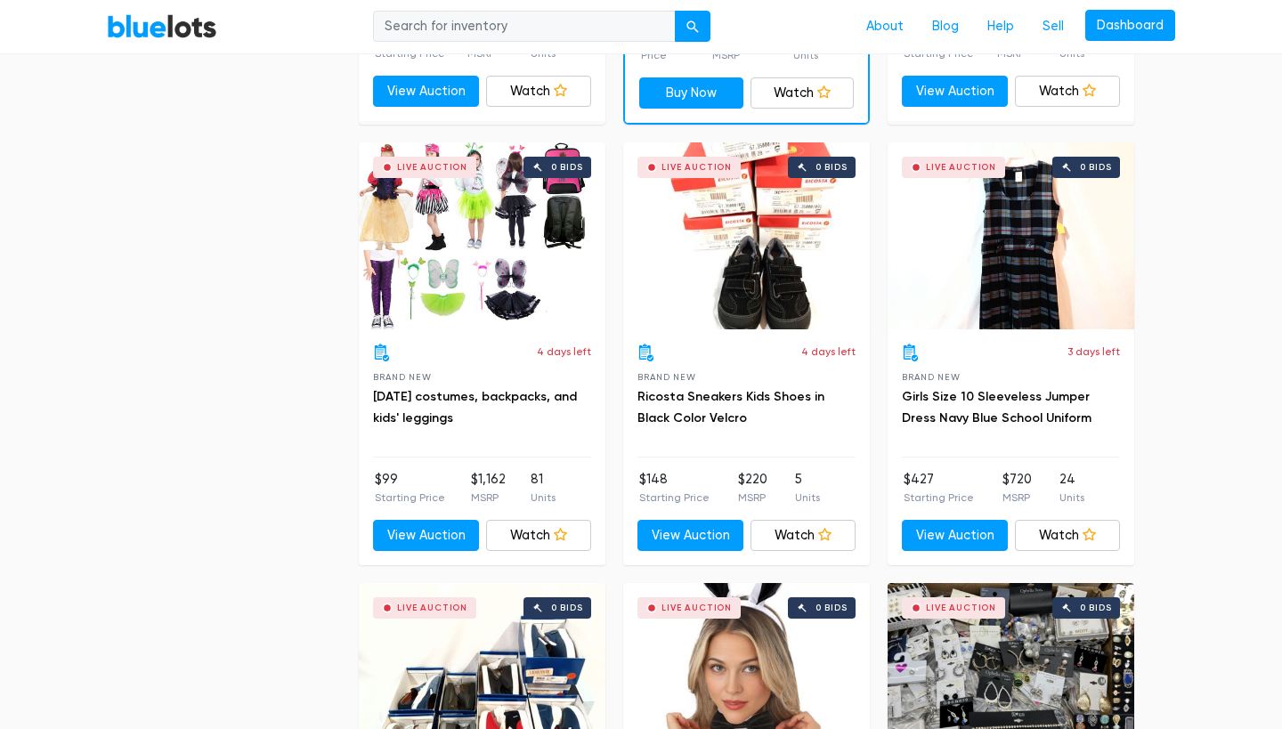
scroll to position [1381, 0]
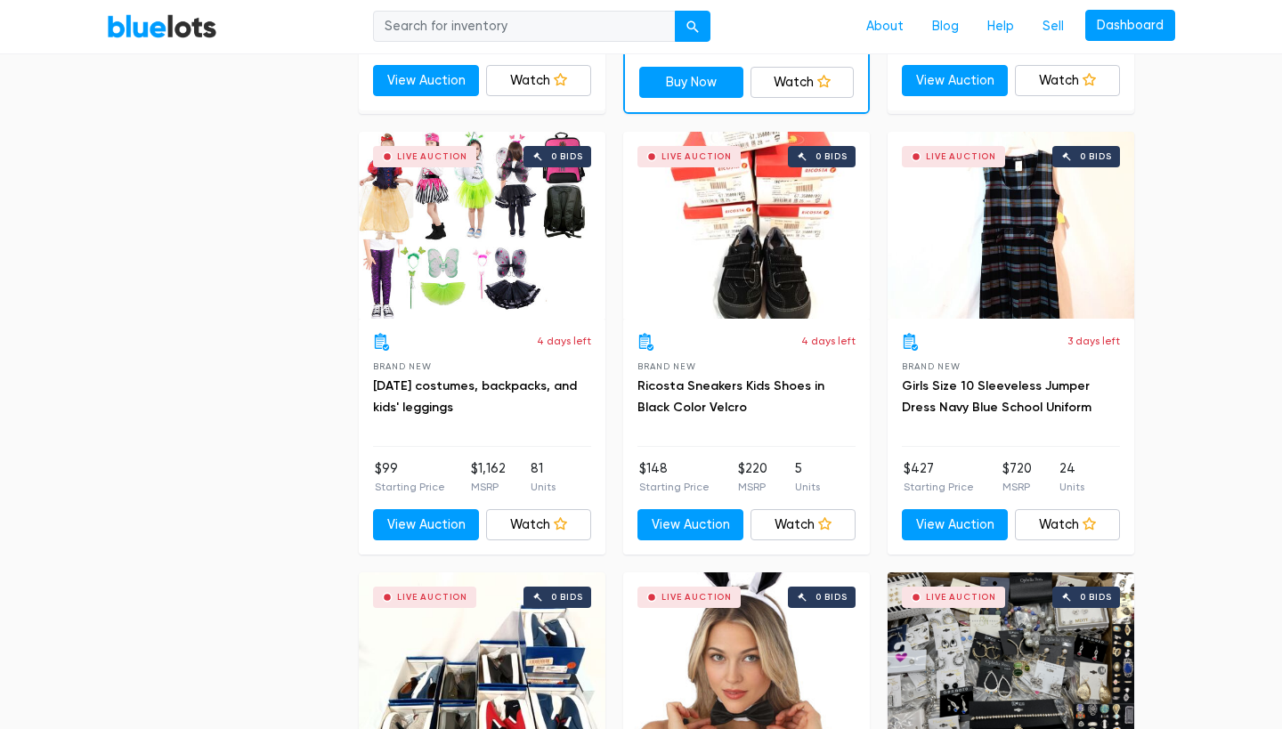
click at [443, 296] on div "Live Auction 0 bids" at bounding box center [482, 225] width 247 height 187
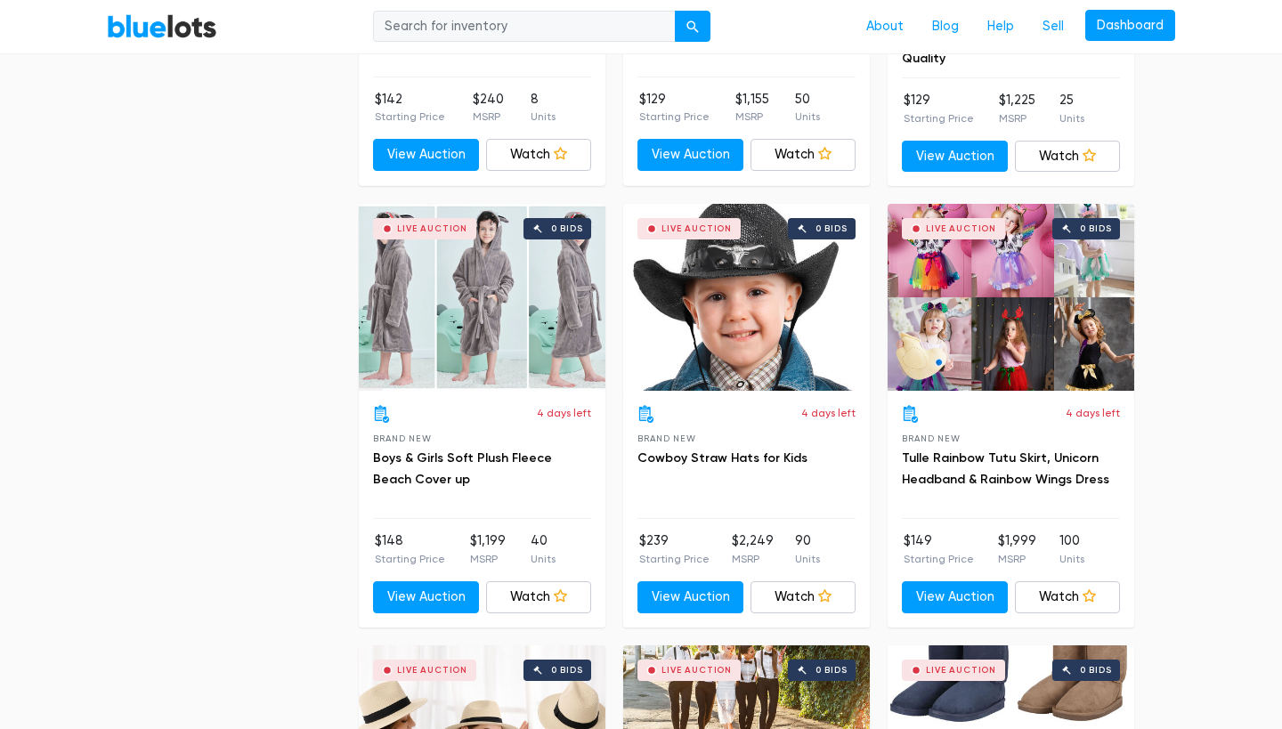
scroll to position [2655, 0]
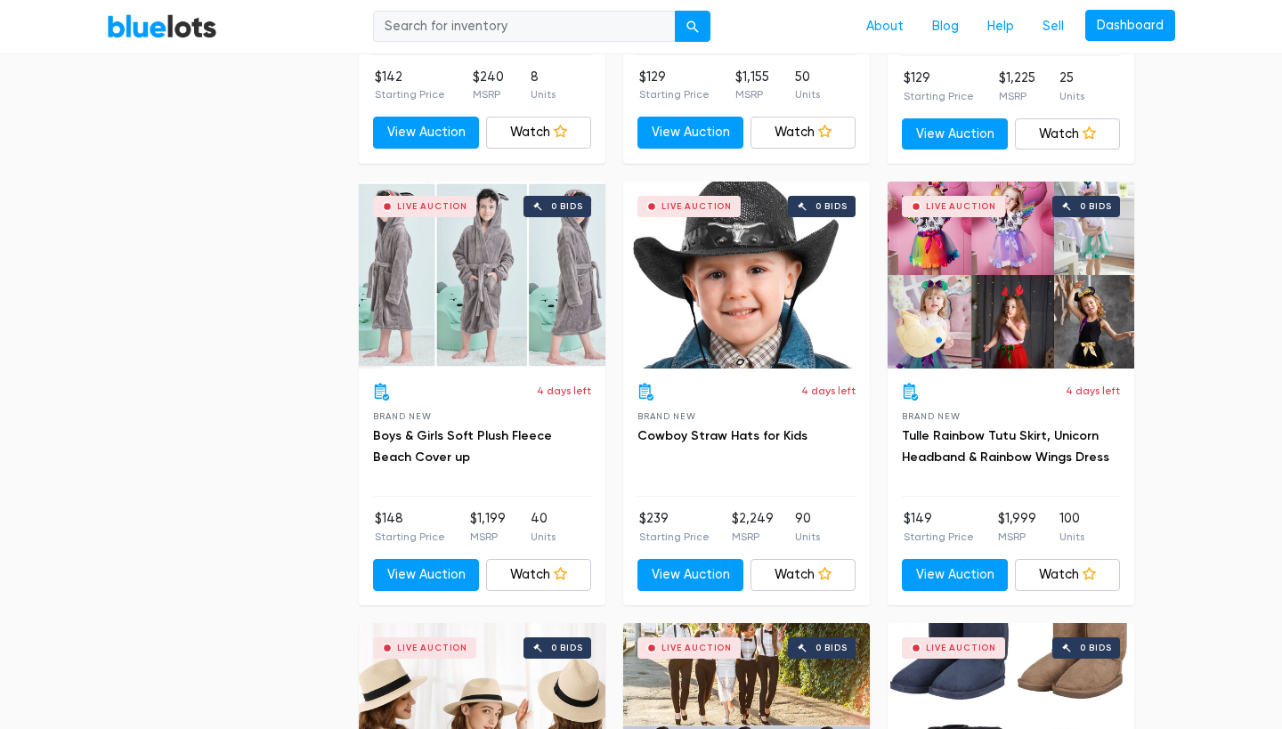
click at [1029, 295] on div "Live Auction 0 bids" at bounding box center [1011, 275] width 247 height 187
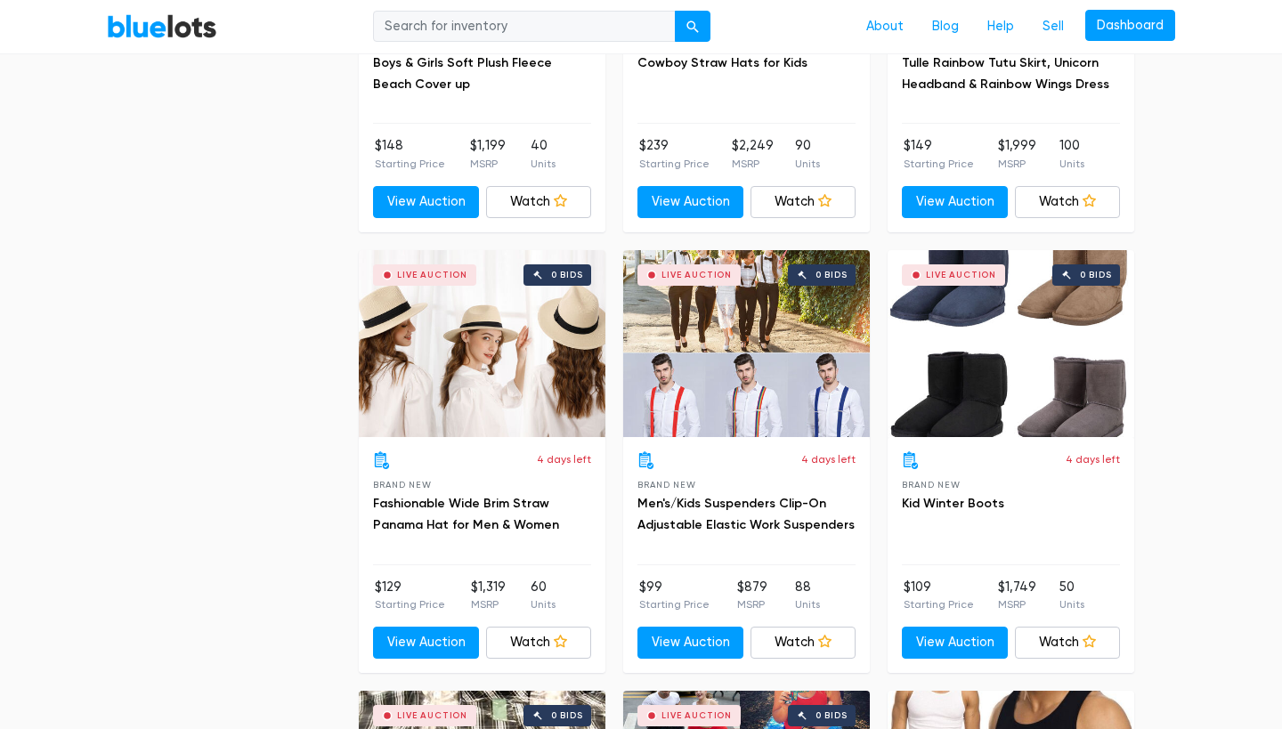
scroll to position [3043, 0]
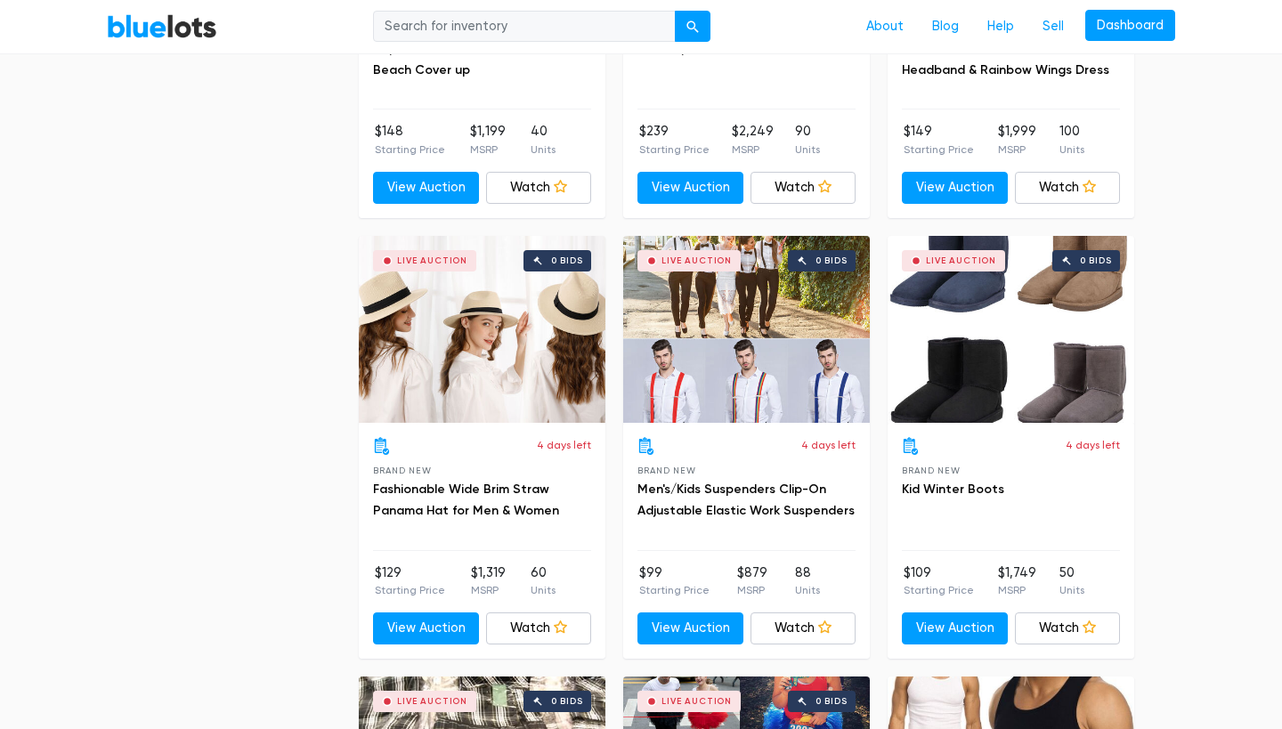
click at [1001, 377] on div "Live Auction 0 bids" at bounding box center [1011, 329] width 247 height 187
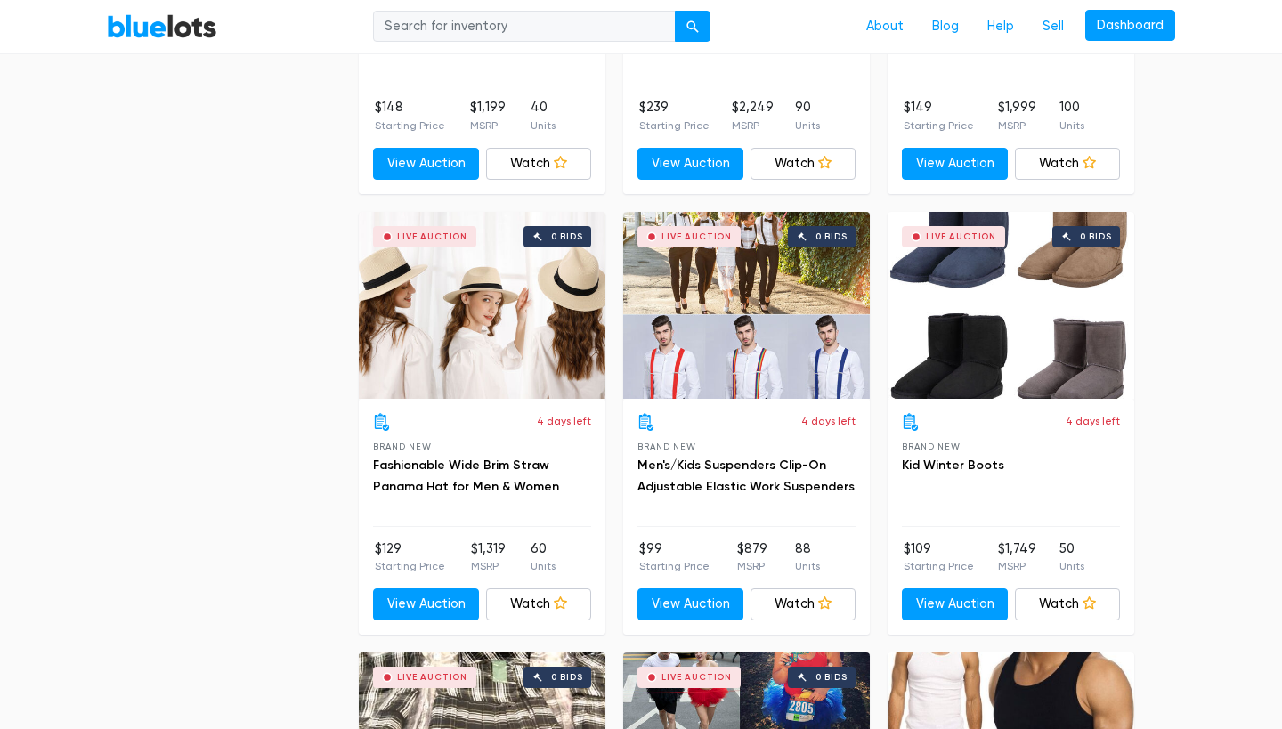
scroll to position [3064, 0]
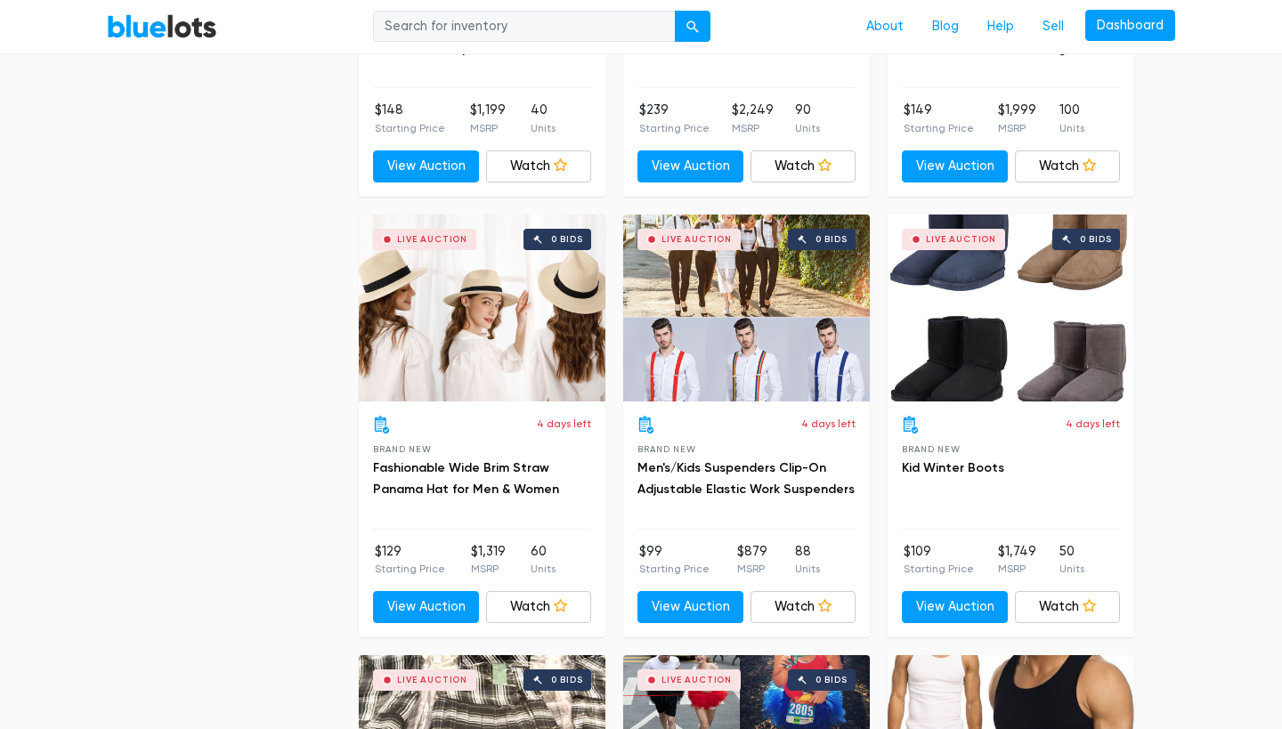
click at [1116, 305] on div "Live Auction 0 bids" at bounding box center [1011, 308] width 247 height 187
click at [180, 40] on div "BlueLots About Blog Help Sell Dashboard" at bounding box center [641, 27] width 1095 height 34
click at [176, 34] on link "BlueLots" at bounding box center [162, 26] width 110 height 26
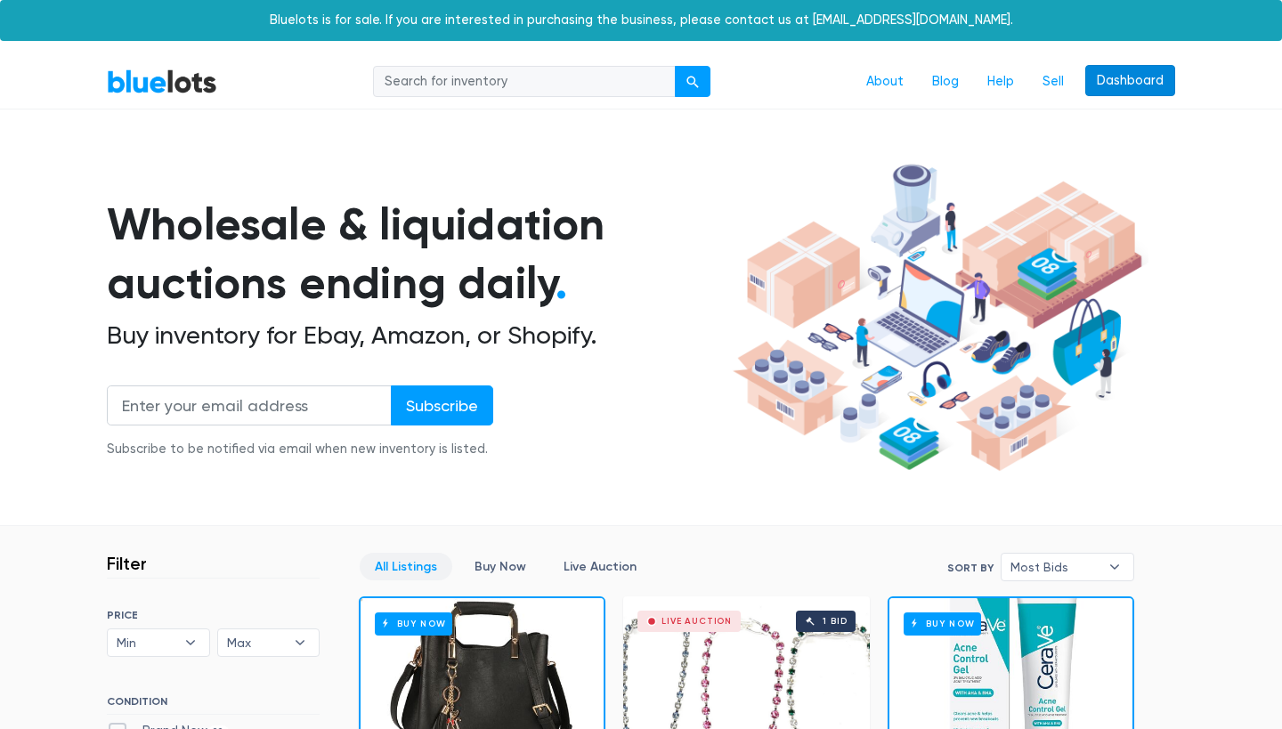
click at [1124, 88] on link "Dashboard" at bounding box center [1131, 81] width 90 height 32
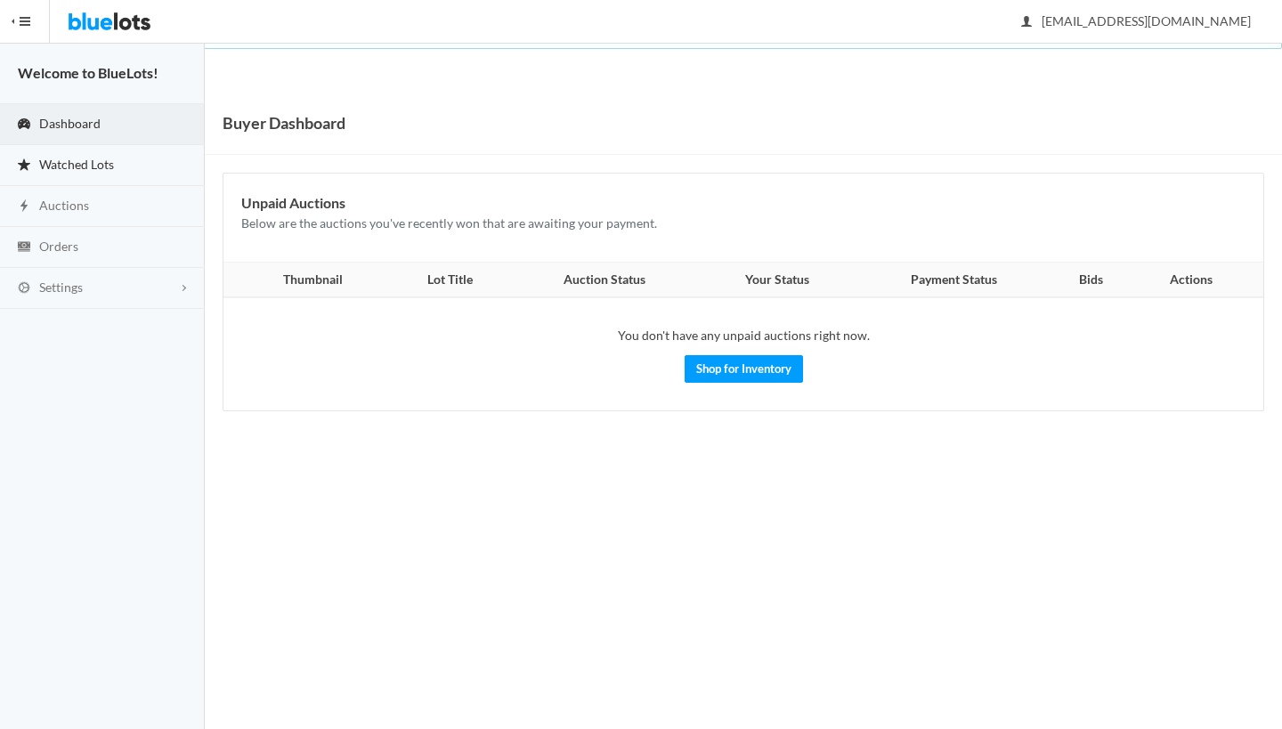
click at [117, 172] on link "Watched Lots" at bounding box center [102, 165] width 205 height 41
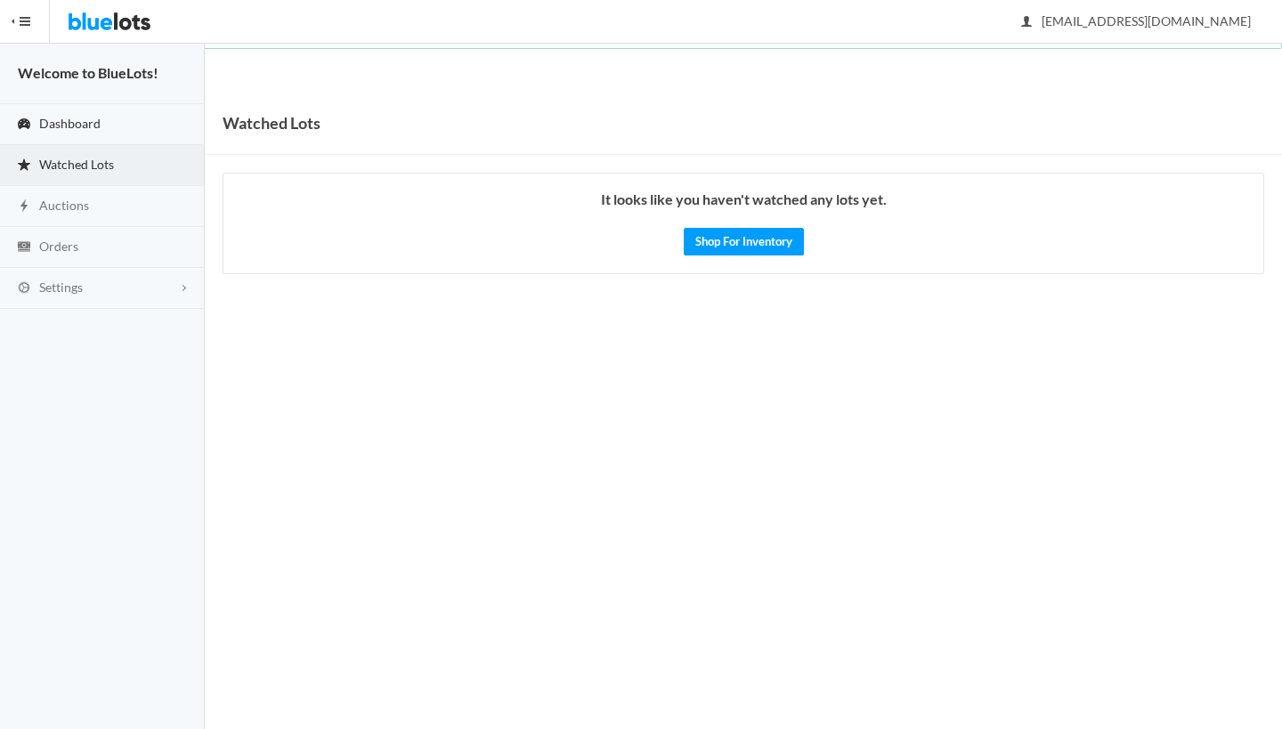
click at [117, 135] on link "Dashboard" at bounding box center [102, 124] width 205 height 41
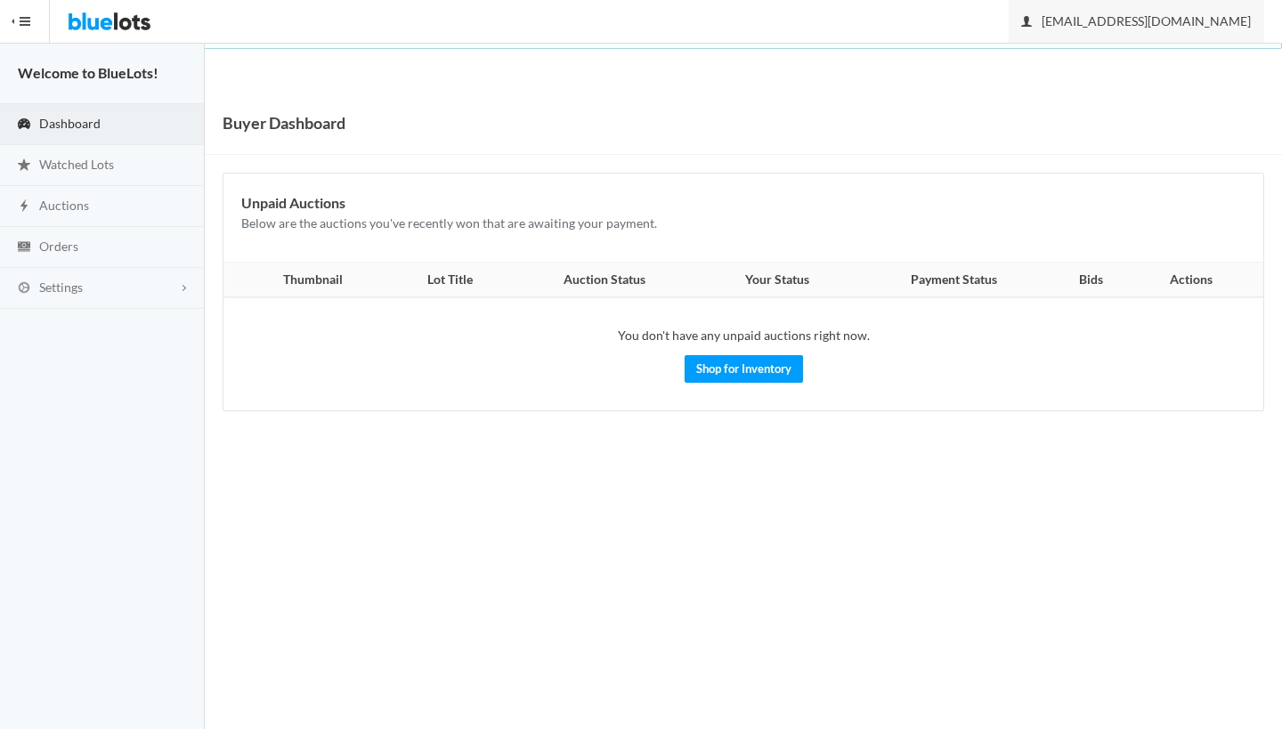
click at [1193, 23] on span "[EMAIL_ADDRESS][DOMAIN_NAME]" at bounding box center [1136, 20] width 229 height 15
click at [1179, 69] on link "Sign Out" at bounding box center [1193, 62] width 141 height 28
